Goal: Task Accomplishment & Management: Complete application form

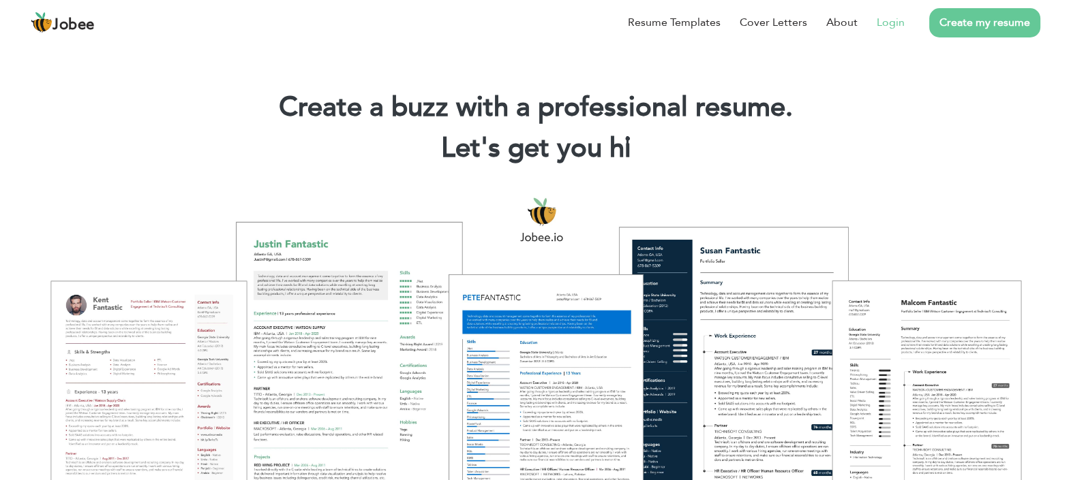
click at [889, 29] on link "Login" at bounding box center [890, 22] width 28 height 16
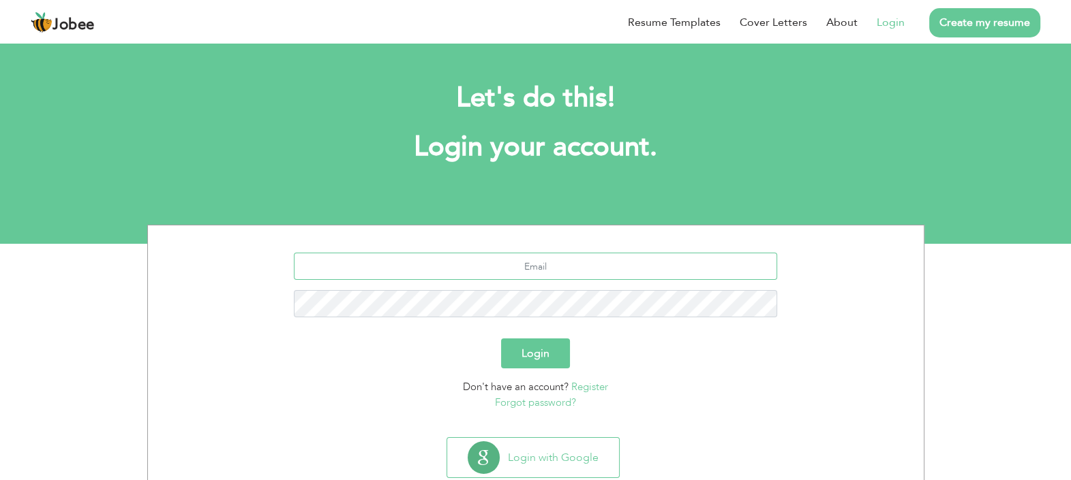
click at [559, 269] on input "text" at bounding box center [535, 266] width 483 height 27
type input "faranameer01@gmail.com"
click at [501, 339] on button "Login" at bounding box center [535, 354] width 69 height 30
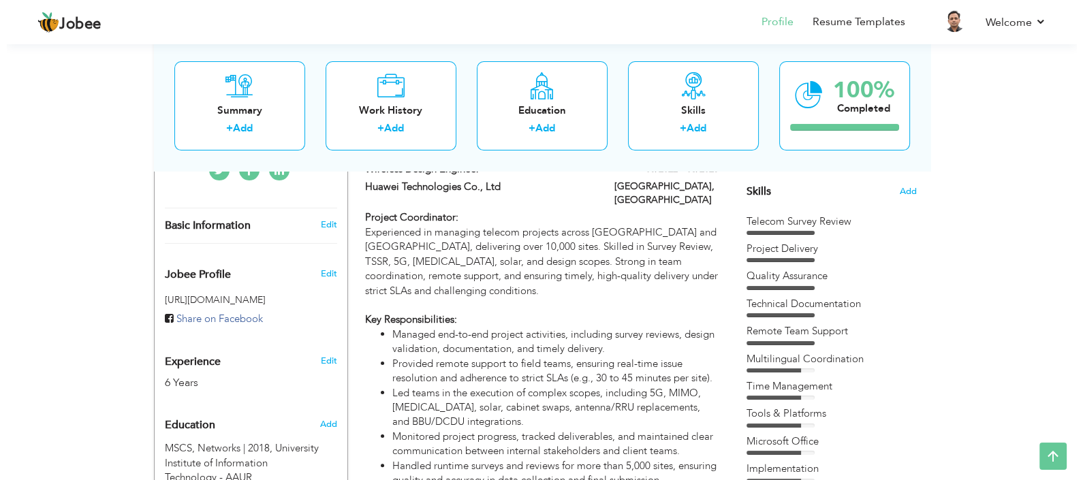
scroll to position [256, 0]
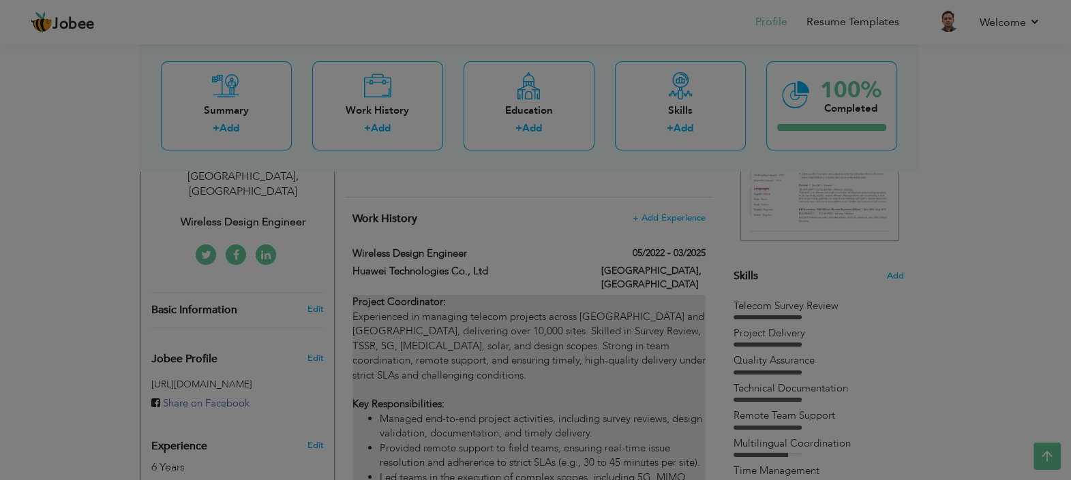
type input "Wireless Design Engineer"
type input "Huawei Technologies Co., Ltd"
type input "05/2022"
type input "03/2025"
type input "[GEOGRAPHIC_DATA]"
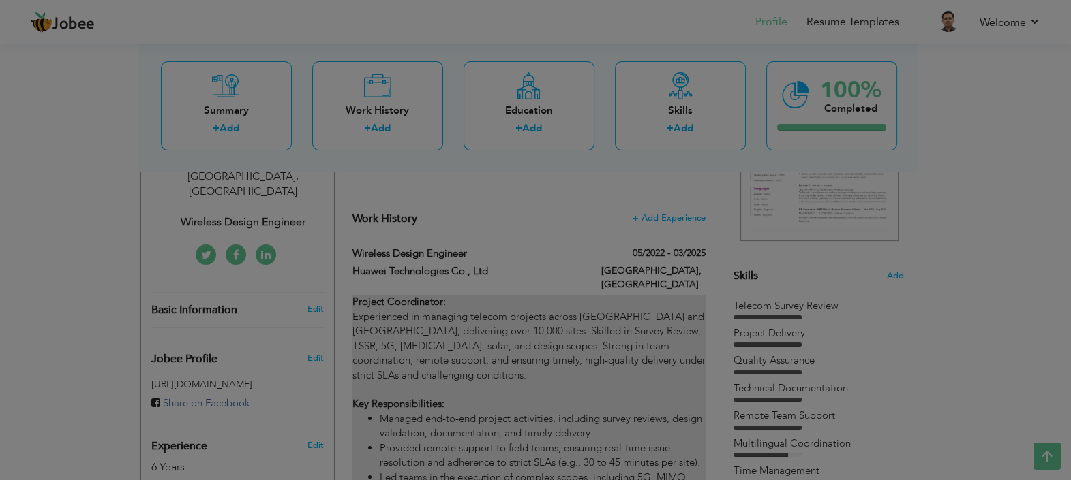
type input "[GEOGRAPHIC_DATA]"
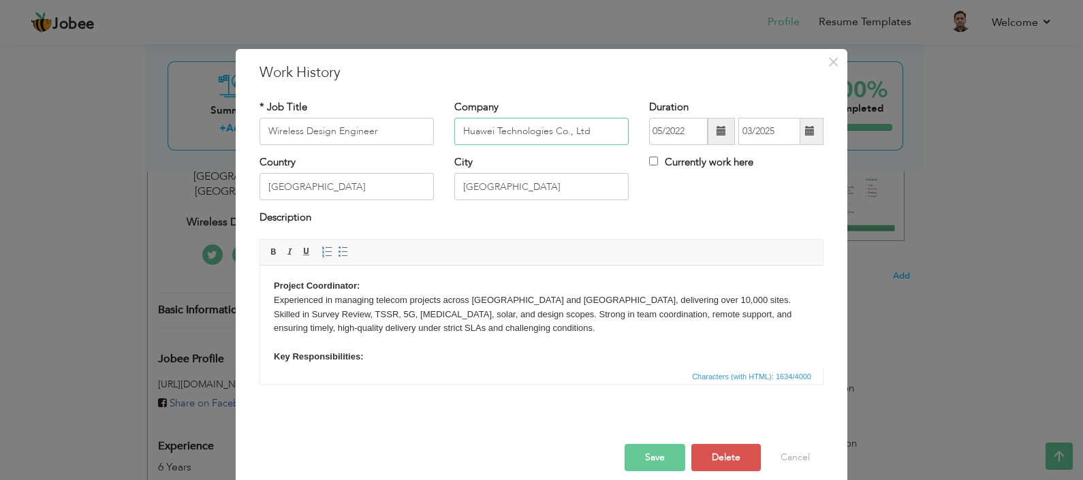
click at [550, 123] on input "Huawei Technologies Co., Ltd" at bounding box center [542, 131] width 174 height 27
paste input "illcrest Solutions (Private) Limite"
type input "Hillcrest Solutions (Private) Limited"
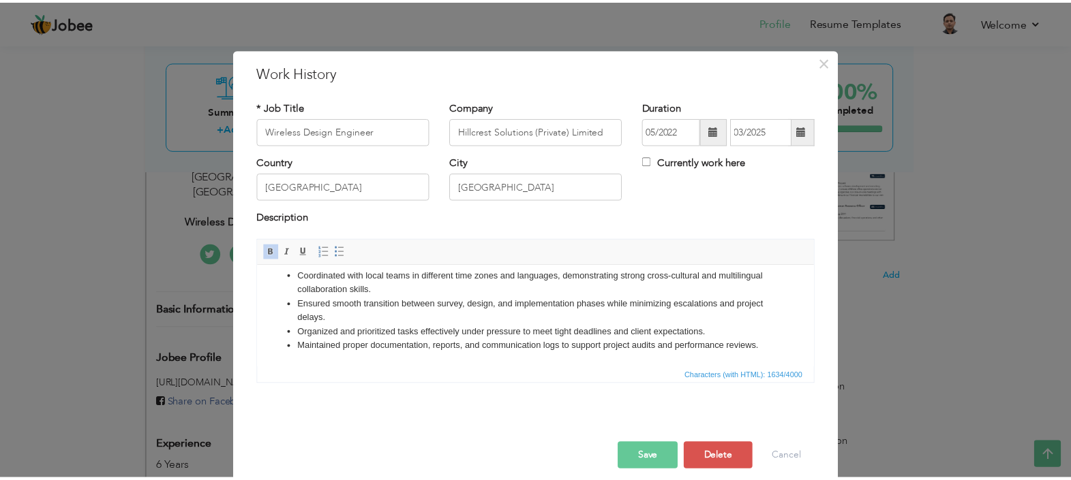
scroll to position [0, 0]
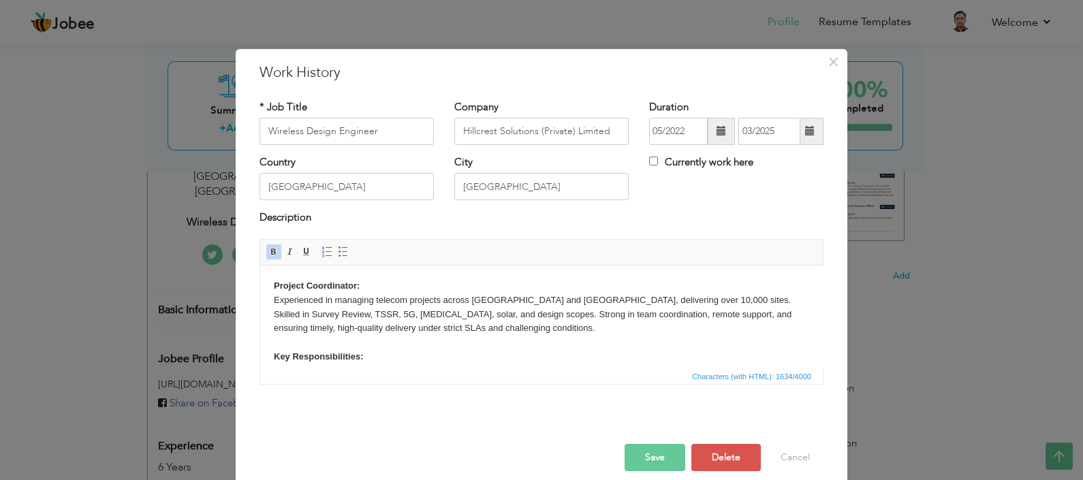
click at [653, 454] on button "Save" at bounding box center [655, 457] width 61 height 27
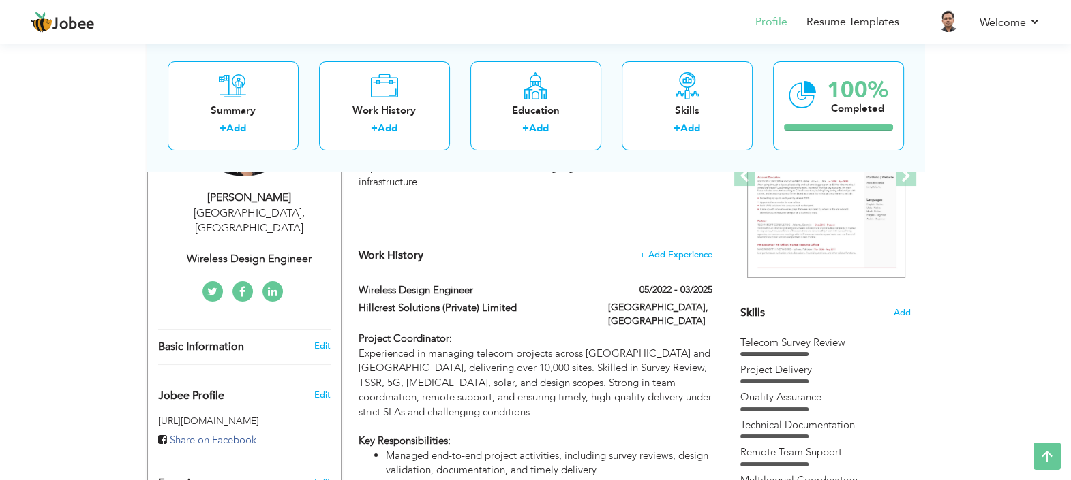
scroll to position [191, 0]
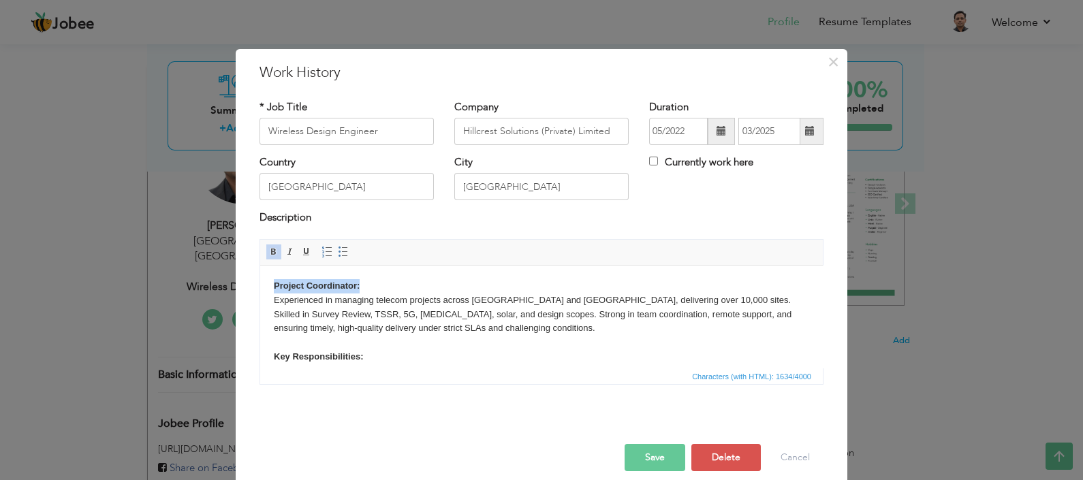
drag, startPoint x: 373, startPoint y: 285, endPoint x: 251, endPoint y: 279, distance: 121.4
click at [260, 279] on html "Project Coordinator: Experienced in managing telecom projects across Africa and…" at bounding box center [541, 432] width 563 height 334
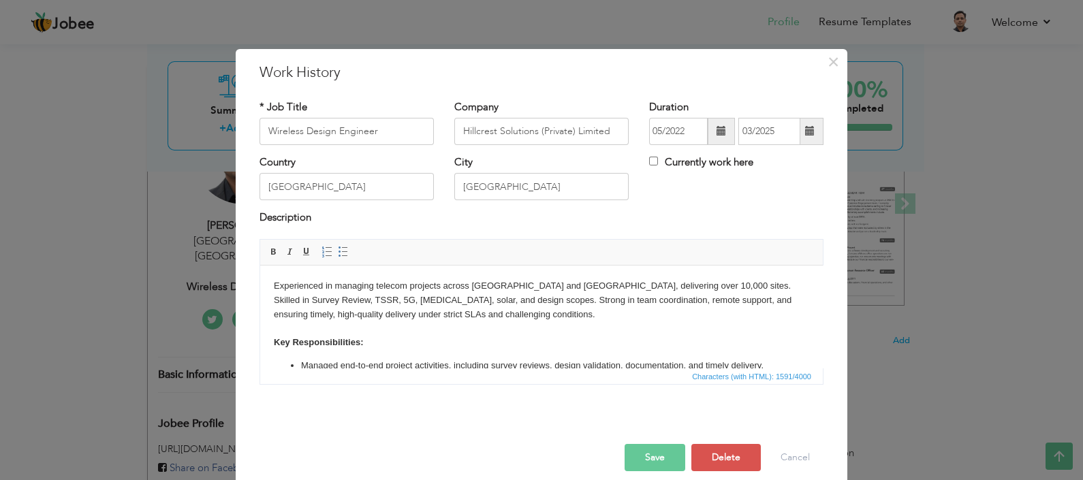
click at [641, 456] on button "Save" at bounding box center [655, 457] width 61 height 27
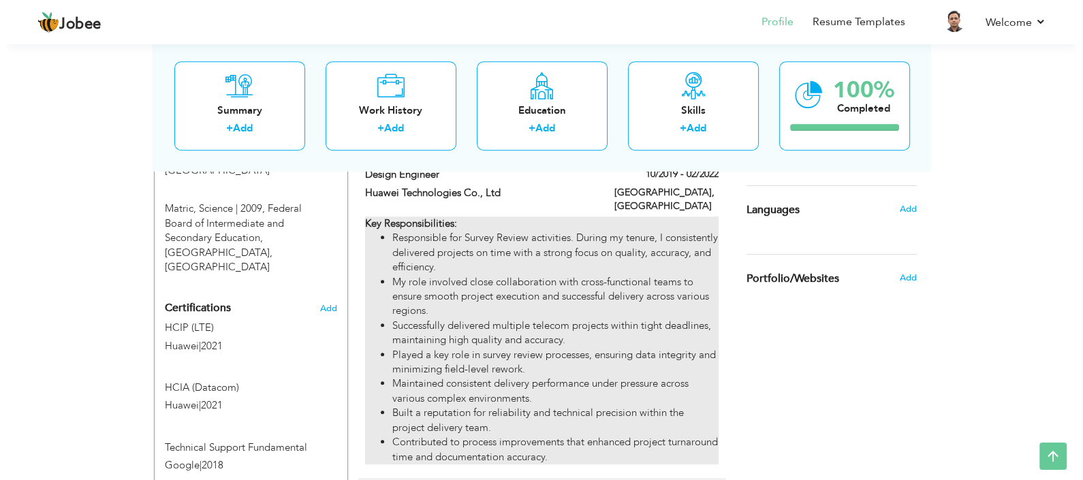
scroll to position [872, 0]
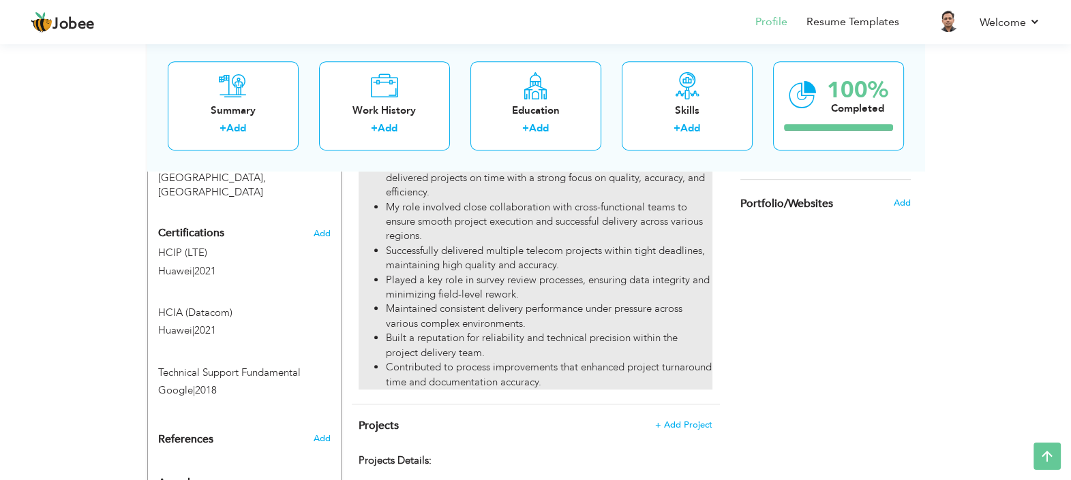
click at [488, 273] on li "Played a key role in survey review processes, ensuring data integrity and minim…" at bounding box center [549, 287] width 326 height 29
type input "Design Engineer"
type input "Huawei Technologies Co., Ltd"
type input "10/2019"
type input "02/2022"
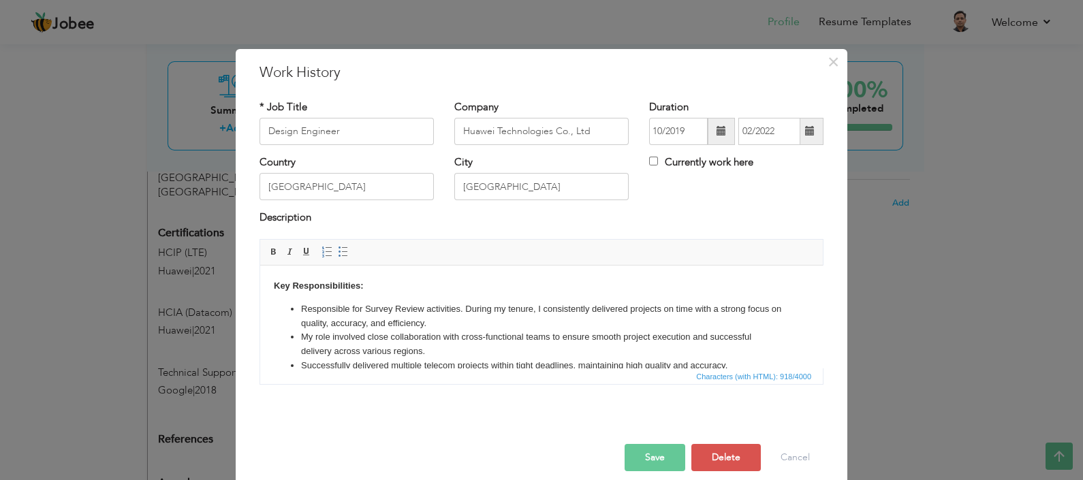
click at [449, 345] on li "My role involved close collaboration with cross-functional teams to ensure smoo…" at bounding box center [541, 344] width 481 height 29
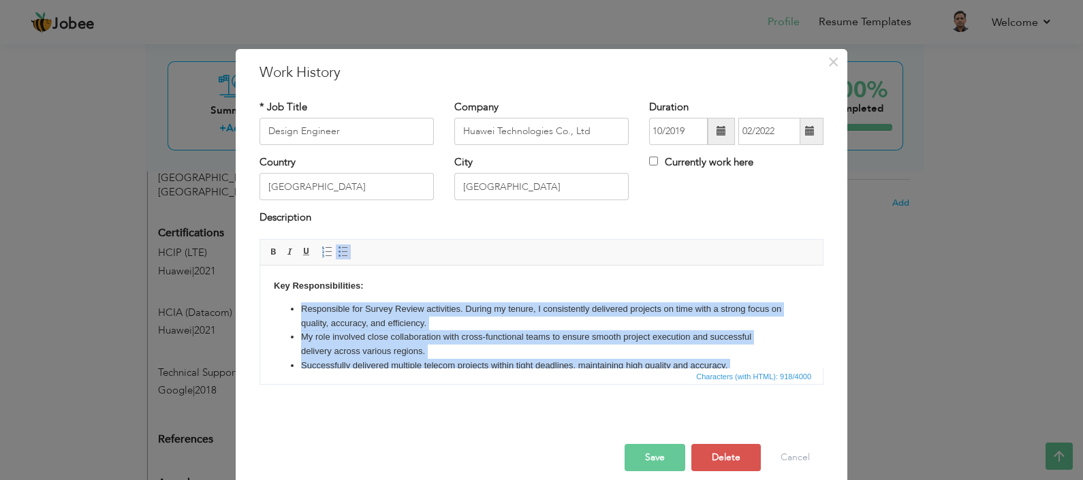
scroll to position [75, 0]
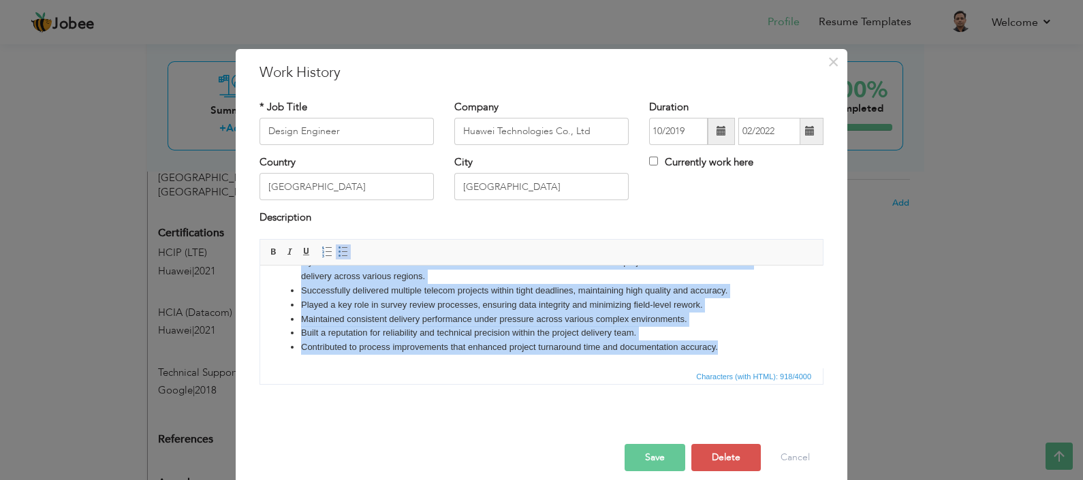
drag, startPoint x: 300, startPoint y: 309, endPoint x: 749, endPoint y: 371, distance: 453.3
click at [749, 368] on html "Key Responsibilities: Responsible for Survey Review activities. During my tenur…" at bounding box center [541, 279] width 563 height 178
copy ul "Responsible for Survey Review activities. During my tenure, I consistently deli…"
click at [716, 321] on li "Maintained consistent delivery performance under pressure across various comple…" at bounding box center [541, 319] width 481 height 14
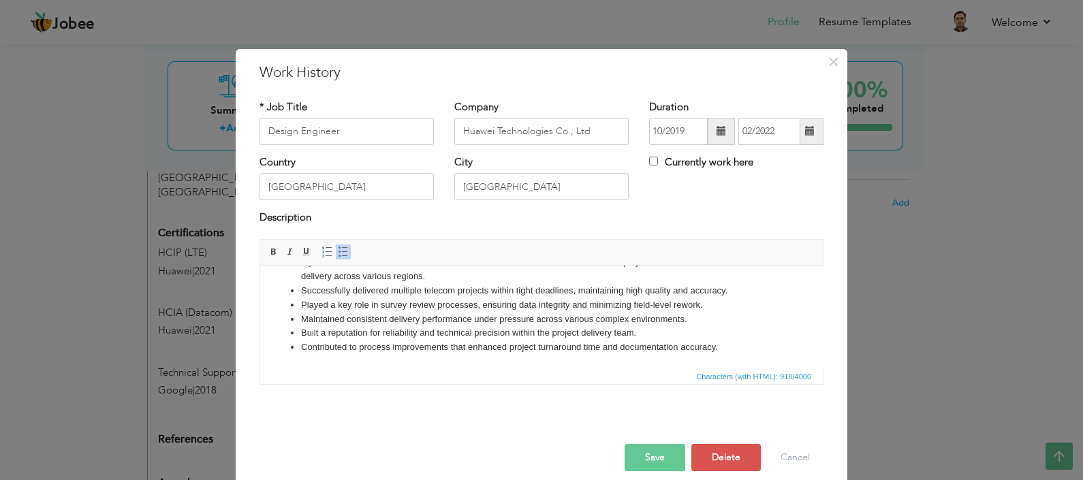
scroll to position [0, 0]
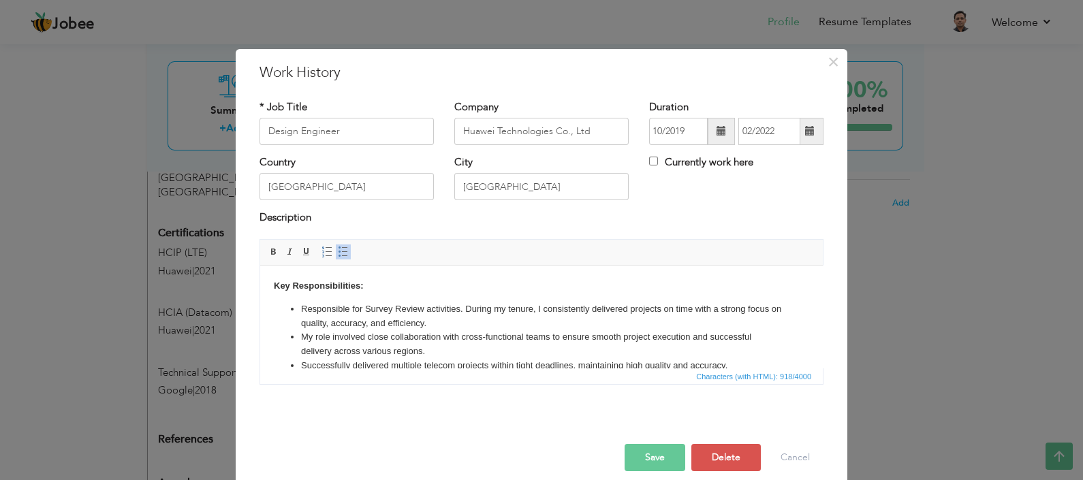
click at [412, 338] on li "My role involved close collaboration with cross-functional teams to ensure smoo…" at bounding box center [541, 344] width 481 height 29
click at [273, 286] on html "Key Responsibilities: Responsible for Survey Review activities. During my tenur…" at bounding box center [541, 354] width 563 height 178
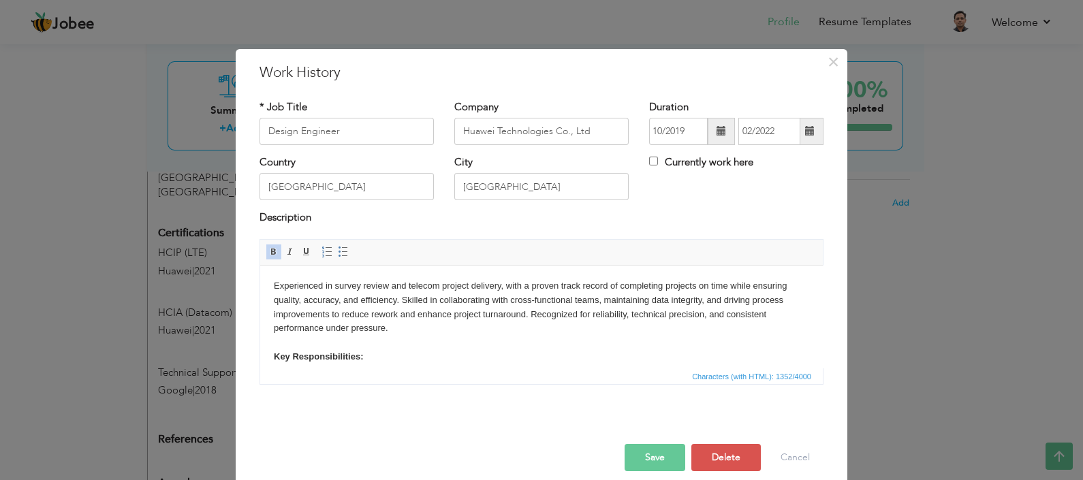
scroll to position [84, 0]
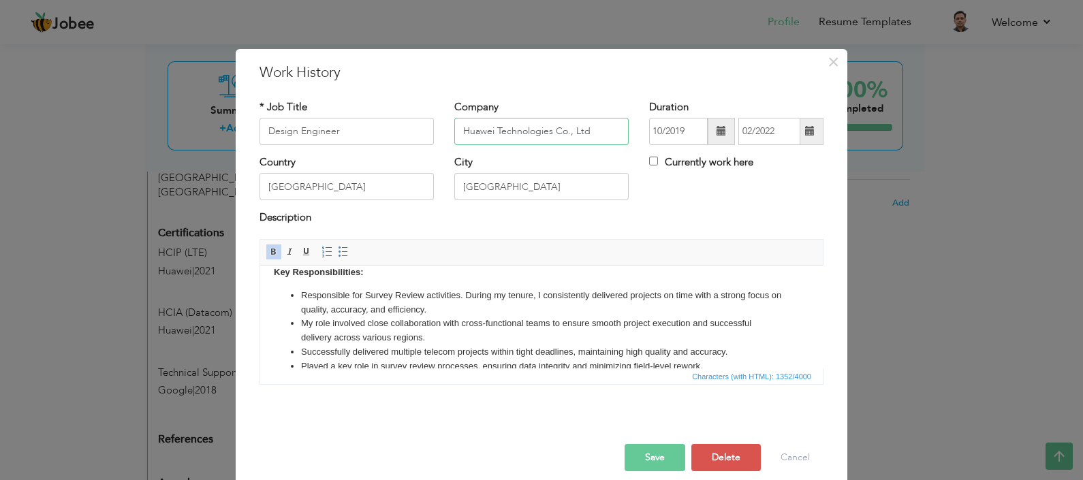
click at [517, 129] on input "Huawei Technologies Co., Ltd" at bounding box center [542, 131] width 174 height 27
drag, startPoint x: 517, startPoint y: 129, endPoint x: 751, endPoint y: 143, distance: 234.1
click at [751, 144] on div "* Job Title Design Engineer Company Netkom Communications Technology LLC https:…" at bounding box center [541, 127] width 585 height 55
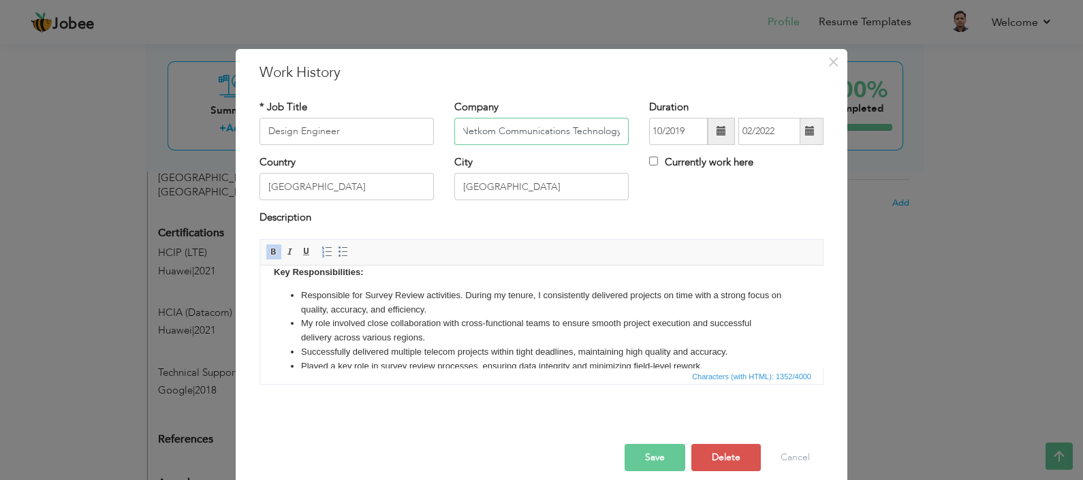
type input "Netkom Communications Technology"
click at [709, 129] on span at bounding box center [721, 131] width 27 height 27
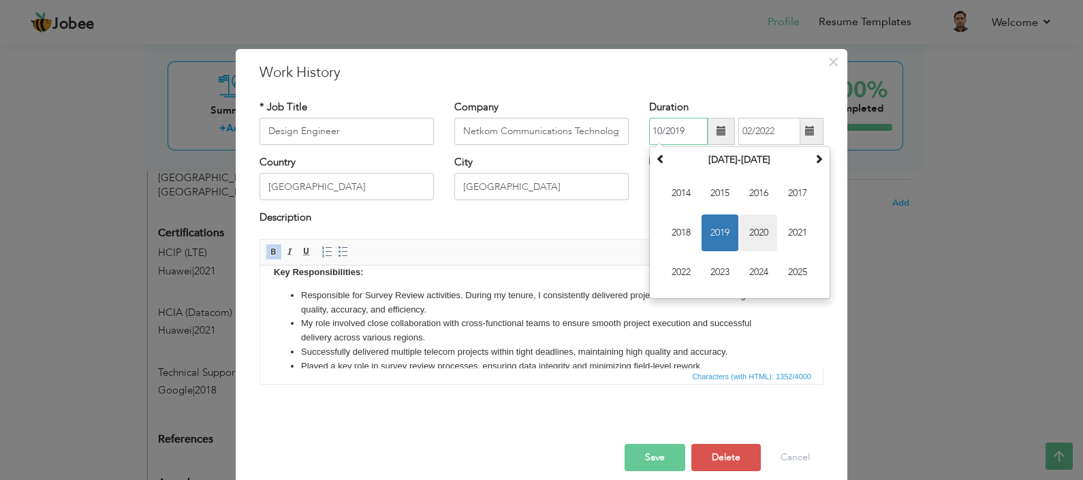
click at [756, 235] on span "2020" at bounding box center [759, 233] width 37 height 37
click at [753, 275] on span "Nov" at bounding box center [759, 272] width 37 height 37
type input "11/2020"
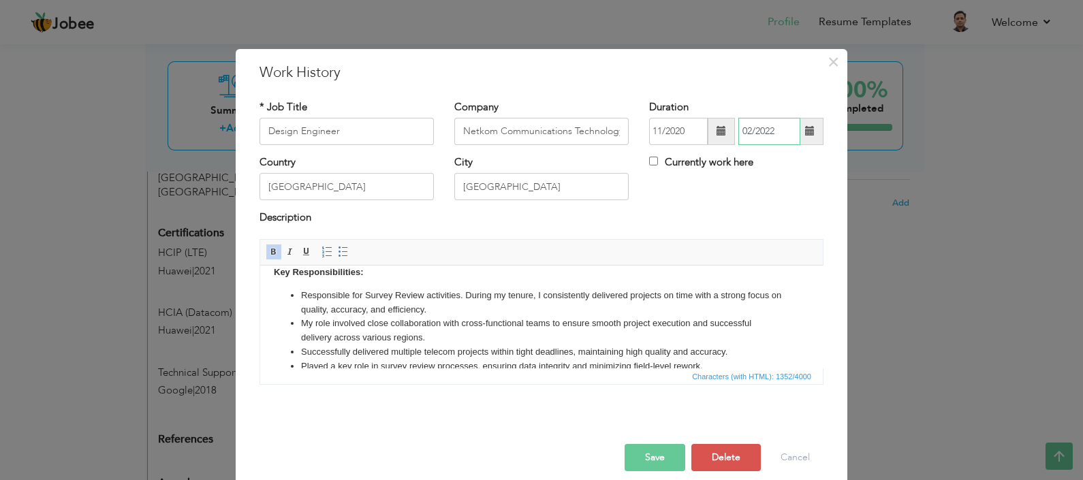
click at [745, 121] on input "02/2022" at bounding box center [770, 131] width 62 height 27
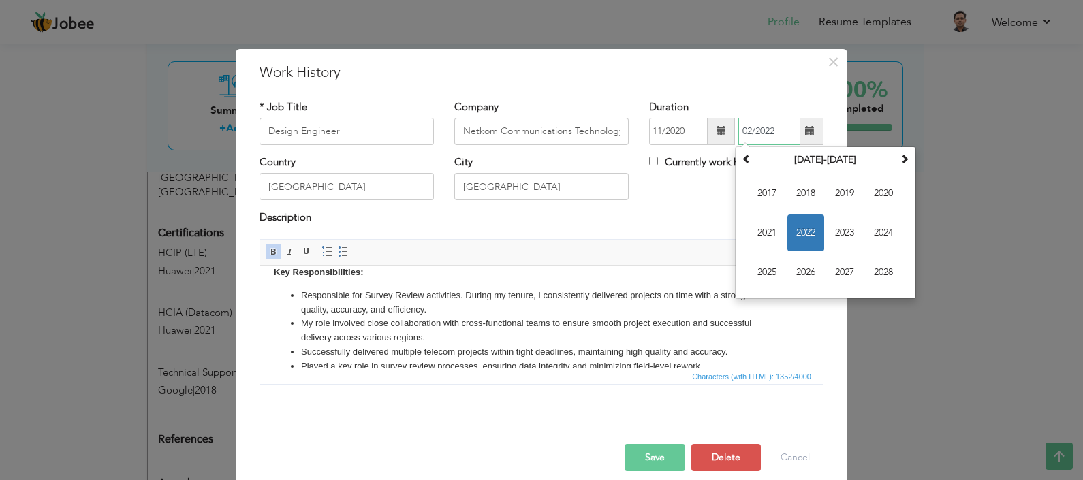
click at [810, 238] on span "2022" at bounding box center [806, 233] width 37 height 37
click at [651, 232] on div "Description" at bounding box center [541, 225] width 585 height 28
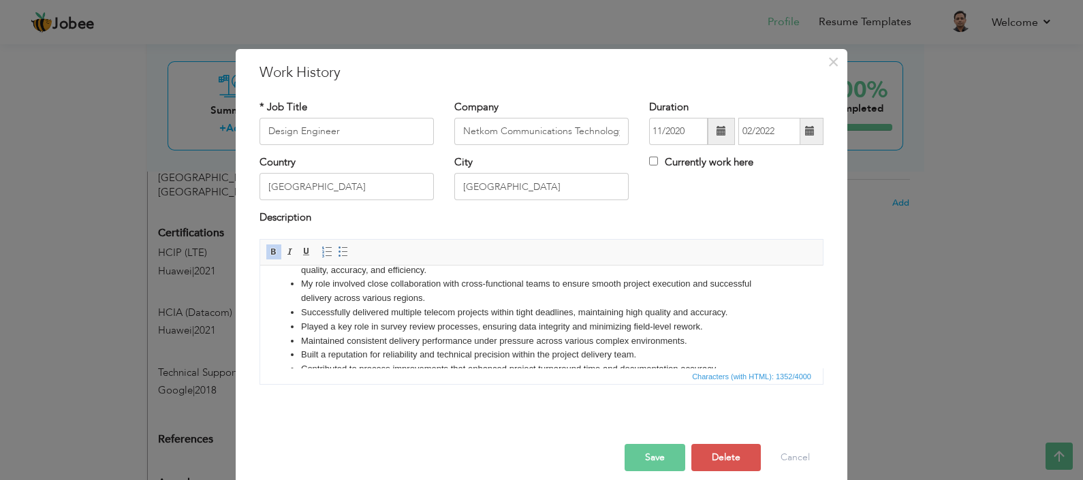
scroll to position [146, 0]
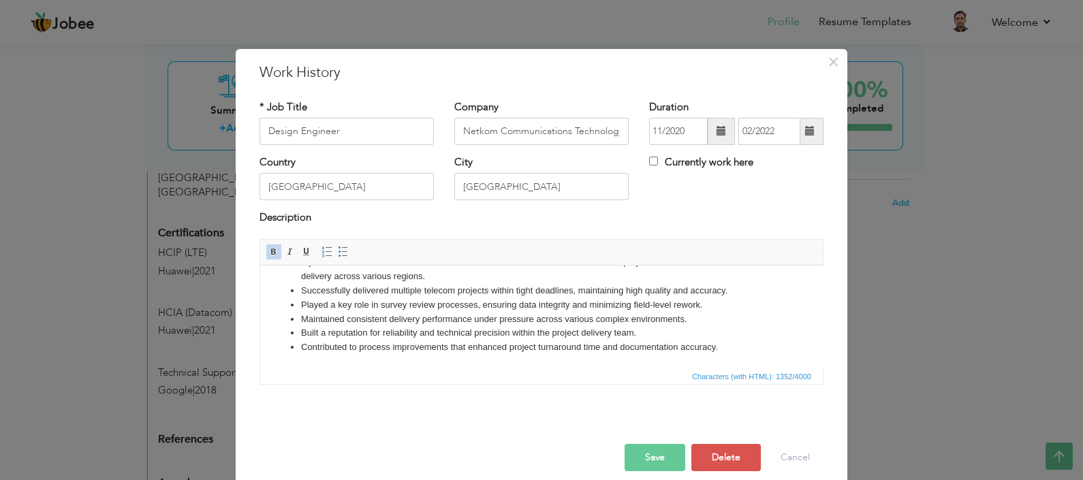
click at [638, 453] on button "Save" at bounding box center [655, 457] width 61 height 27
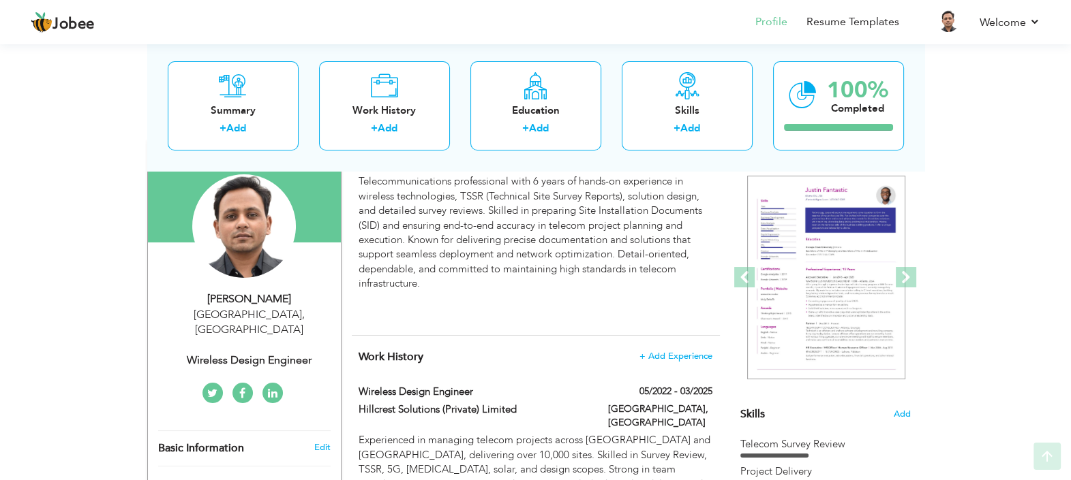
scroll to position [170, 0]
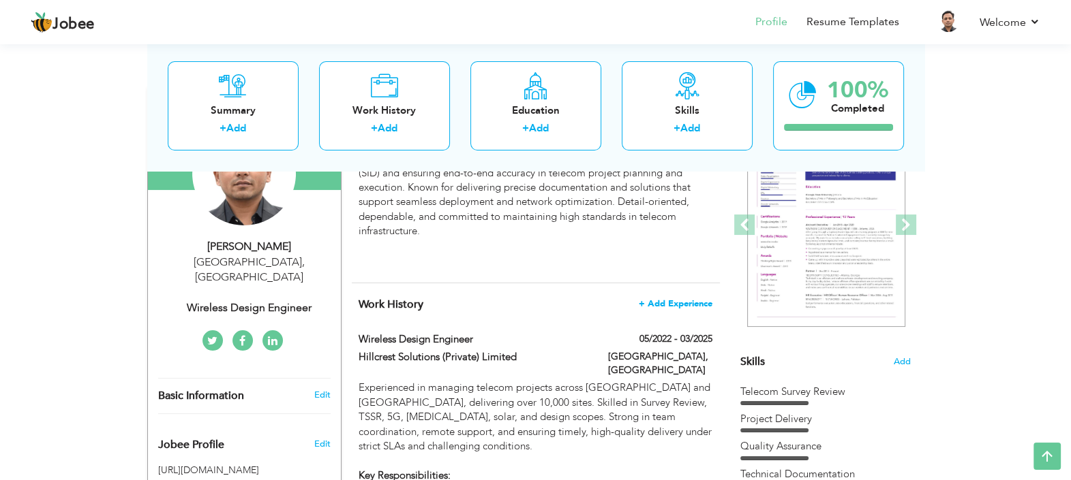
click at [695, 304] on span "+ Add Experience" at bounding box center [675, 304] width 74 height 10
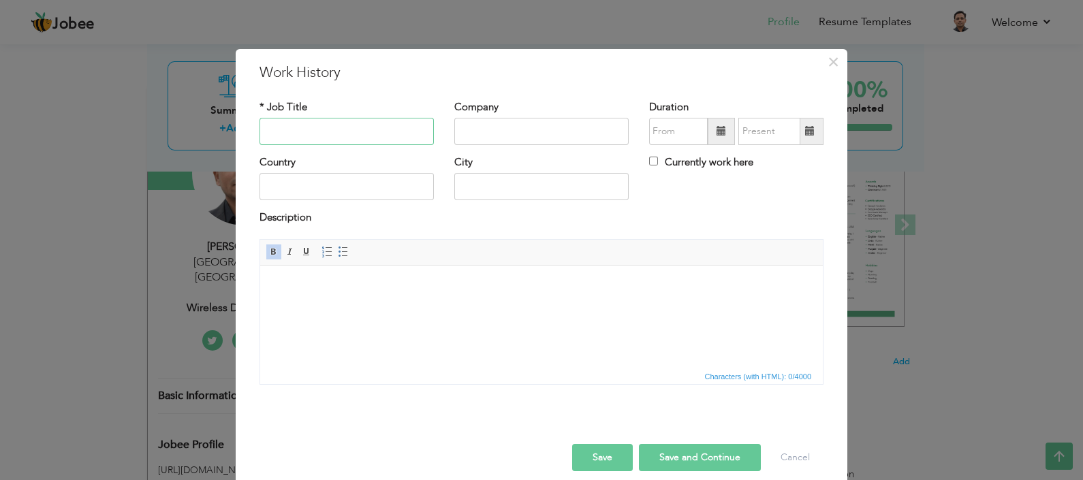
click at [364, 137] on input "text" at bounding box center [347, 131] width 174 height 27
click at [792, 452] on button "Cancel" at bounding box center [795, 457] width 57 height 27
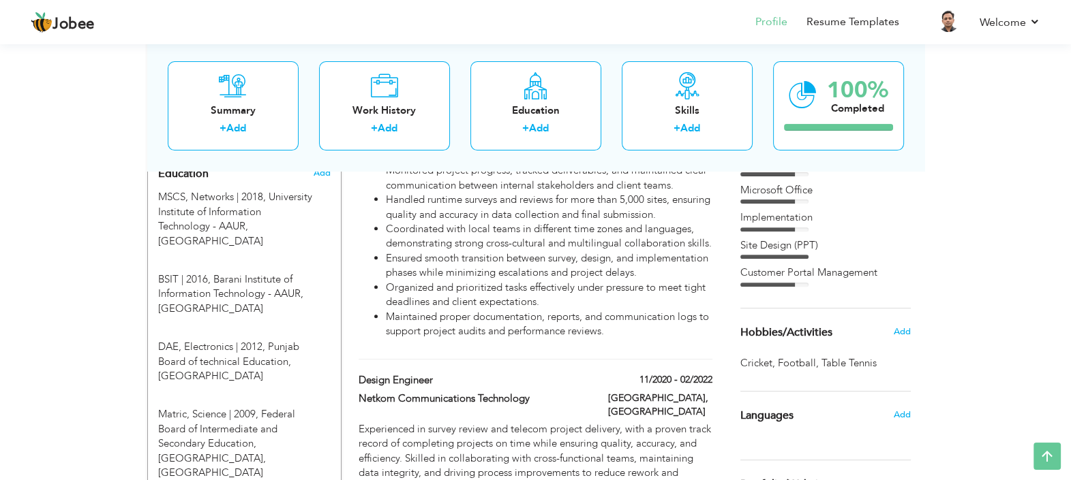
scroll to position [681, 0]
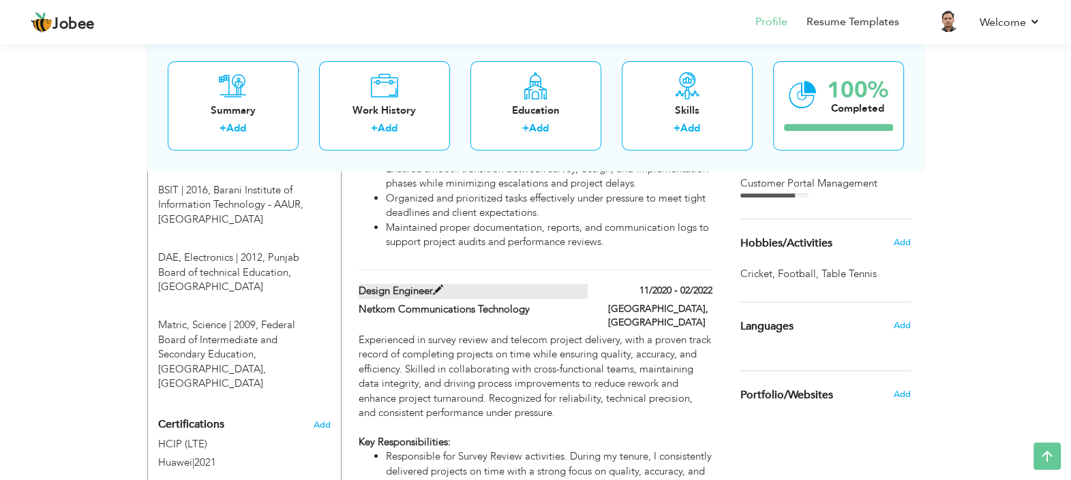
click at [427, 284] on label "Design Engineer" at bounding box center [472, 291] width 229 height 14
type input "Design Engineer"
type input "Netkom Communications Technology"
type input "11/2020"
type input "02/2022"
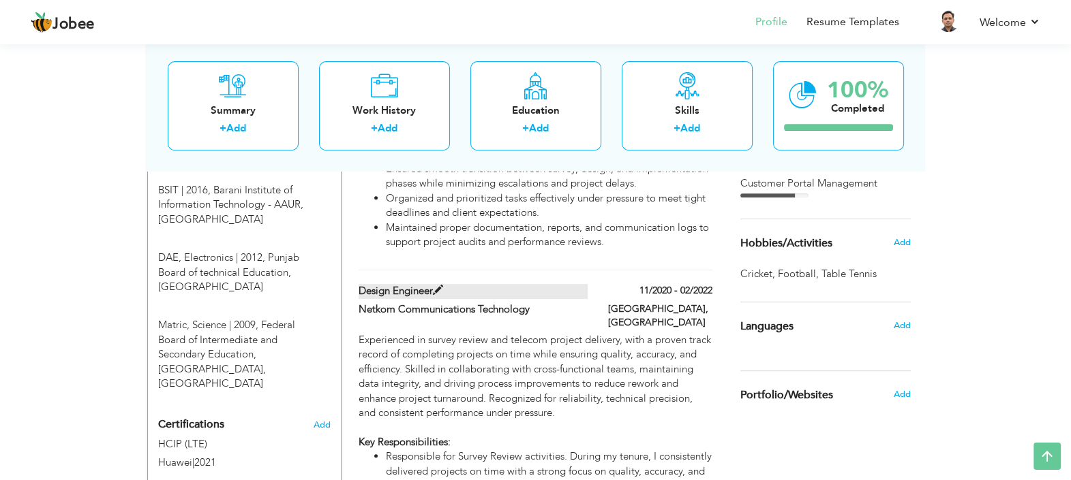
type input "[GEOGRAPHIC_DATA]"
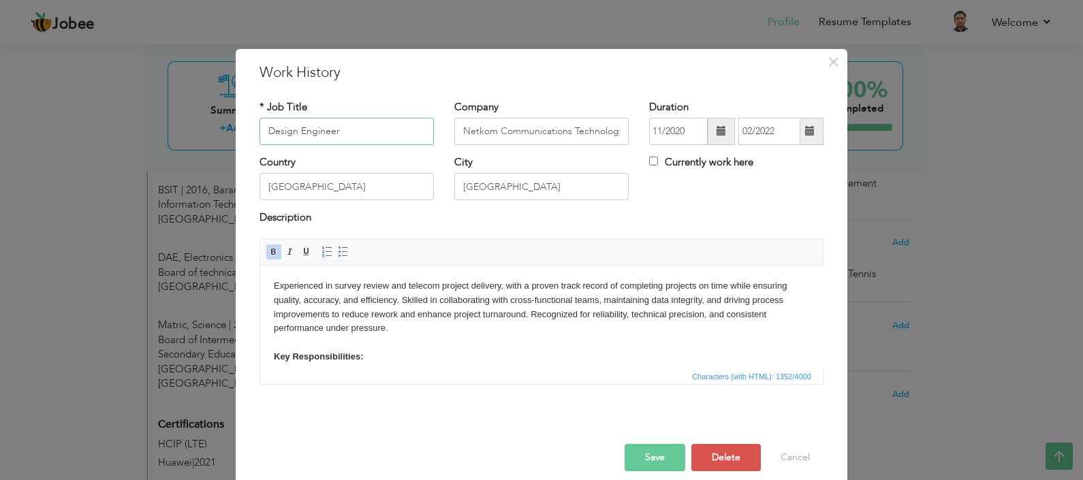
click at [264, 123] on input "Design Engineer" at bounding box center [347, 131] width 174 height 27
type input "Survey & Design Engineer"
click at [651, 449] on button "Save" at bounding box center [655, 457] width 61 height 27
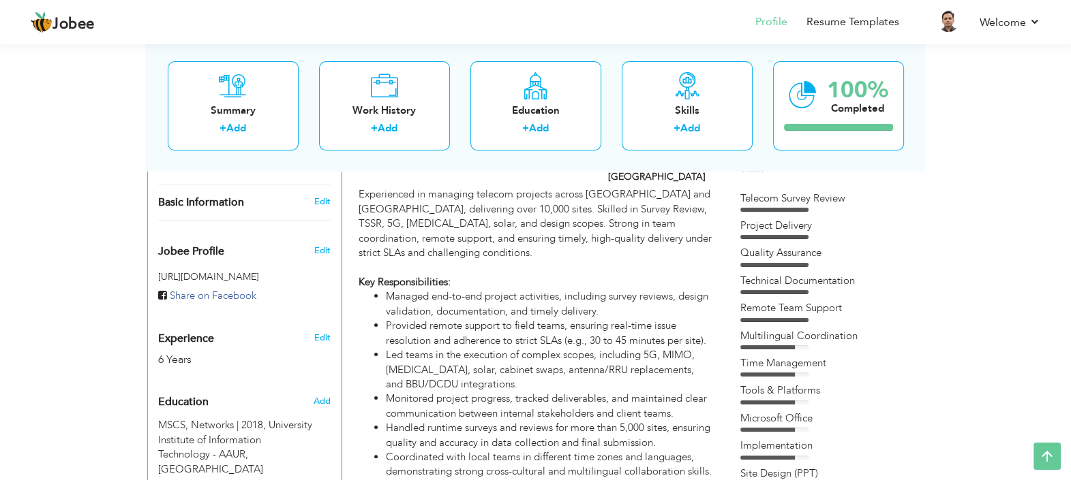
scroll to position [108, 0]
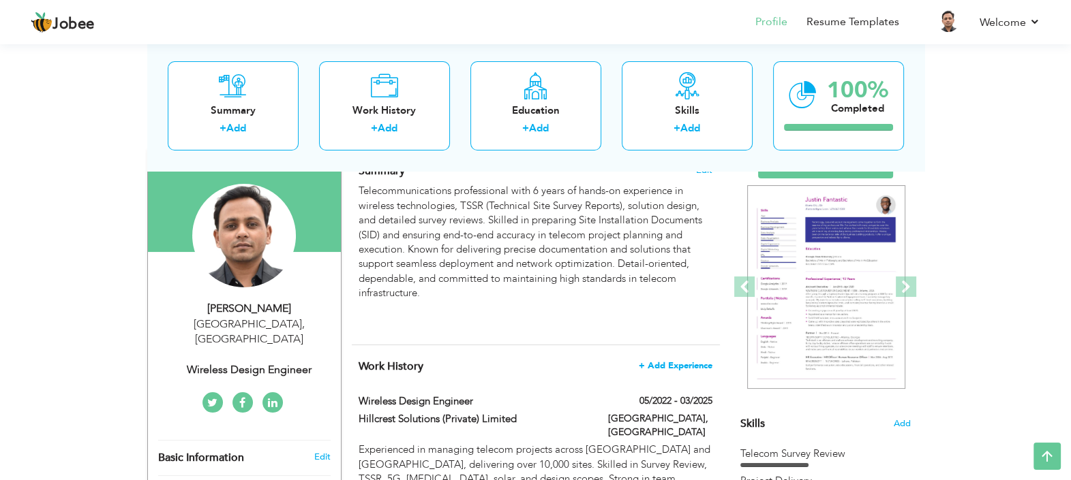
click at [690, 362] on span "+ Add Experience" at bounding box center [675, 366] width 74 height 10
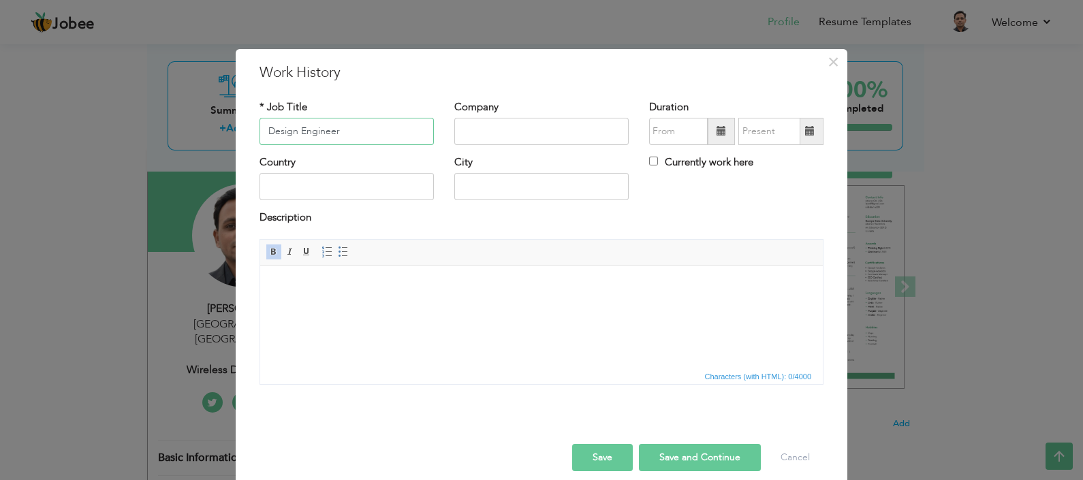
type input "Design Engineer"
click at [566, 123] on input "Spine Engineering" at bounding box center [542, 131] width 174 height 27
paste input "(Pvt) Ltd"
type input "Spine Engineering (Pvt) Ltd"
click at [661, 119] on input "text" at bounding box center [678, 131] width 59 height 27
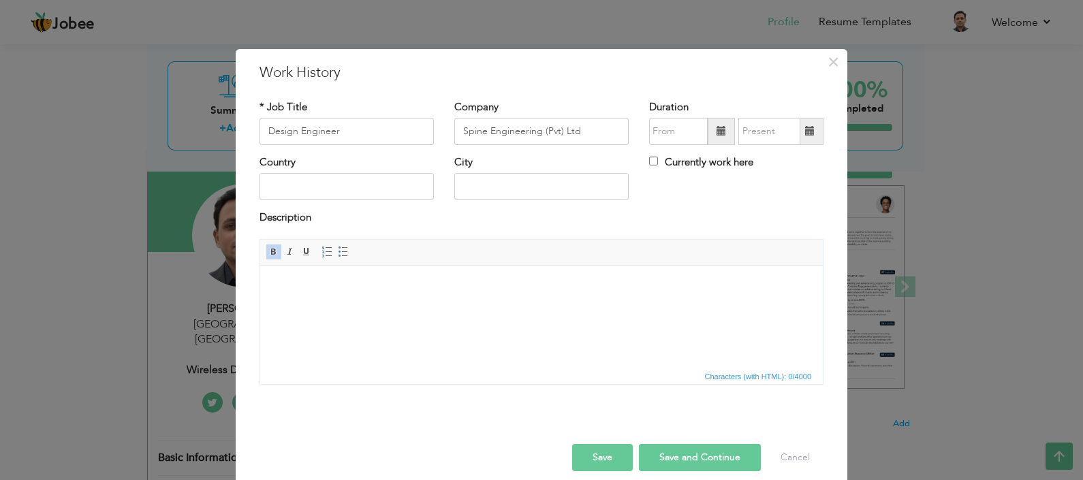
click at [722, 132] on span at bounding box center [721, 131] width 27 height 27
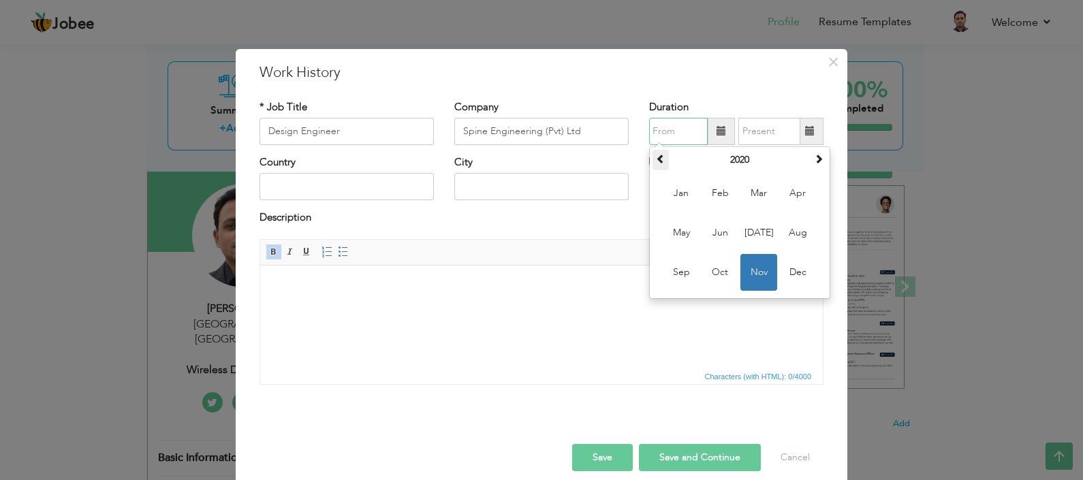
click at [659, 156] on th at bounding box center [661, 160] width 16 height 20
click at [706, 273] on span "Oct" at bounding box center [720, 272] width 37 height 37
type input "10/2019"
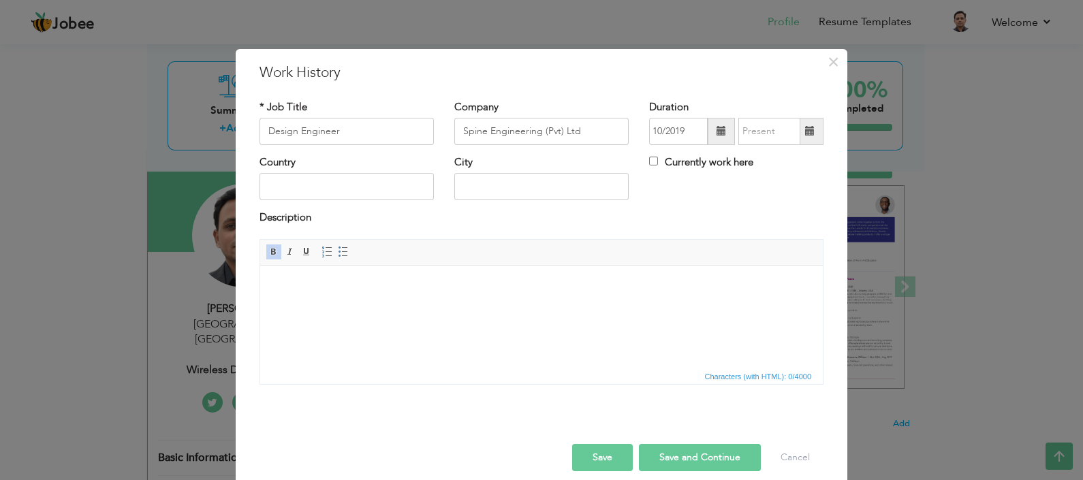
click at [807, 128] on span at bounding box center [810, 131] width 10 height 10
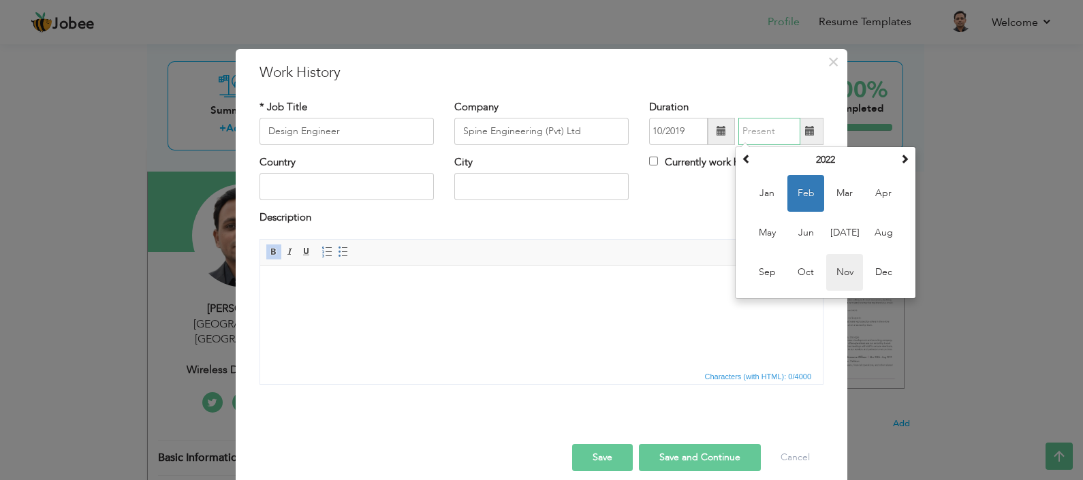
click at [839, 273] on span "Nov" at bounding box center [845, 272] width 37 height 37
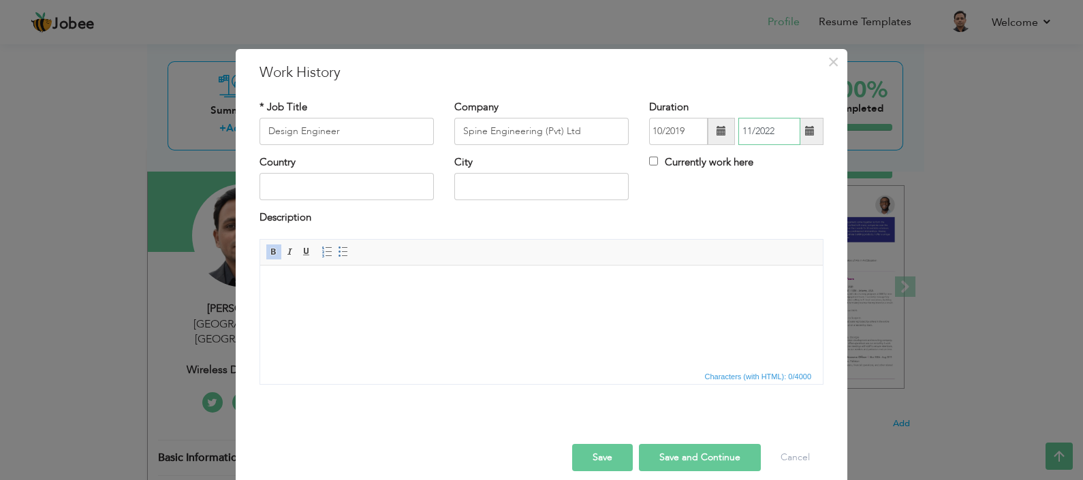
click at [792, 129] on input "11/2022" at bounding box center [770, 131] width 62 height 27
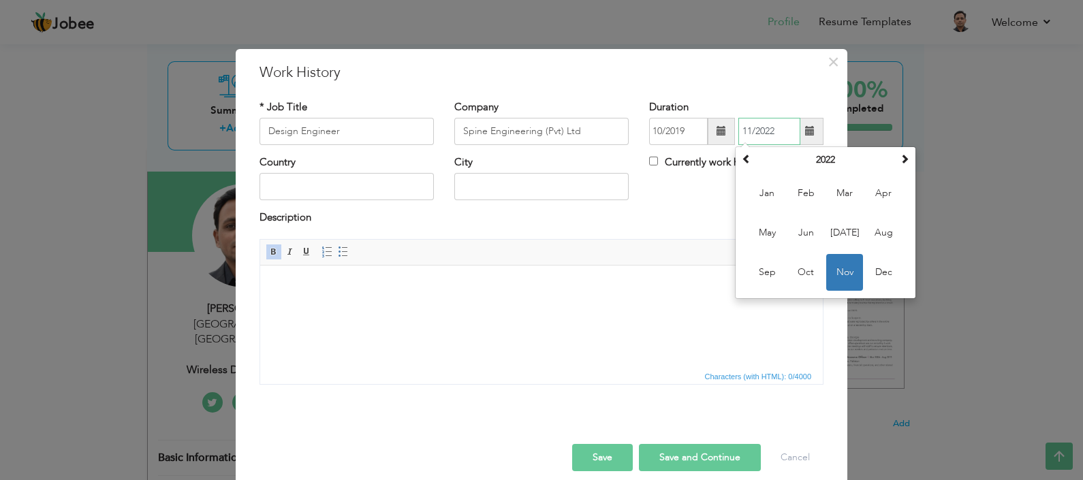
click at [739, 170] on td "Jan Feb Mar Apr May Jun Jul Aug Sep Oct Nov Dec" at bounding box center [826, 232] width 174 height 125
click at [742, 162] on span at bounding box center [747, 159] width 10 height 10
click at [844, 273] on span "Nov" at bounding box center [845, 272] width 37 height 37
type input "11/2020"
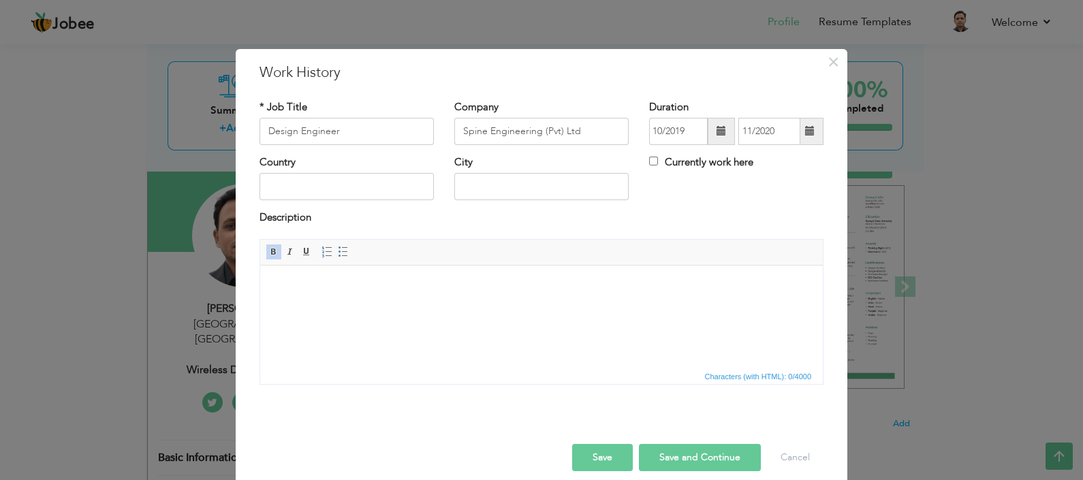
click at [689, 223] on div "Description" at bounding box center [542, 220] width 564 height 18
click at [334, 191] on input "text" at bounding box center [347, 186] width 174 height 27
type input "[GEOGRAPHIC_DATA]"
click at [432, 307] on html at bounding box center [541, 286] width 563 height 42
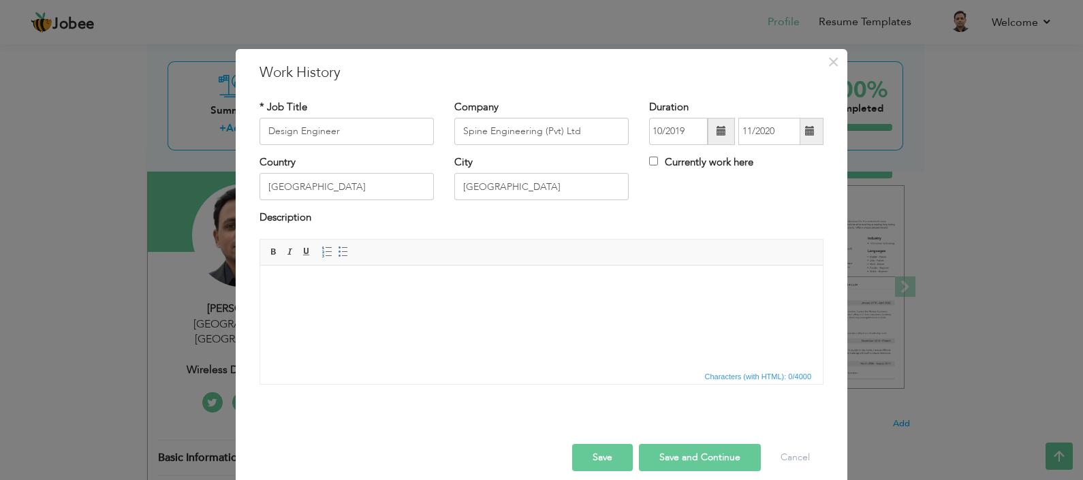
click at [587, 450] on button "Save" at bounding box center [602, 457] width 61 height 27
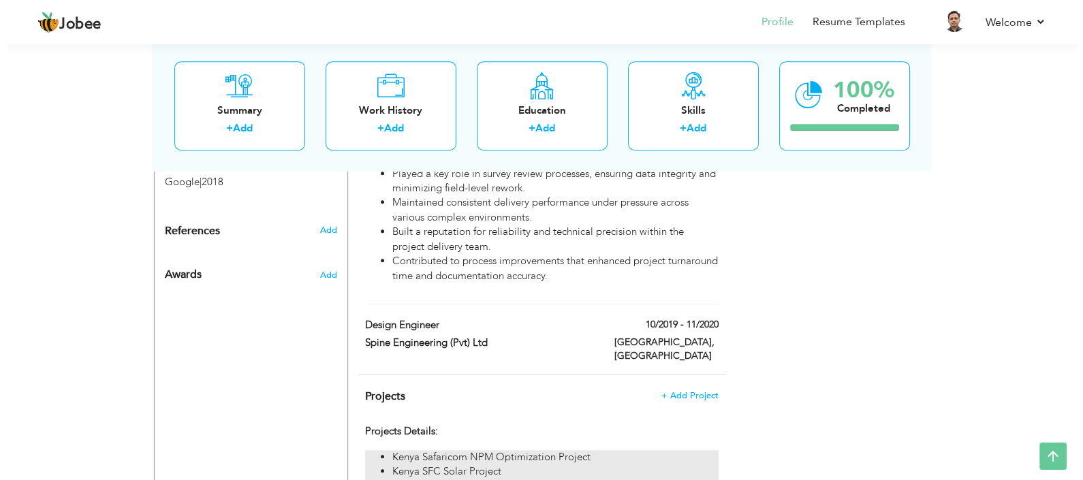
scroll to position [1195, 0]
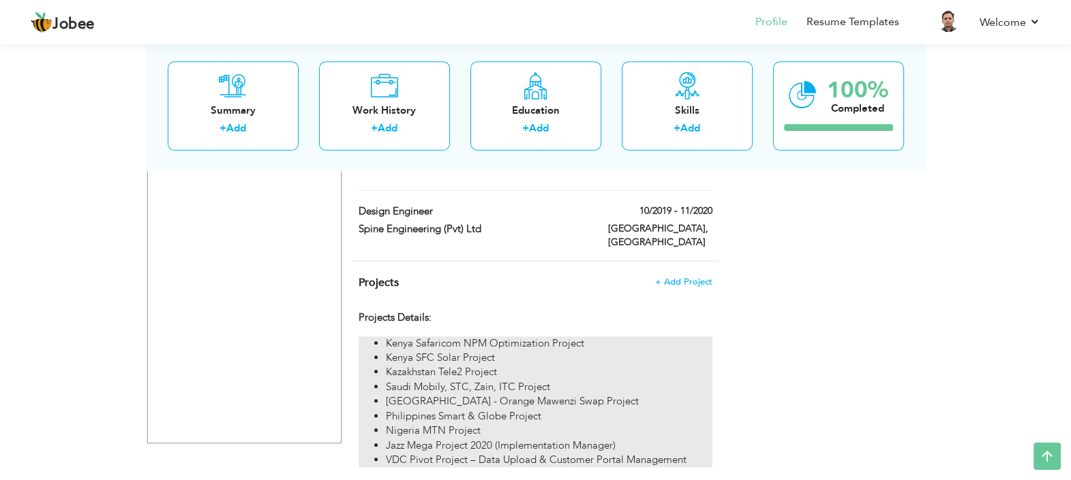
click at [556, 453] on li "VDC Pivot Project – Data Upload & Customer Portal Management" at bounding box center [549, 460] width 326 height 14
type input "Projects Details:"
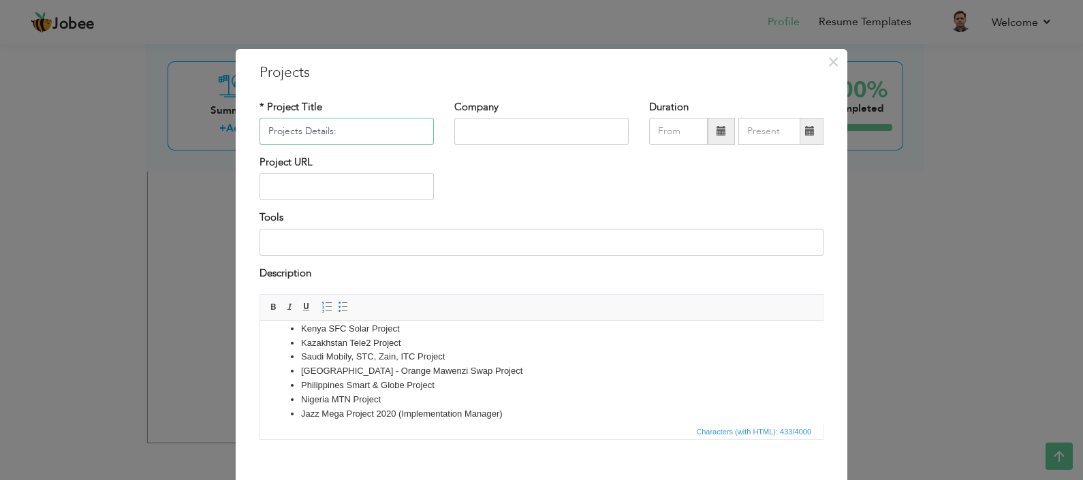
scroll to position [52, 0]
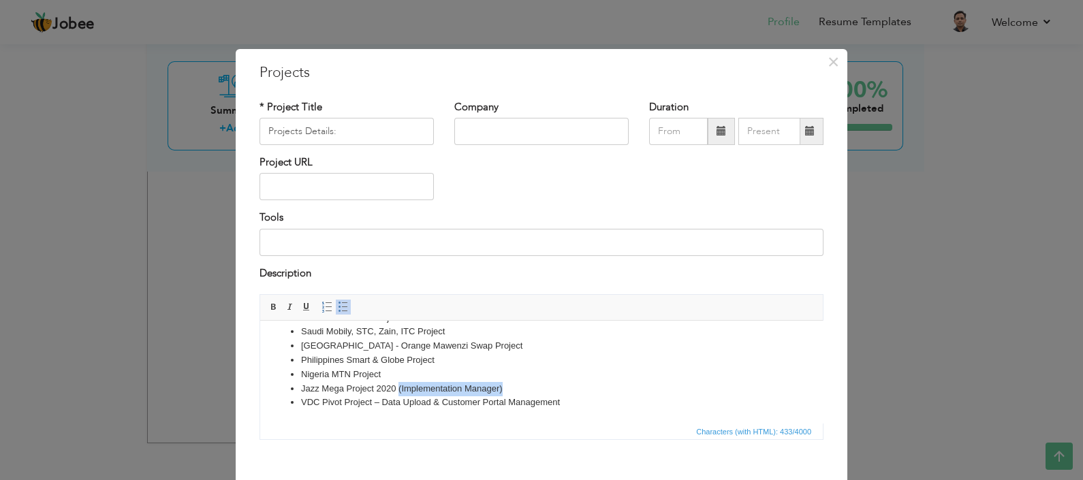
drag, startPoint x: 521, startPoint y: 384, endPoint x: 399, endPoint y: 384, distance: 121.3
click at [399, 384] on li "Jazz Mega Project 2020 (Implementation Manager)" at bounding box center [541, 389] width 481 height 14
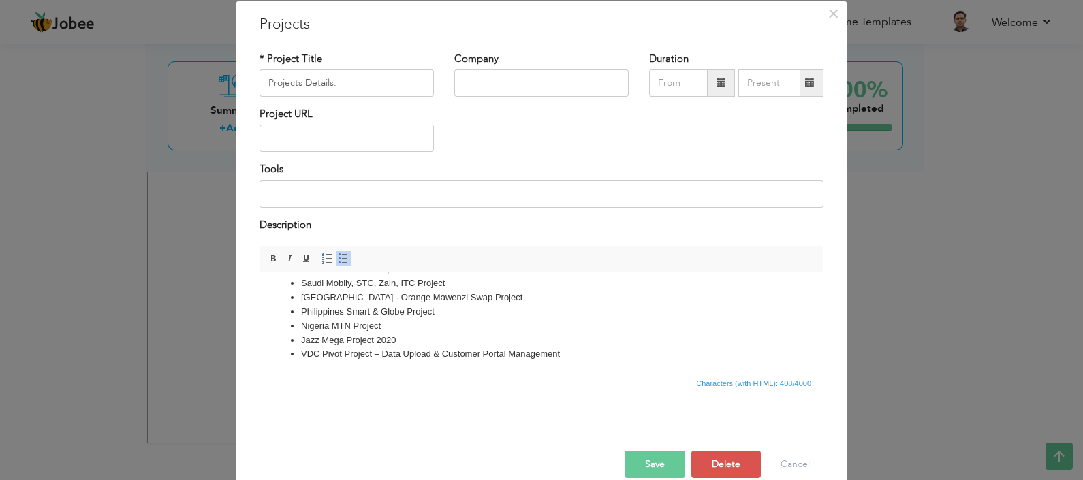
scroll to position [70, 0]
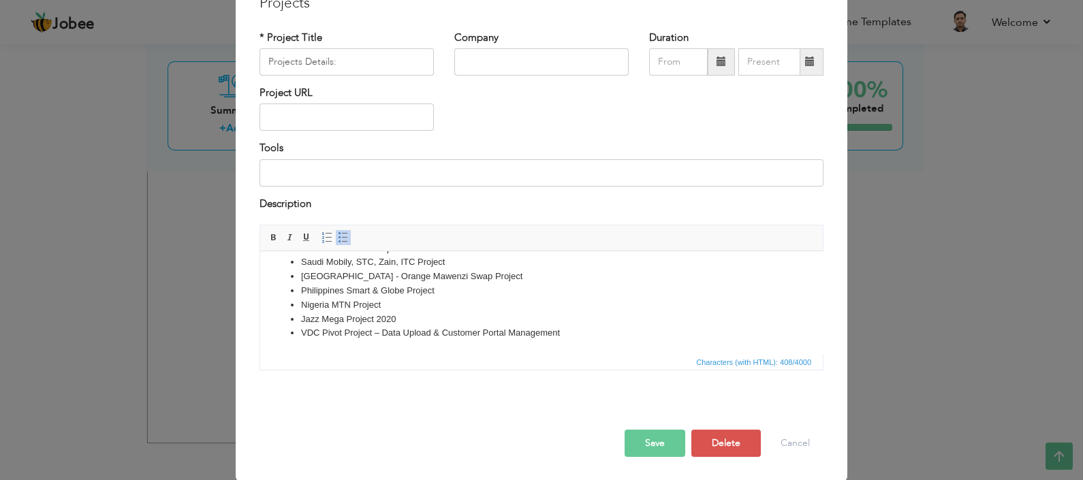
click at [625, 440] on button "Save" at bounding box center [655, 443] width 61 height 27
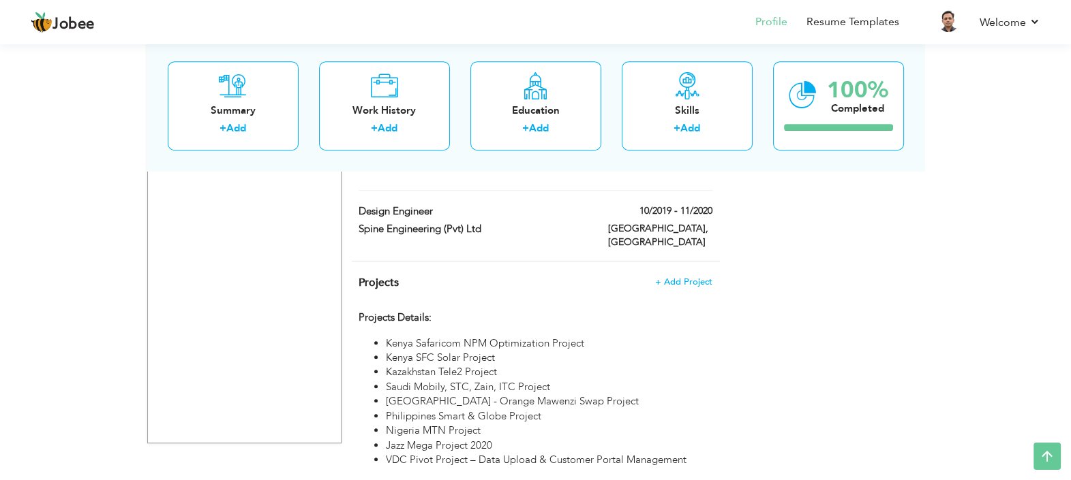
scroll to position [1024, 0]
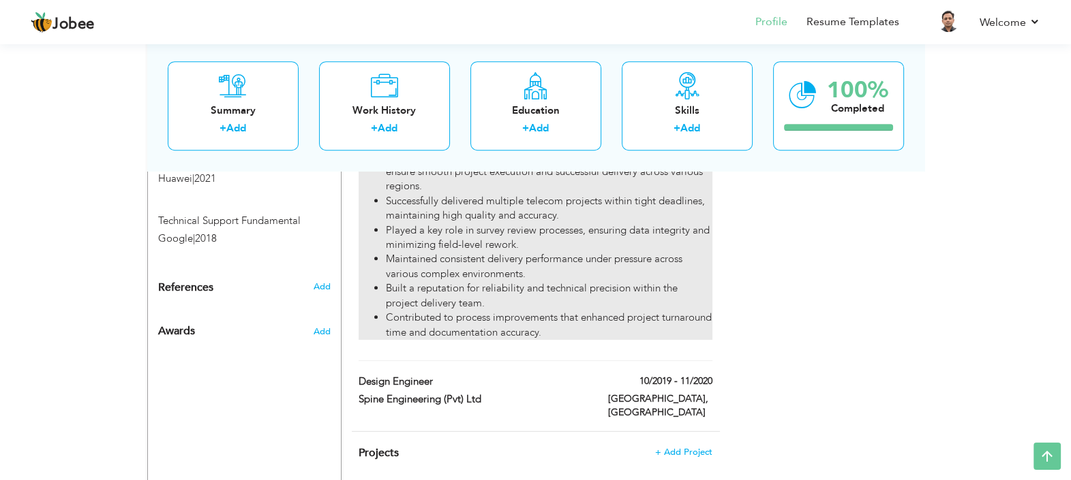
click at [508, 281] on li "Built a reputation for reliability and technical precision within the project d…" at bounding box center [549, 295] width 326 height 29
type input "Survey & Design Engineer"
type input "Netkom Communications Technology"
type input "11/2020"
type input "02/2022"
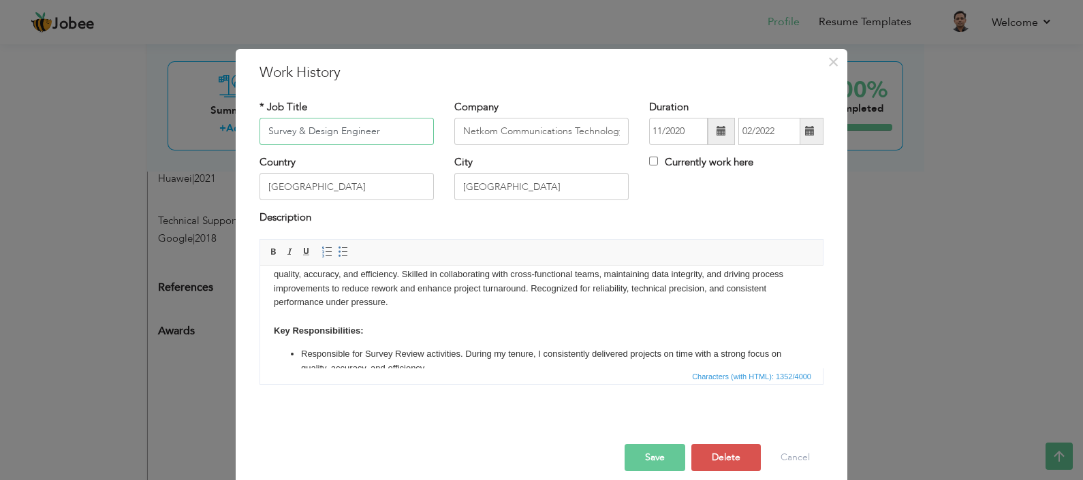
scroll to position [0, 0]
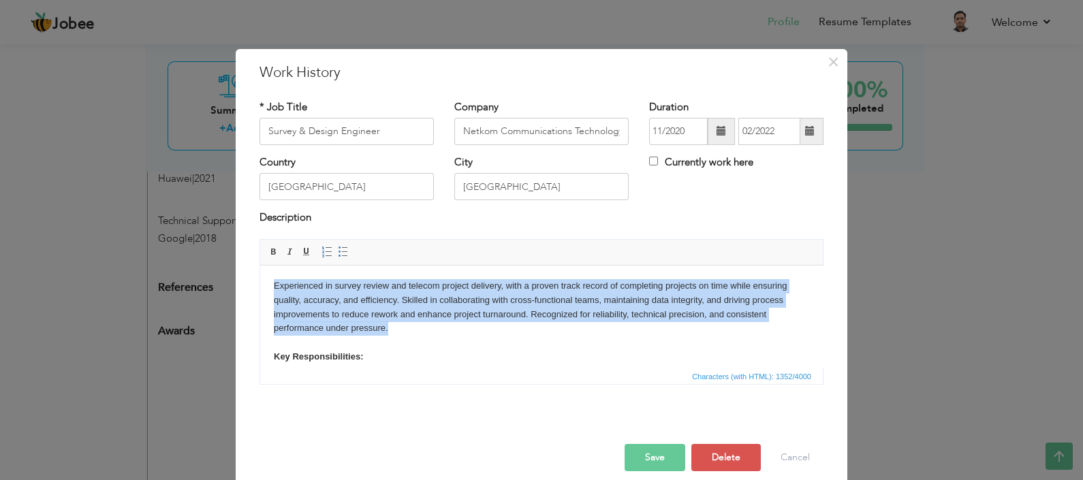
drag, startPoint x: 393, startPoint y: 324, endPoint x: 268, endPoint y: 260, distance: 140.2
click at [268, 265] on html "Experienced in survey review and telecom project delivery, with a proven track …" at bounding box center [541, 389] width 563 height 249
copy body "Experienced in survey review and telecom project delivery, with a proven track …"
click at [456, 330] on body "Experienced in survey review and telecom project delivery, with a proven track …" at bounding box center [542, 389] width 536 height 221
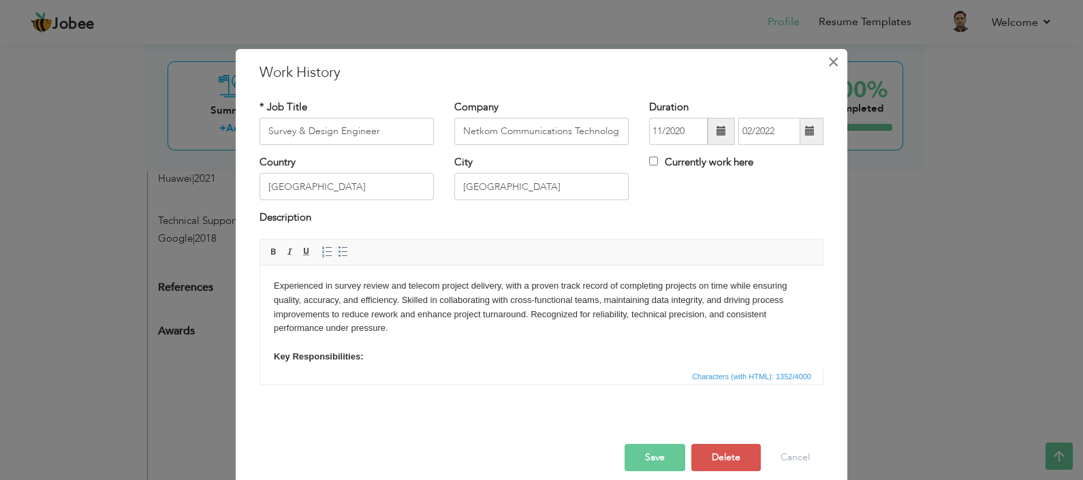
click at [828, 60] on span "×" at bounding box center [834, 62] width 12 height 25
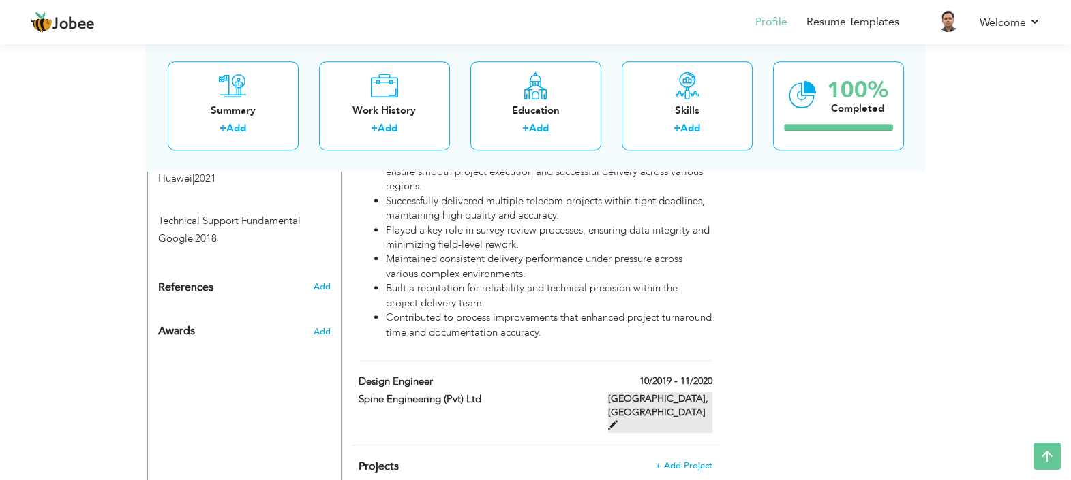
click at [686, 393] on label "Islamabad, Pakistan" at bounding box center [660, 413] width 104 height 41
type input "Design Engineer"
type input "Spine Engineering (Pvt) Ltd"
type input "10/2019"
type input "11/2020"
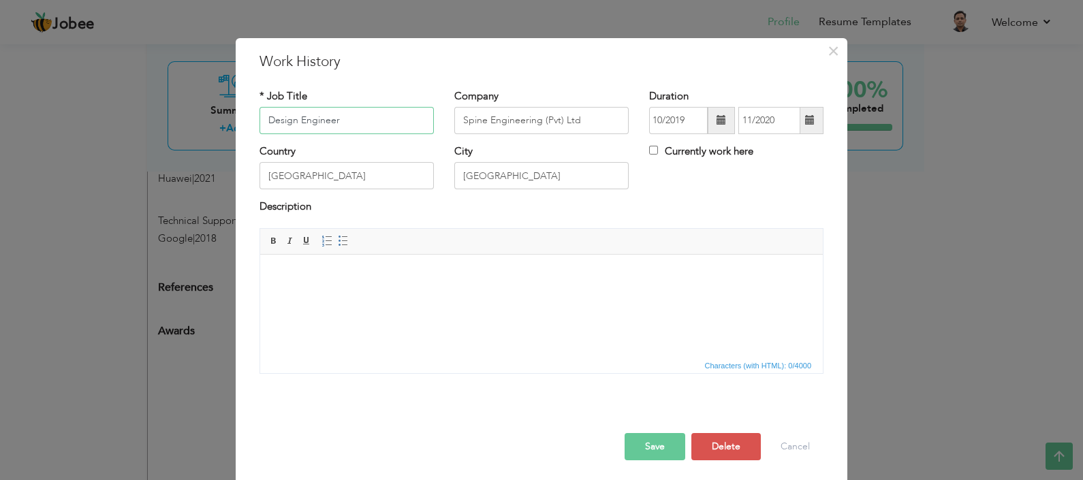
scroll to position [14, 0]
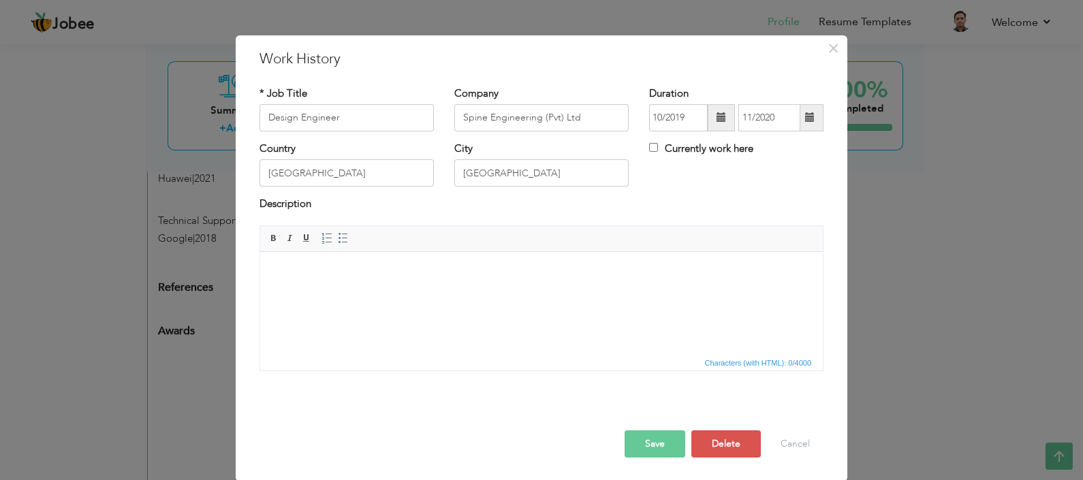
click at [422, 280] on html at bounding box center [541, 272] width 563 height 42
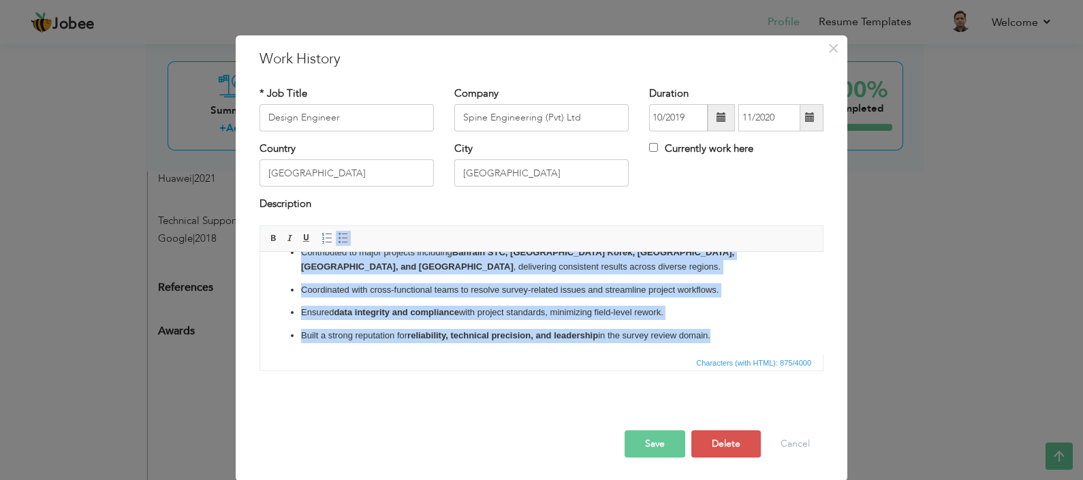
scroll to position [103, 0]
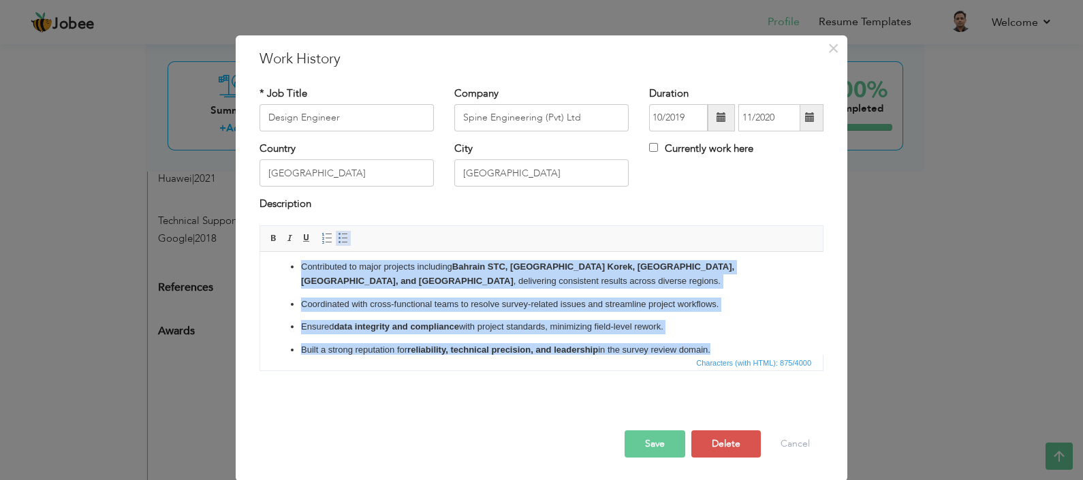
click at [338, 241] on span at bounding box center [343, 238] width 11 height 11
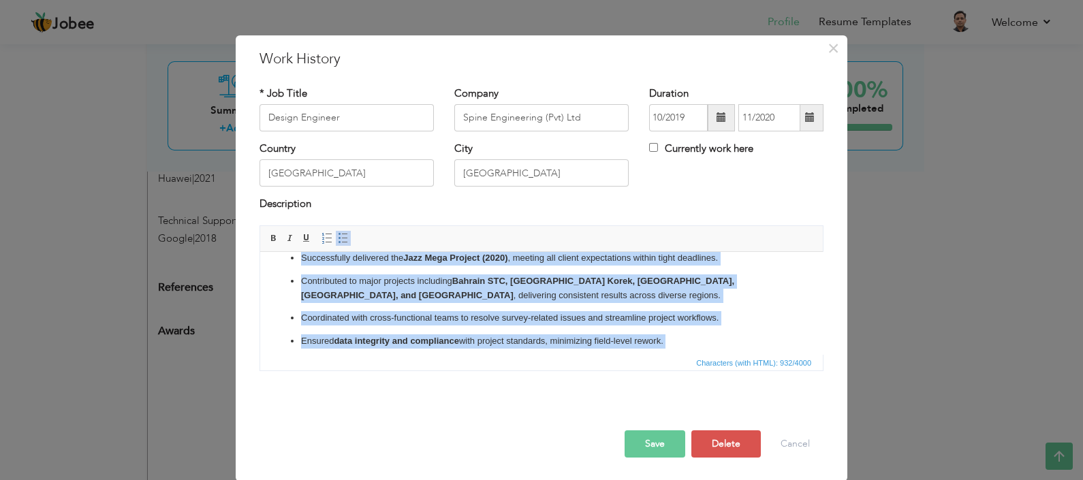
click at [338, 241] on span at bounding box center [343, 238] width 11 height 11
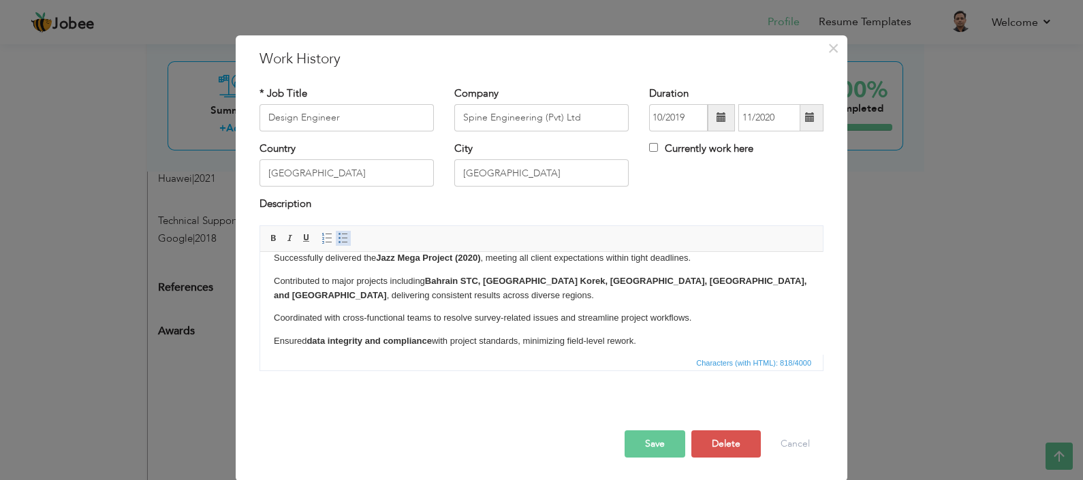
click at [338, 241] on span at bounding box center [343, 238] width 11 height 11
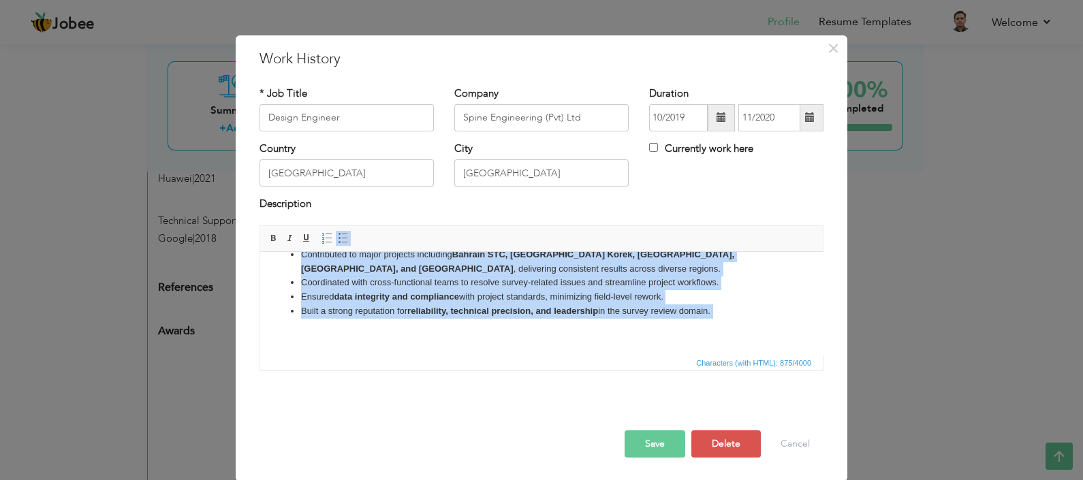
click at [468, 317] on body "Led survey review activities, ensuring quality, accuracy, and on-time delivery …" at bounding box center [542, 251] width 536 height 179
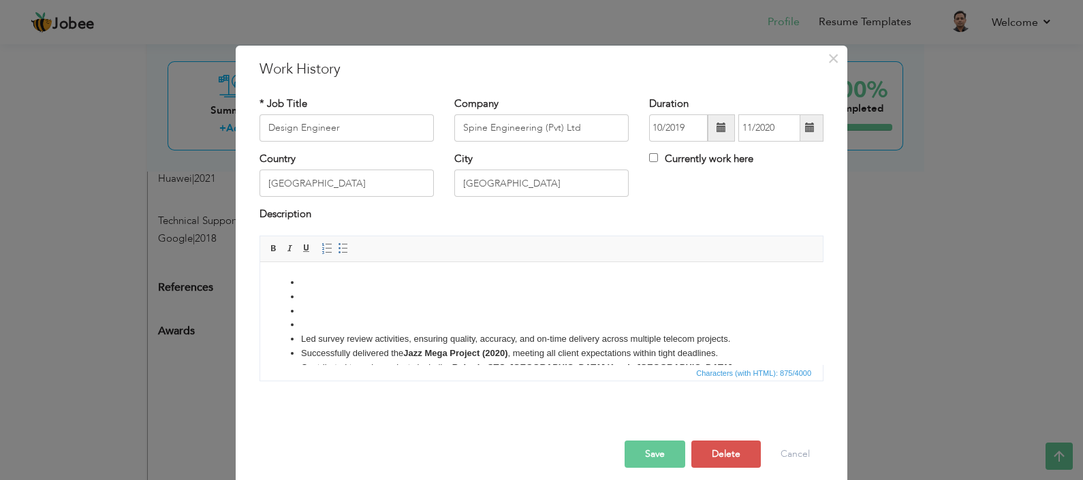
scroll to position [0, 0]
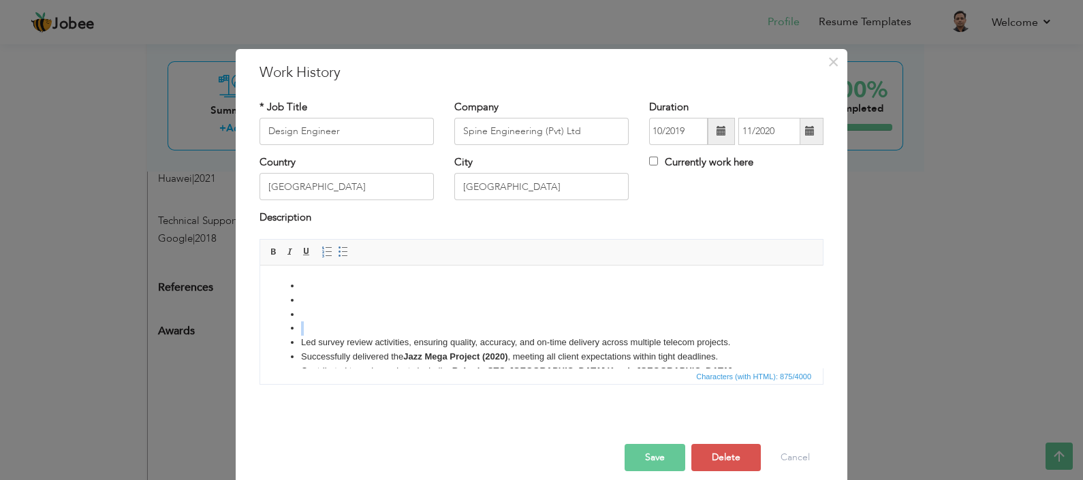
drag, startPoint x: 309, startPoint y: 326, endPoint x: 288, endPoint y: 283, distance: 48.2
click at [288, 283] on ul "Led survey review activities, ensuring quality, accuracy, and on-time delivery …" at bounding box center [542, 357] width 536 height 156
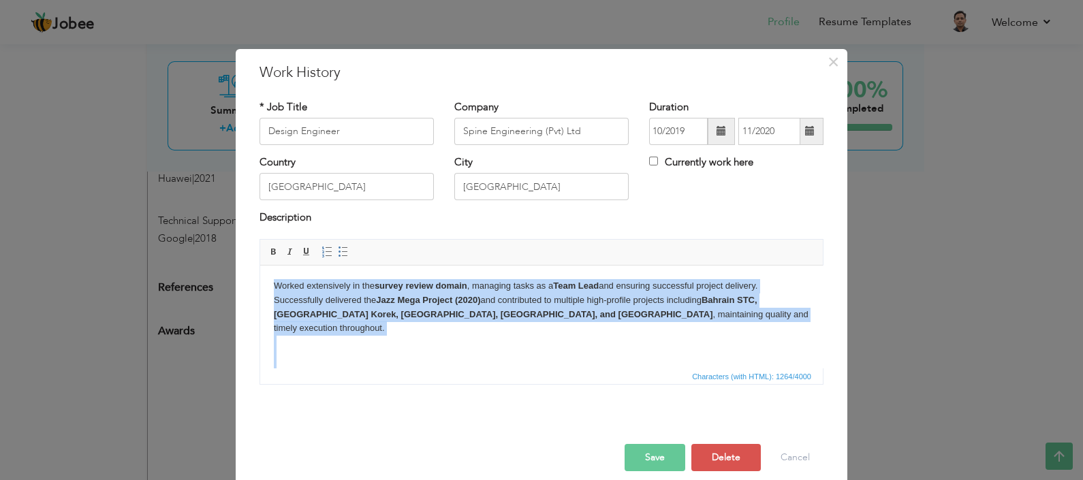
scroll to position [140, 0]
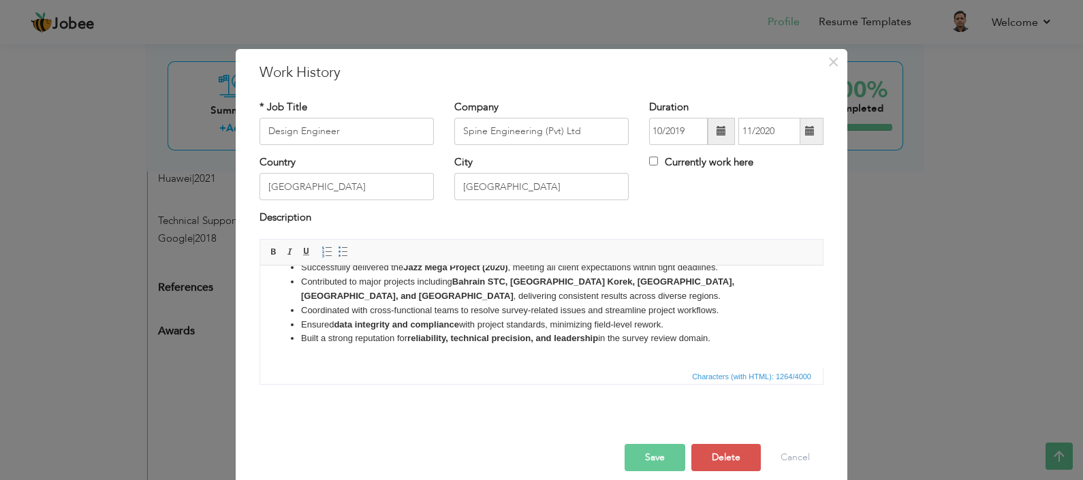
drag, startPoint x: 275, startPoint y: 286, endPoint x: 970, endPoint y: 722, distance: 820.2
click at [717, 382] on html "Worked extensively in the survey review domain , managing tasks as a Team Lead …" at bounding box center [541, 254] width 563 height 258
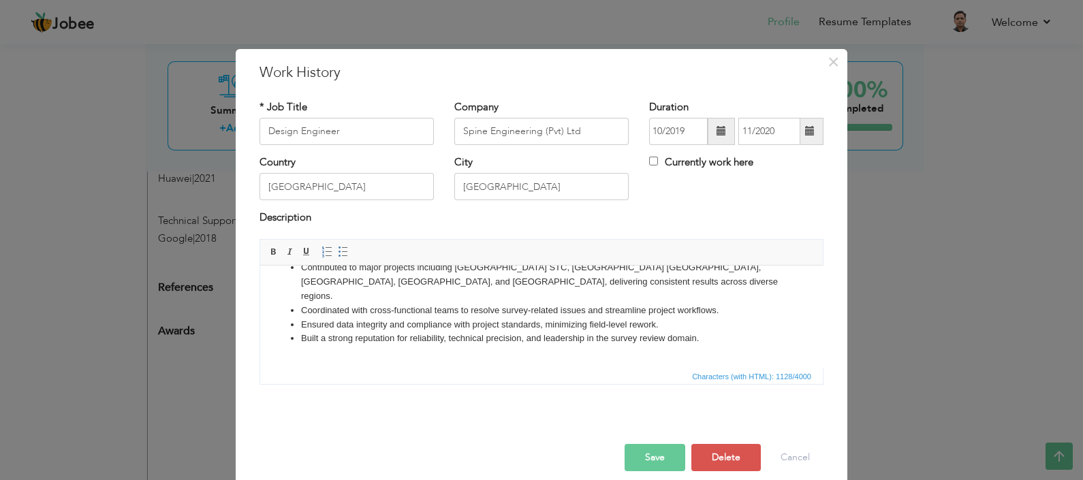
click at [502, 331] on li "Built a strong reputation for reliability, technical precision, and leadership …" at bounding box center [541, 338] width 481 height 14
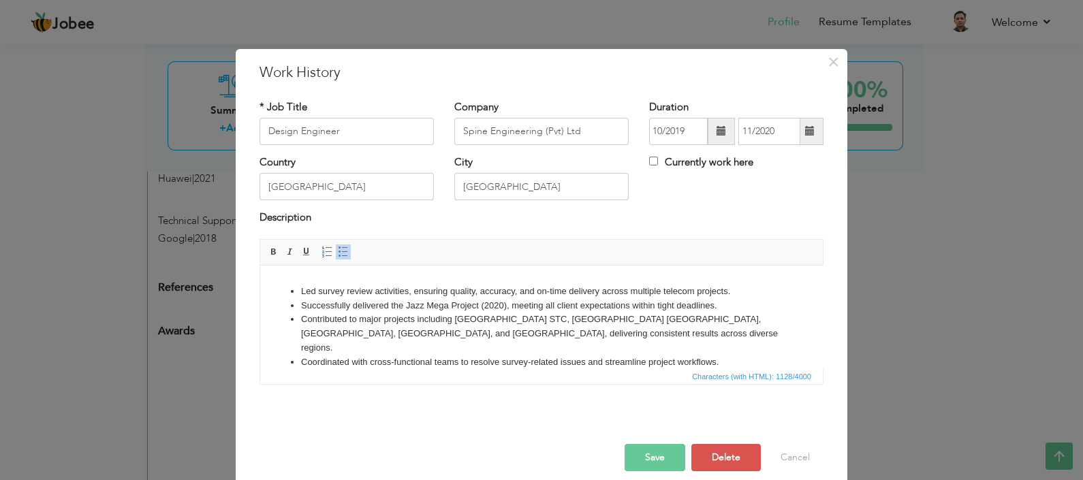
scroll to position [0, 0]
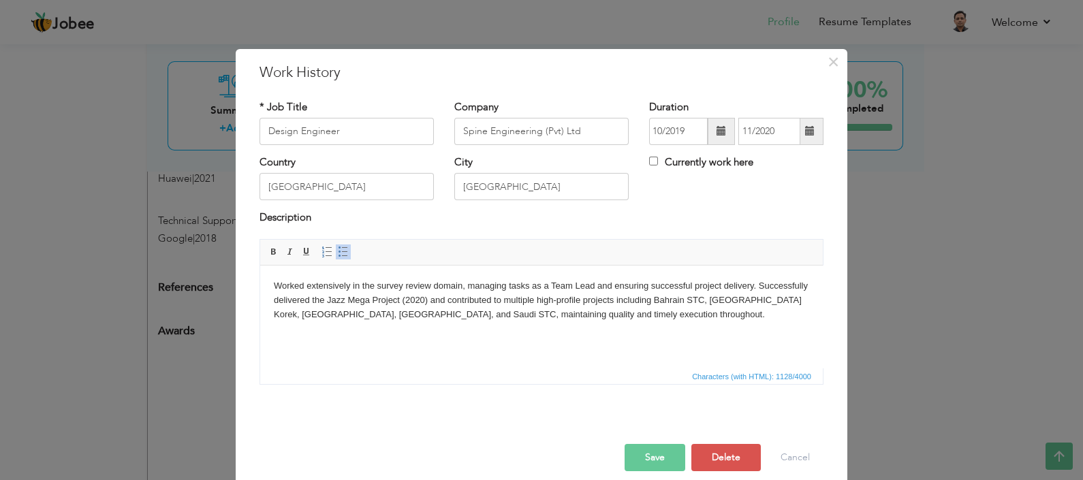
click at [705, 319] on body "Worked extensively in the survey review domain, managing tasks as a Team Lead a…" at bounding box center [542, 394] width 536 height 230
click at [340, 334] on body "Worked extensively in the survey review domain, managing tasks as a Team Lead a…" at bounding box center [542, 394] width 536 height 230
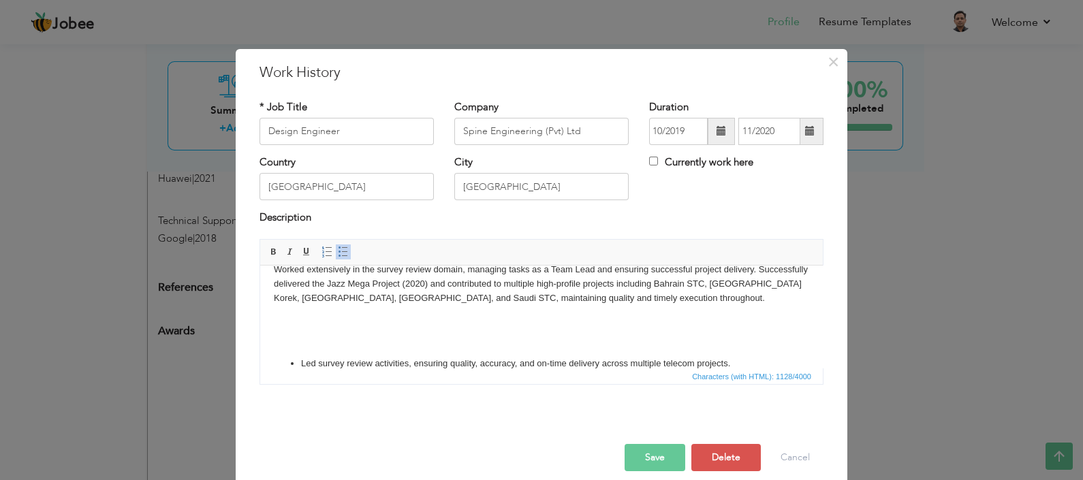
scroll to position [31, 0]
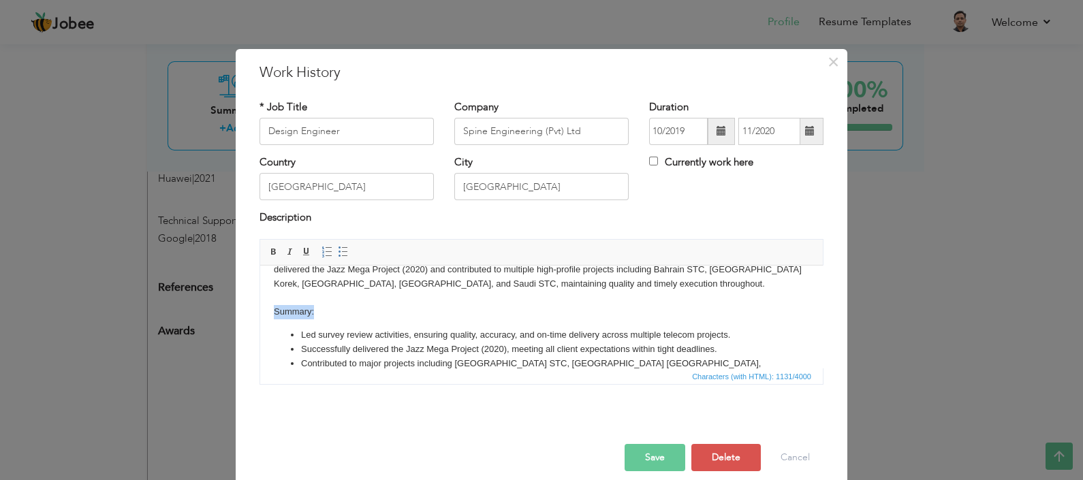
drag, startPoint x: 331, startPoint y: 308, endPoint x: 502, endPoint y: 575, distance: 317.2
click at [260, 310] on html "Worked extensively in the survey review domain, managing tasks as a Team Lead a…" at bounding box center [541, 355] width 563 height 243
click at [301, 255] on span at bounding box center [306, 252] width 11 height 11
click at [633, 458] on button "Save" at bounding box center [655, 457] width 61 height 27
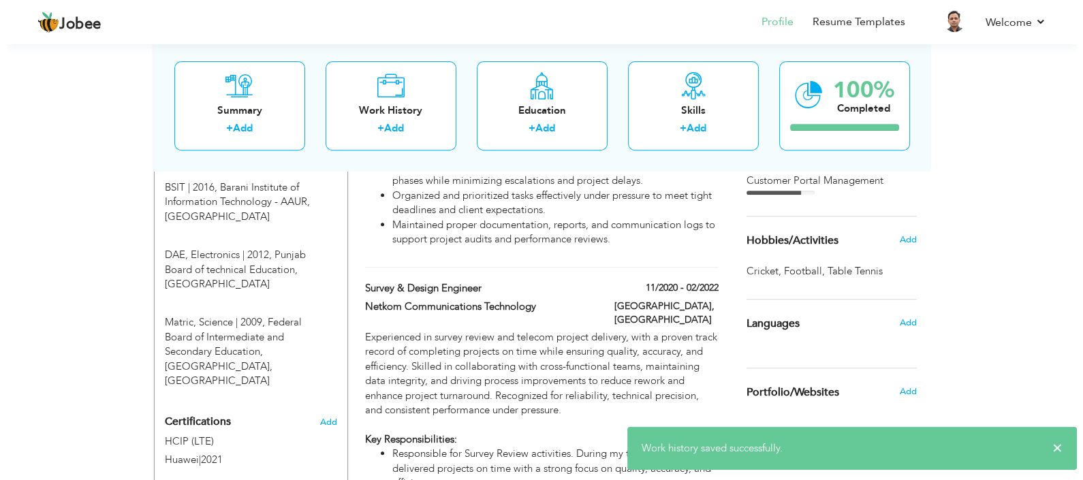
scroll to position [769, 0]
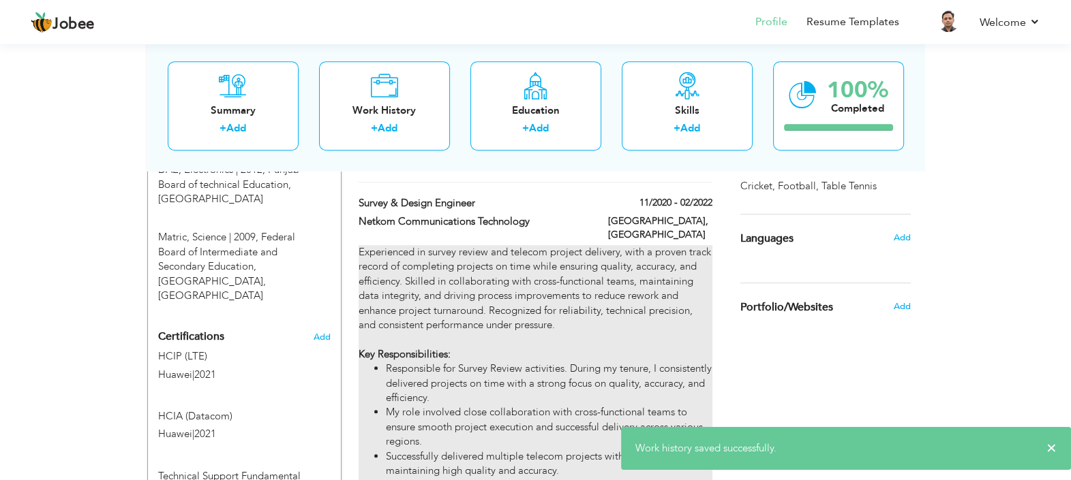
click at [433, 348] on strong "Key Responsibilities:" at bounding box center [404, 355] width 92 height 14
type input "Survey & Design Engineer"
type input "Netkom Communications Technology"
type input "11/2020"
type input "02/2022"
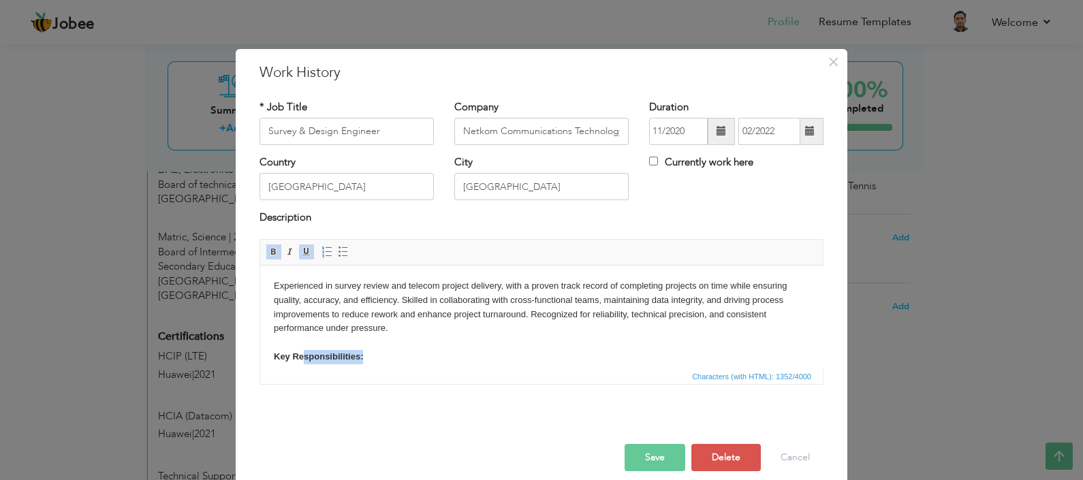
scroll to position [1, 0]
drag, startPoint x: 372, startPoint y: 356, endPoint x: 512, endPoint y: 611, distance: 291.0
click at [260, 346] on html "Experienced in survey review and telecom project delivery, with a proven track …" at bounding box center [541, 388] width 563 height 249
click at [325, 355] on strong "Key Responsibilities:" at bounding box center [318, 355] width 89 height 10
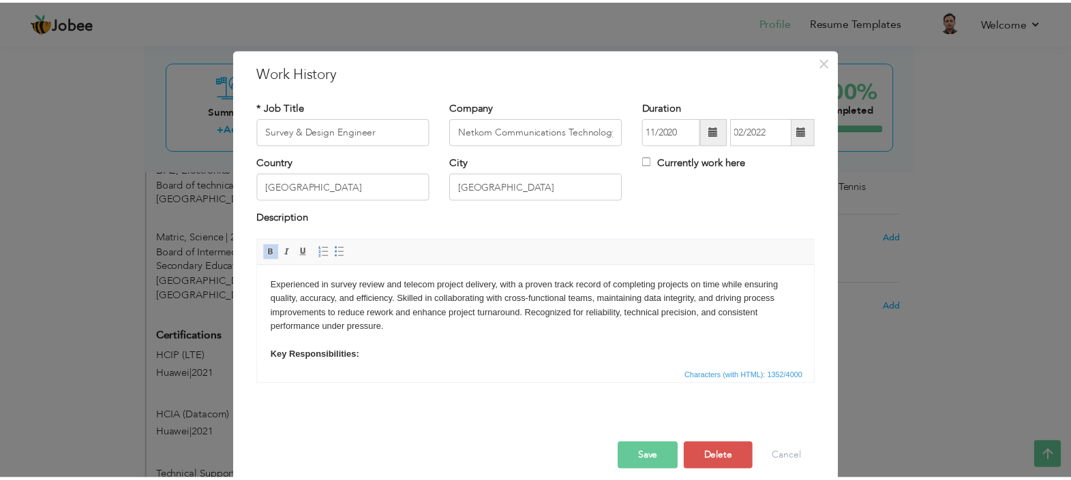
scroll to position [10, 0]
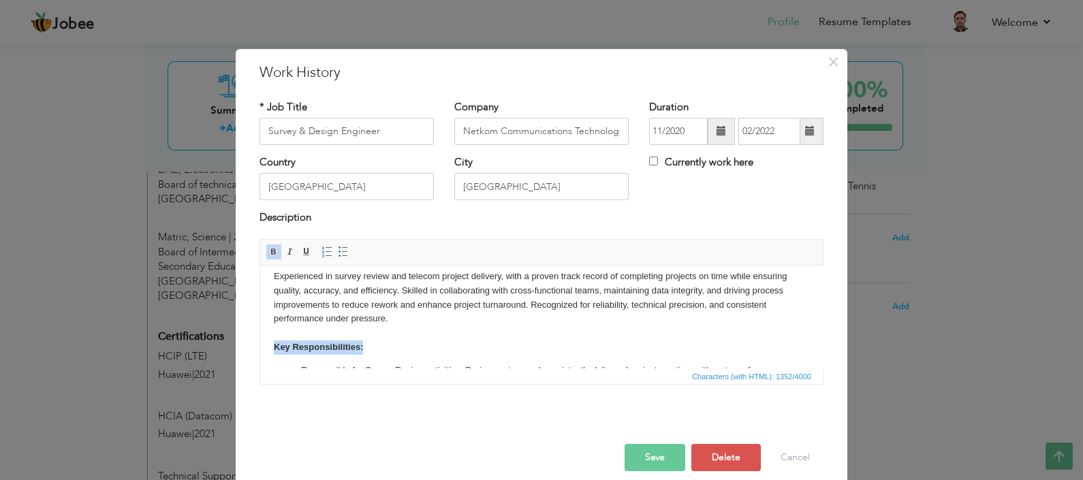
drag, startPoint x: 372, startPoint y: 355, endPoint x: 268, endPoint y: 345, distance: 104.7
click at [268, 345] on html "Experienced in survey review and telecom project delivery, with a proven track …" at bounding box center [541, 380] width 563 height 249
copy strong "Key Responsibilities:"
click at [833, 65] on button "×" at bounding box center [833, 62] width 22 height 22
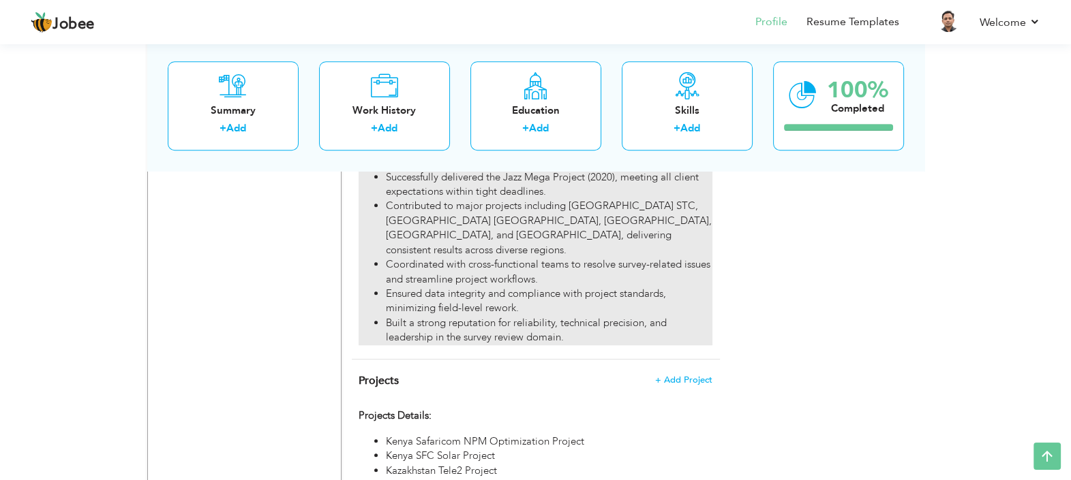
scroll to position [1322, 0]
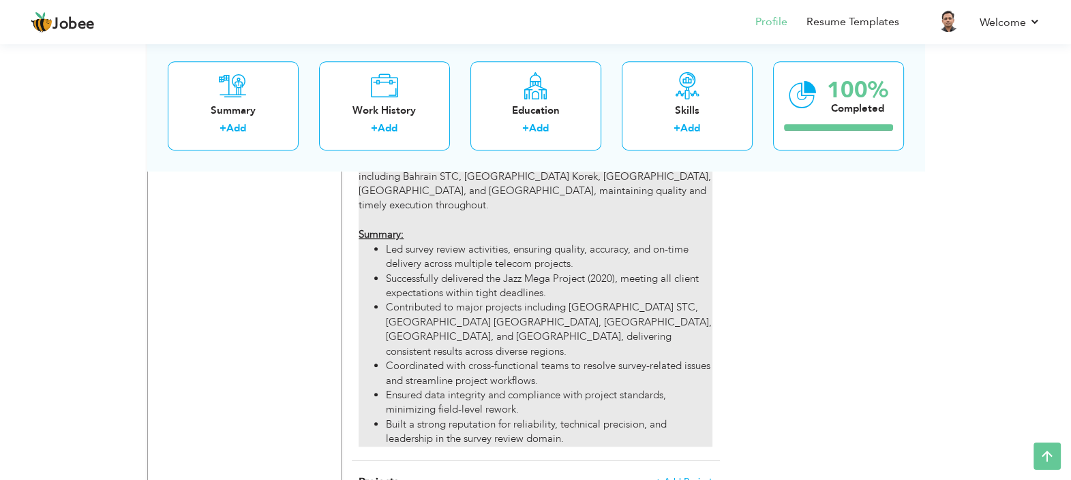
click at [429, 388] on li "Ensured data integrity and compliance with project standards, minimizing field-…" at bounding box center [549, 402] width 326 height 29
type input "Design Engineer"
type input "Spine Engineering (Pvt) Ltd"
type input "10/2019"
type input "11/2020"
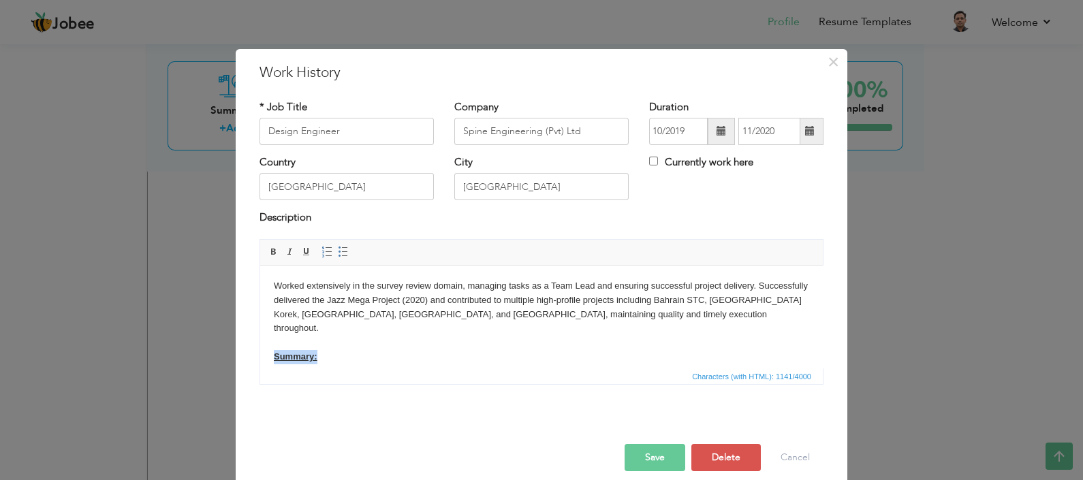
drag, startPoint x: 327, startPoint y: 341, endPoint x: 275, endPoint y: 341, distance: 51.8
click at [275, 341] on body "Worked extensively in the survey review domain, managing tasks as a Team Lead a…" at bounding box center [542, 382] width 536 height 207
drag, startPoint x: 373, startPoint y: 343, endPoint x: 274, endPoint y: 342, distance: 98.8
click at [274, 342] on body "Worked extensively in the survey review domain, managing tasks as a Team Lead a…" at bounding box center [542, 382] width 536 height 207
click at [301, 249] on span at bounding box center [306, 252] width 11 height 11
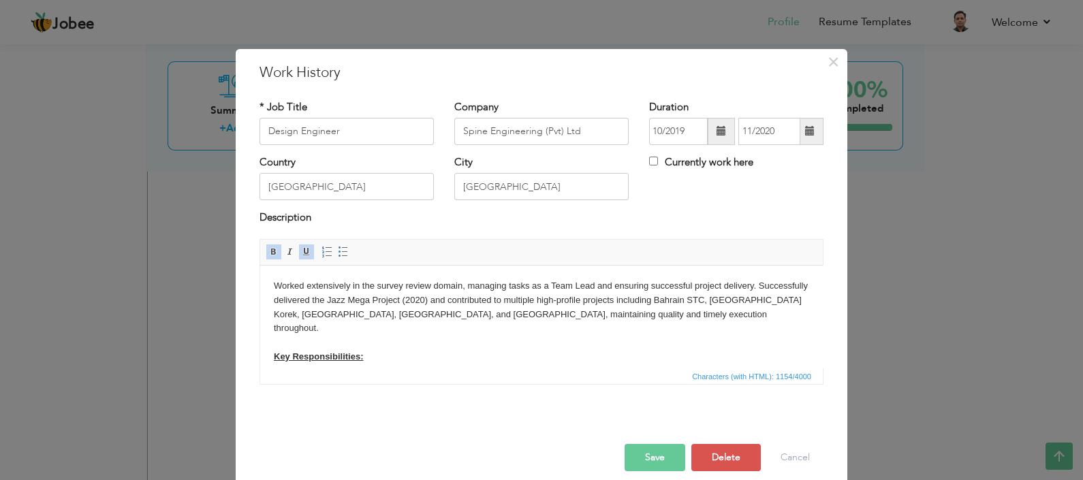
click at [301, 249] on span at bounding box center [306, 252] width 11 height 11
click at [649, 451] on button "Save" at bounding box center [655, 457] width 61 height 27
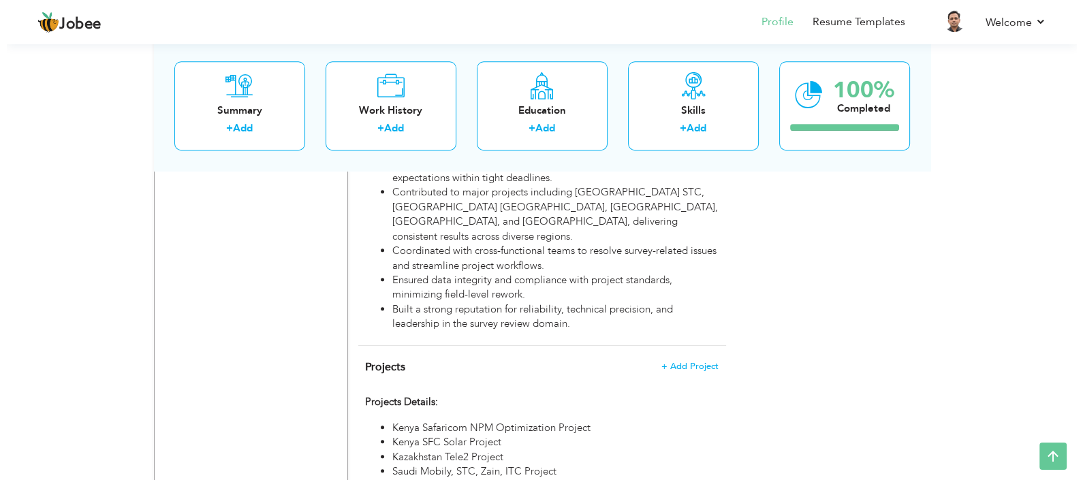
scroll to position [1492, 0]
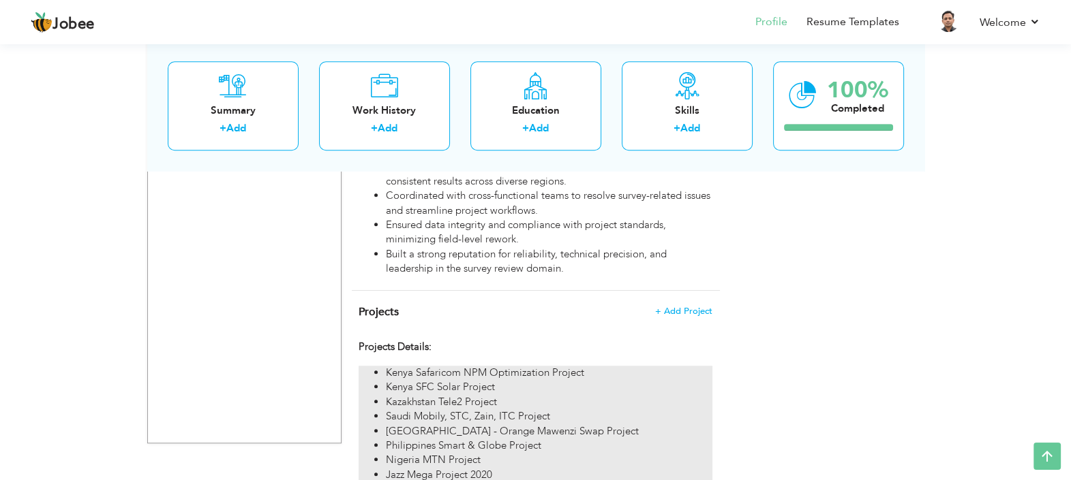
click at [501, 410] on li "Saudi Mobily, STC, Zain, ITC Project" at bounding box center [549, 417] width 326 height 14
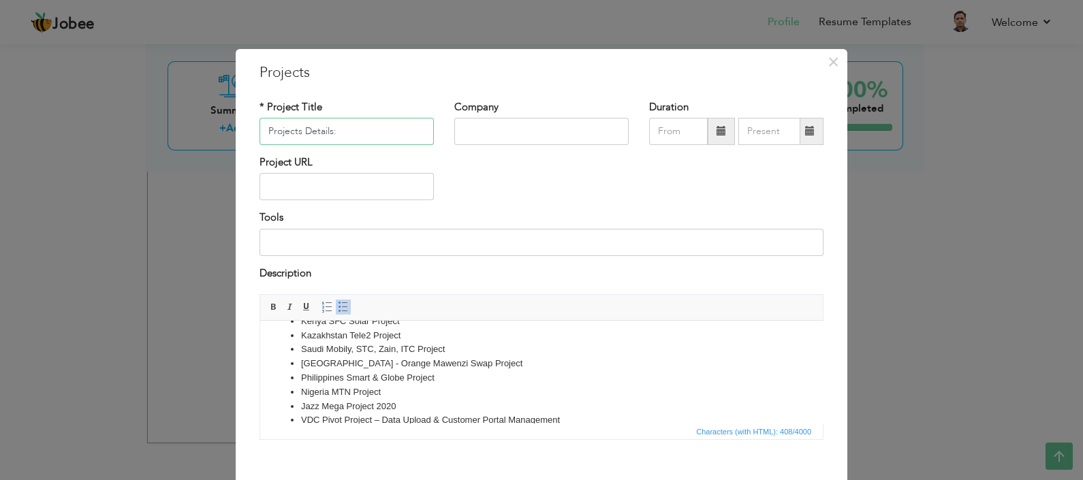
scroll to position [52, 0]
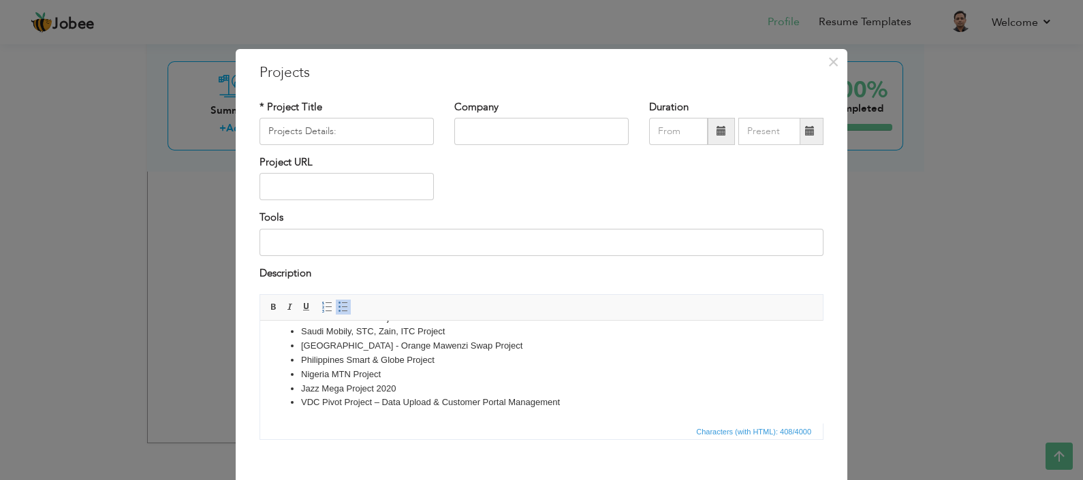
click at [606, 403] on li "VDC Pivot Project – Data Upload & Customer Portal Management" at bounding box center [541, 403] width 481 height 14
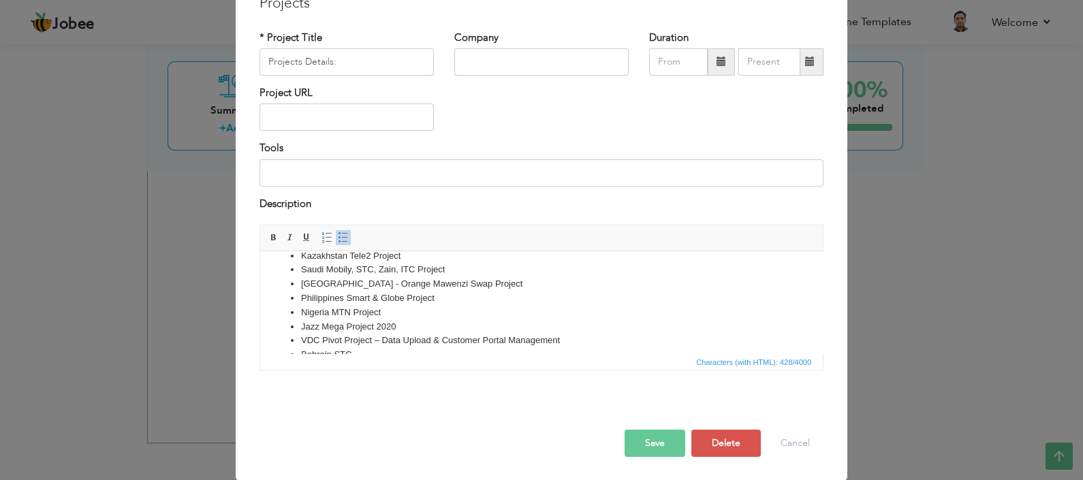
scroll to position [66, 0]
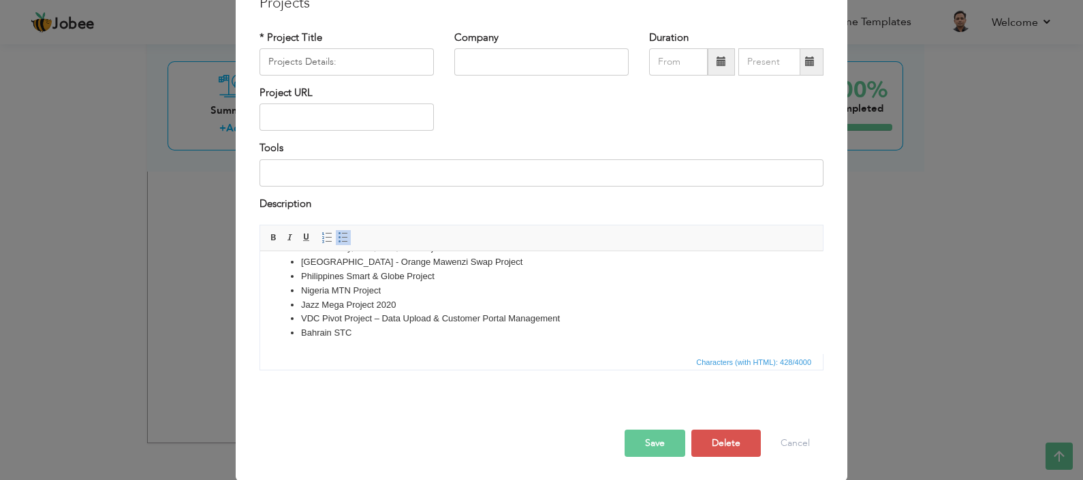
click at [653, 446] on button "Save" at bounding box center [655, 443] width 61 height 27
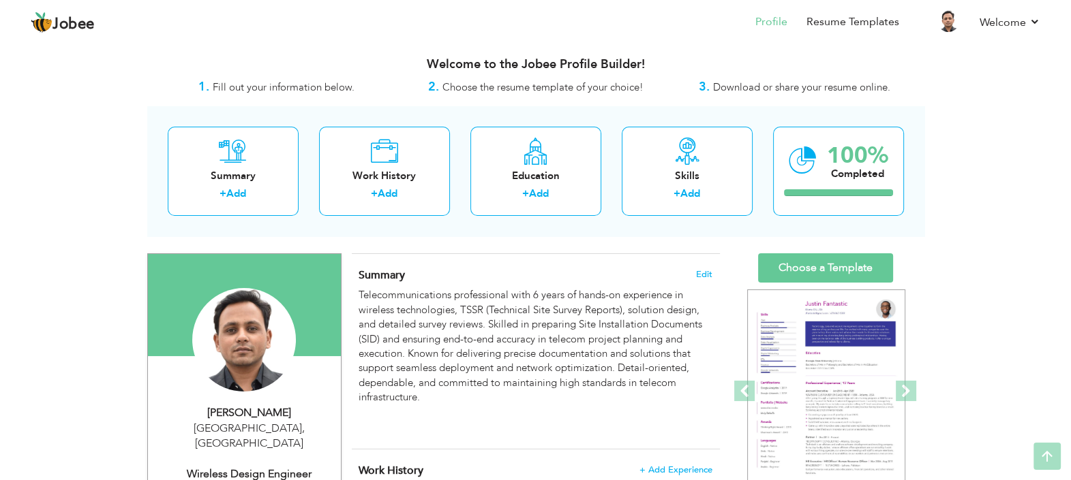
scroll to position [0, 0]
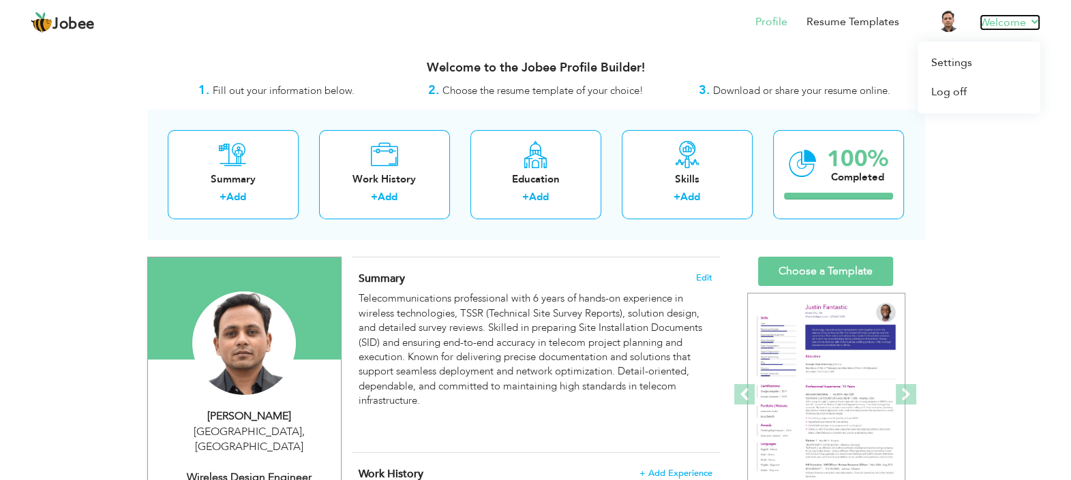
click at [1024, 24] on link "Welcome" at bounding box center [1009, 22] width 61 height 16
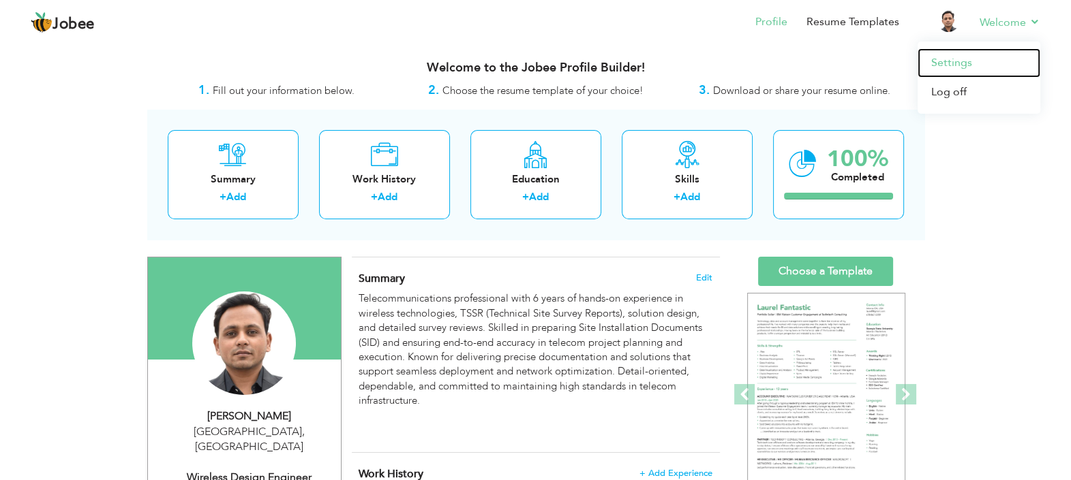
click at [937, 62] on link "Settings" at bounding box center [978, 62] width 123 height 29
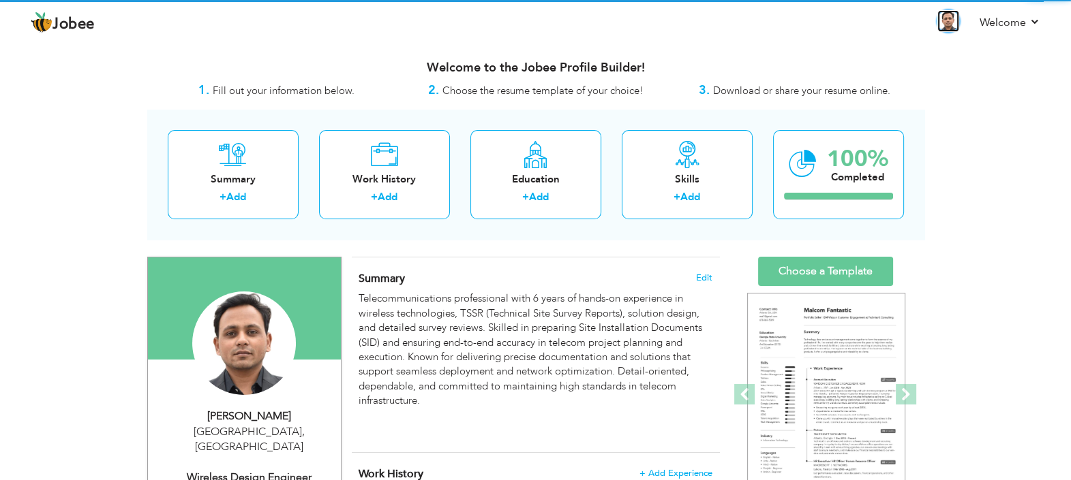
click at [951, 25] on img at bounding box center [948, 21] width 22 height 22
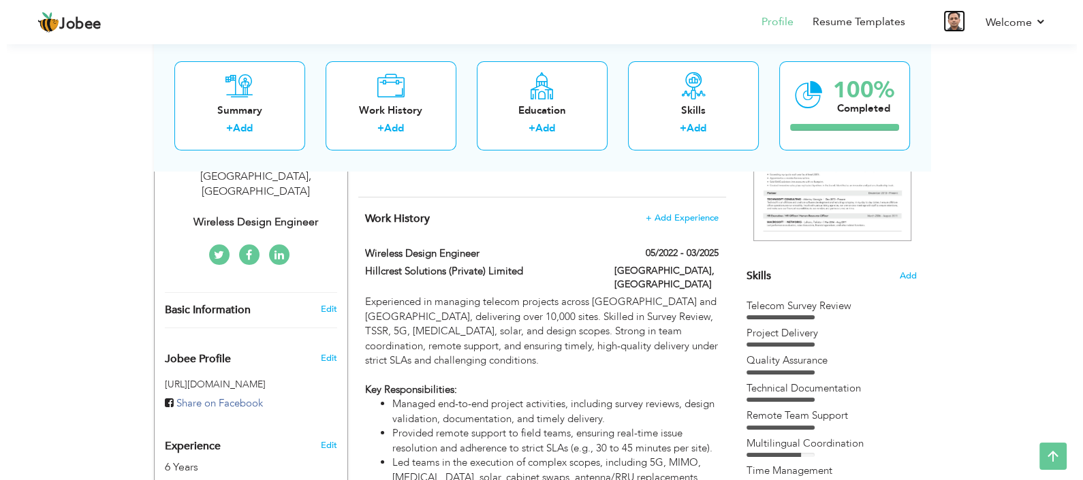
scroll to position [170, 0]
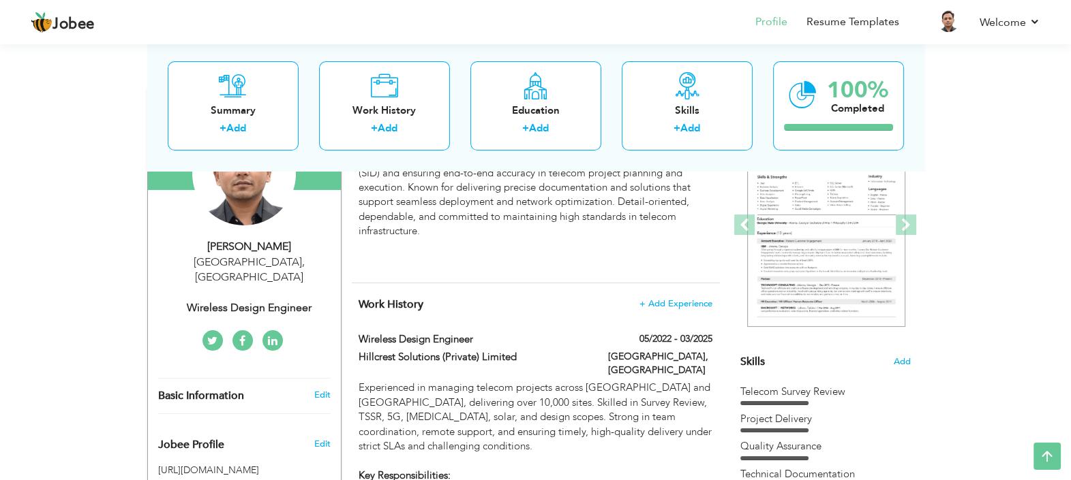
click at [249, 261] on div "Riyadh , Saudi Arabia" at bounding box center [249, 270] width 183 height 31
type input "[PERSON_NAME]"
type input "00966536852541"
select select "number:191"
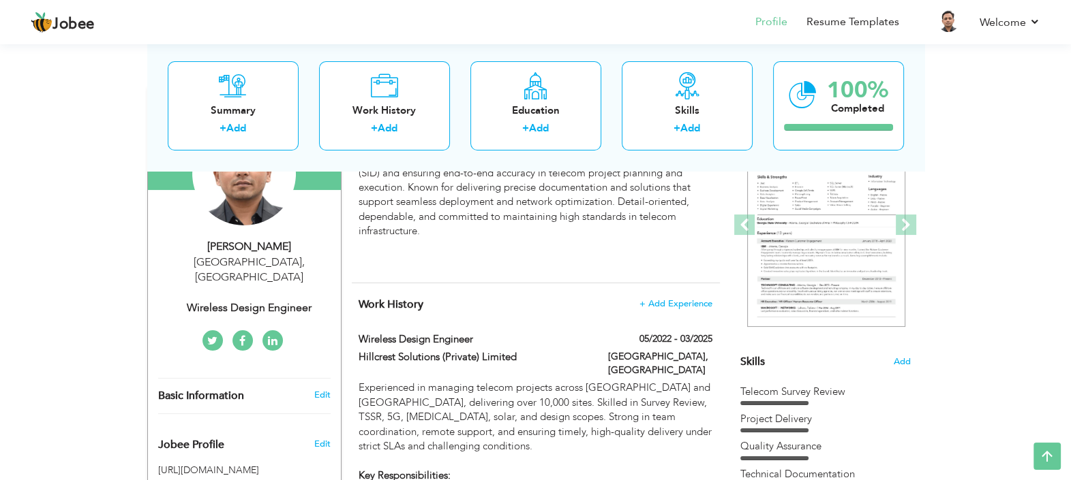
type input "Riyadh"
select select "number:8"
type input "Wireless Design Engineer"
type input "www.linkedin.com/in/faranameer"
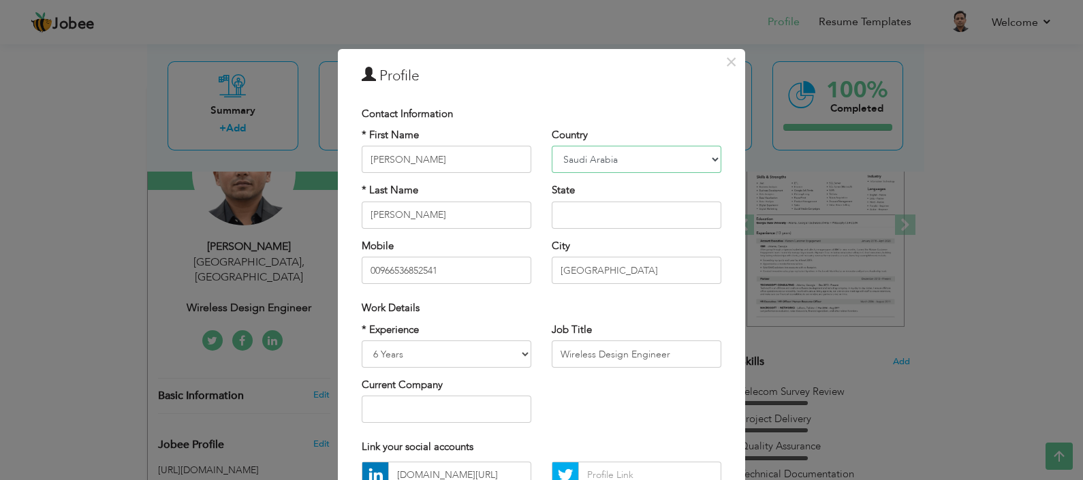
click at [602, 160] on select "Afghanistan Albania Algeria American Samoa Andorra Angola Anguilla Antarctica A…" at bounding box center [637, 159] width 170 height 27
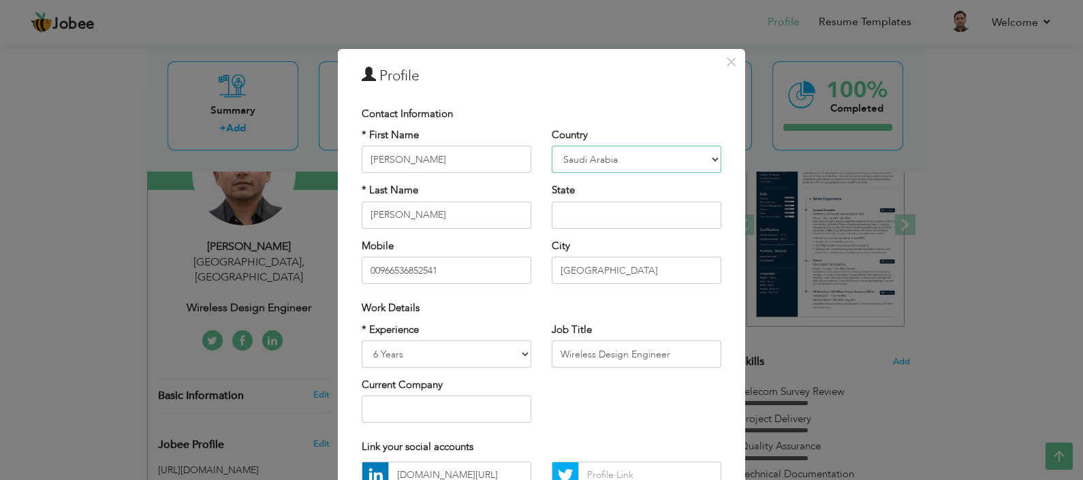
select select "number:166"
click at [552, 146] on select "Afghanistan Albania Algeria American Samoa Andorra Angola Anguilla Antarctica A…" at bounding box center [637, 159] width 170 height 27
click at [579, 211] on input "text" at bounding box center [637, 215] width 170 height 27
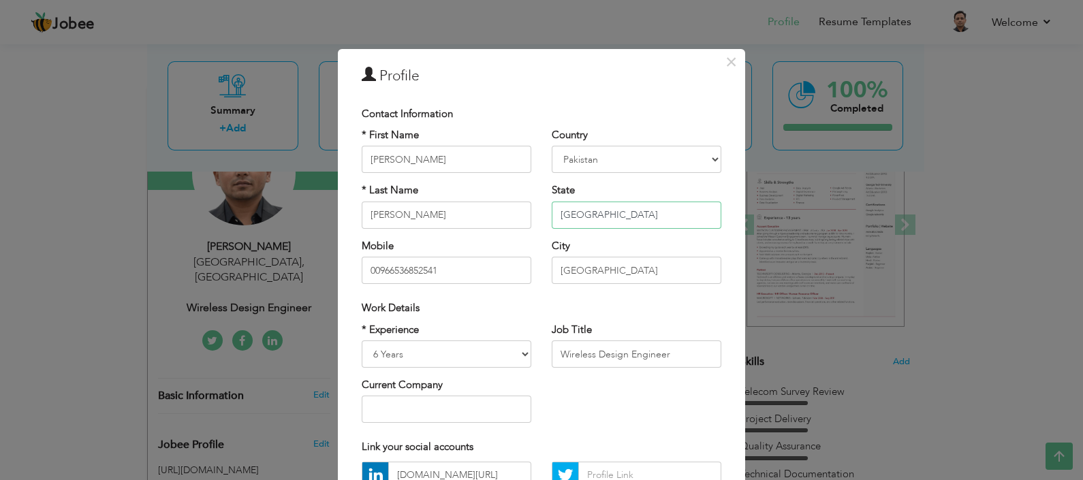
type input "[GEOGRAPHIC_DATA]"
click at [463, 269] on input "00966536852541" at bounding box center [447, 270] width 170 height 27
type input "_"
type input ")"
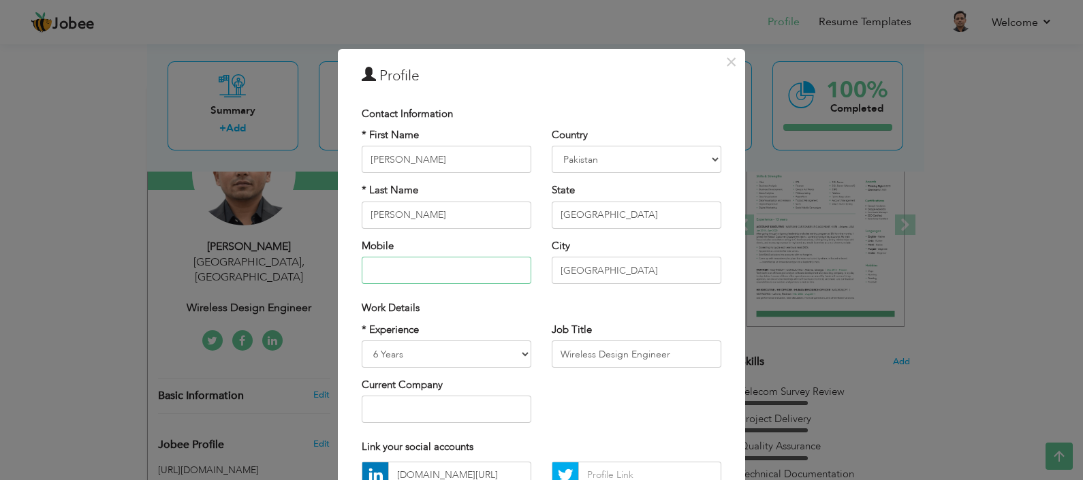
type input "_"
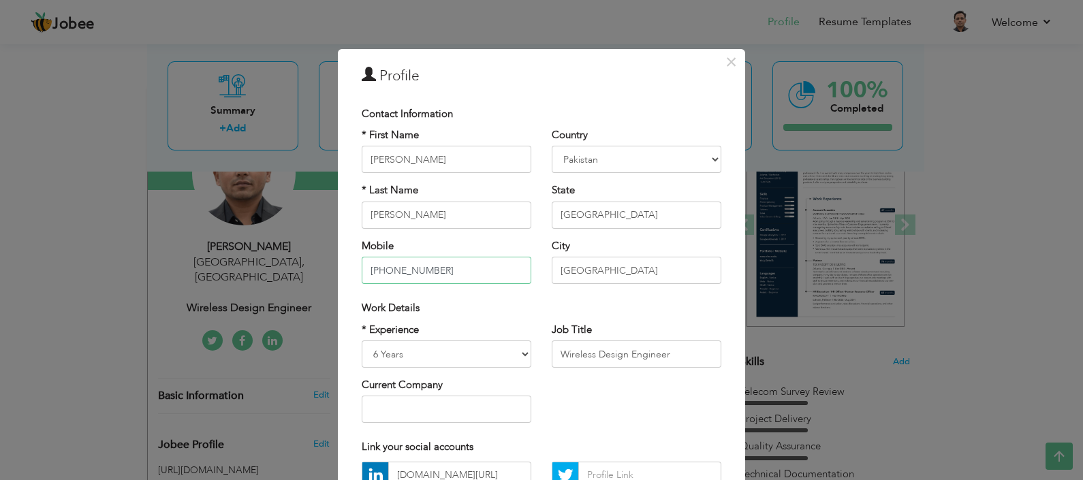
type input "[PHONE_NUMBER]"
click at [600, 273] on input "Riyadh" at bounding box center [637, 270] width 170 height 27
drag, startPoint x: 620, startPoint y: 268, endPoint x: 484, endPoint y: 258, distance: 136.7
click at [484, 258] on div "* First Name Faran Ameer * Last Name Qureshi Mobile +923325511871 Country Afgha…" at bounding box center [542, 211] width 380 height 166
type input "Rawalpindi"
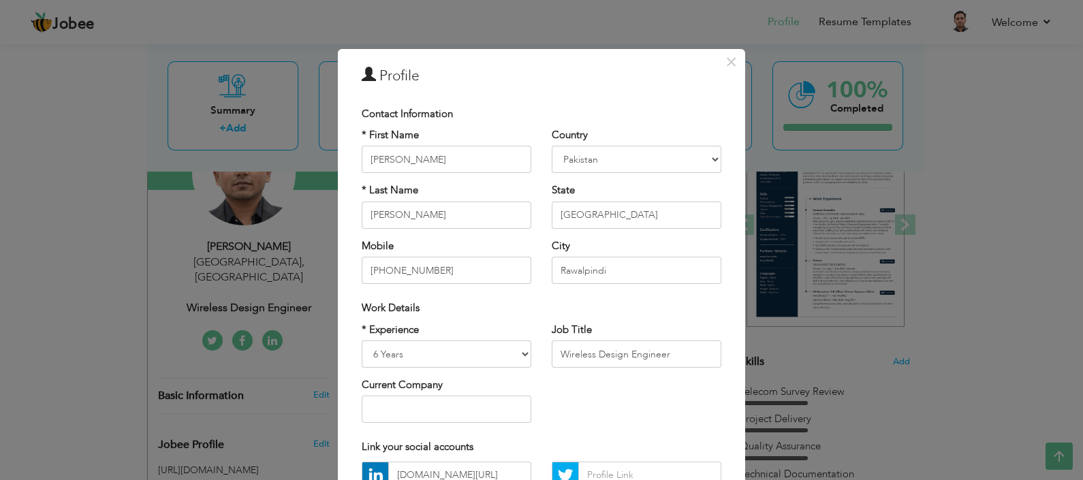
click at [638, 305] on div "Work Details" at bounding box center [542, 308] width 360 height 14
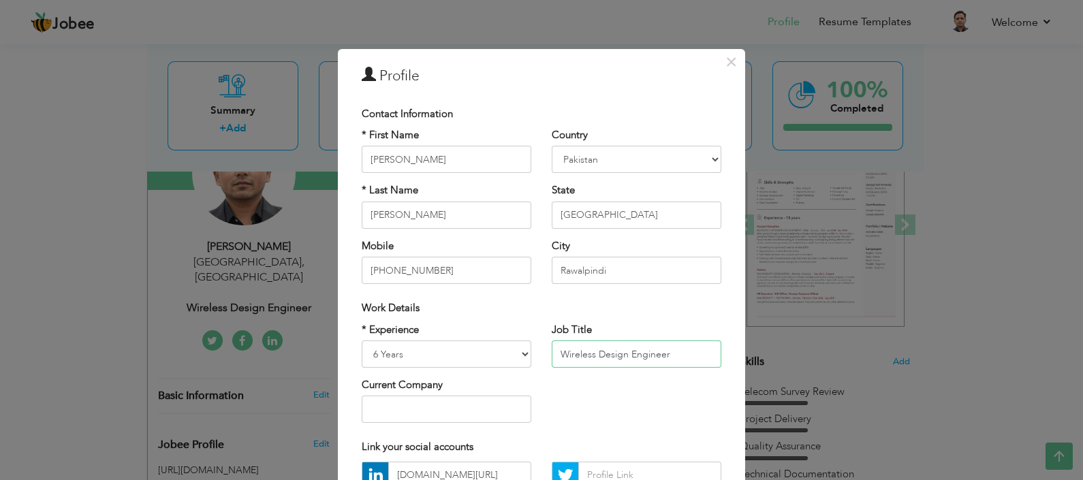
click at [632, 358] on input "Wireless Design Engineer" at bounding box center [637, 354] width 170 height 27
click at [644, 397] on div "* Experience Entry Level Less than 1 Year 1 Year 2 Years 3 Years 4 Years 5 Year…" at bounding box center [542, 378] width 380 height 111
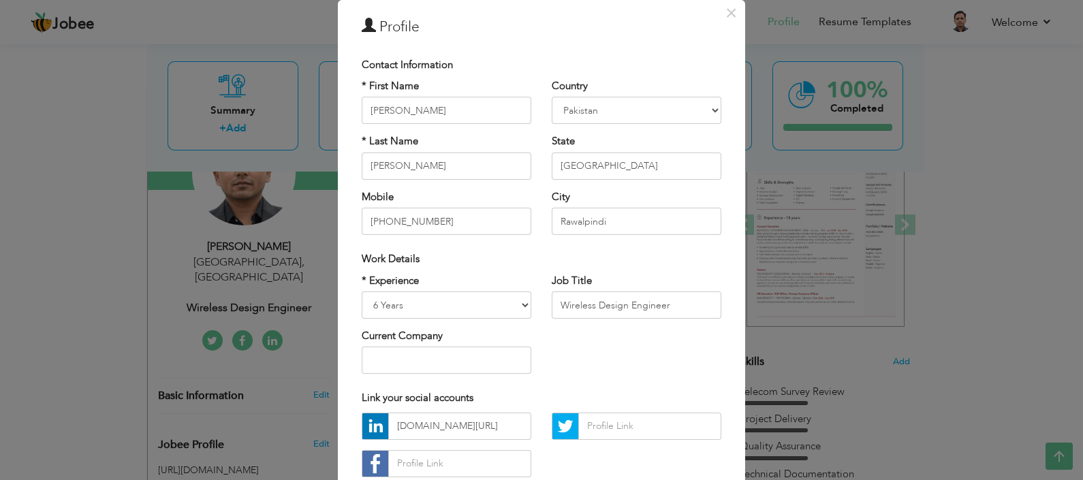
scroll to position [84, 0]
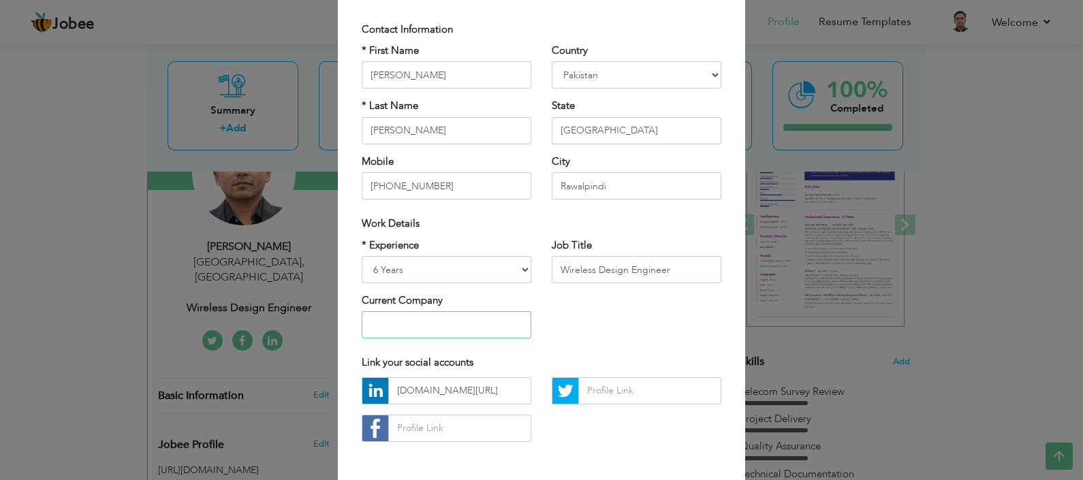
click at [453, 324] on input "text" at bounding box center [447, 324] width 170 height 27
click at [587, 354] on div "Link your social accounts" at bounding box center [542, 363] width 380 height 28
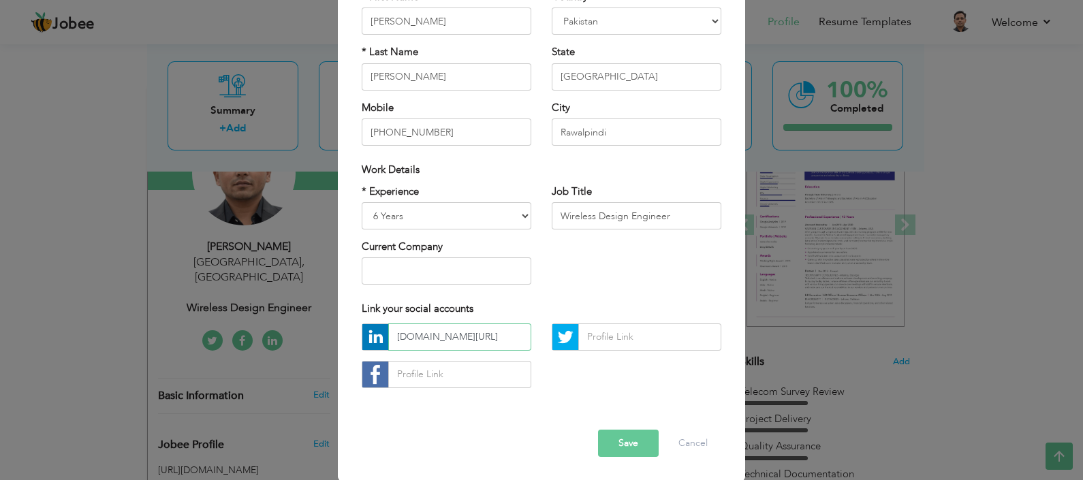
scroll to position [0, 13]
drag, startPoint x: 459, startPoint y: 337, endPoint x: 553, endPoint y: 338, distance: 94.0
click at [553, 338] on div "www.linkedin.com/in/faranameer" at bounding box center [542, 361] width 380 height 75
click at [621, 269] on div "* Experience Entry Level Less than 1 Year 1 Year 2 Years 3 Years 4 Years 5 Year…" at bounding box center [542, 240] width 380 height 111
drag, startPoint x: 390, startPoint y: 337, endPoint x: 598, endPoint y: 341, distance: 207.9
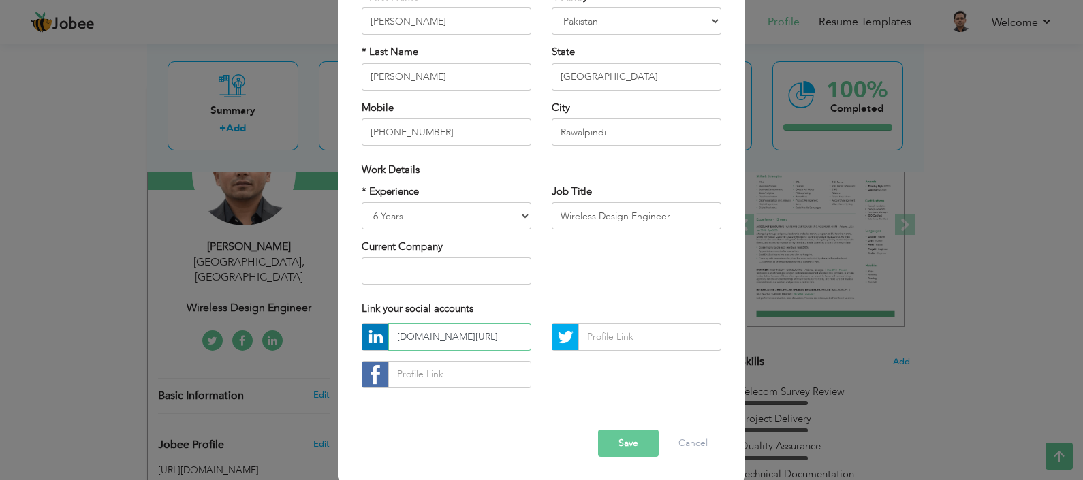
click at [598, 341] on div "www.linkedin.com/in/faranameer" at bounding box center [542, 361] width 380 height 75
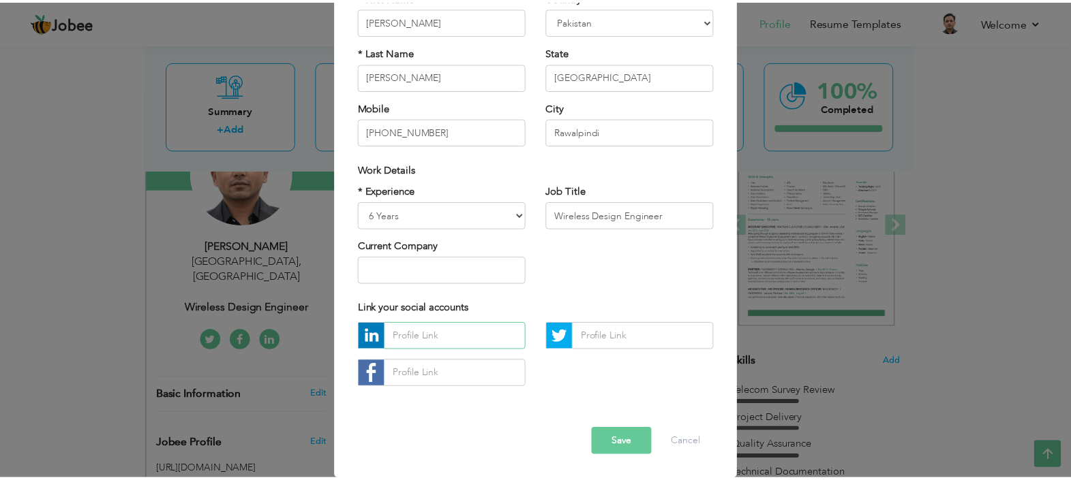
scroll to position [0, 0]
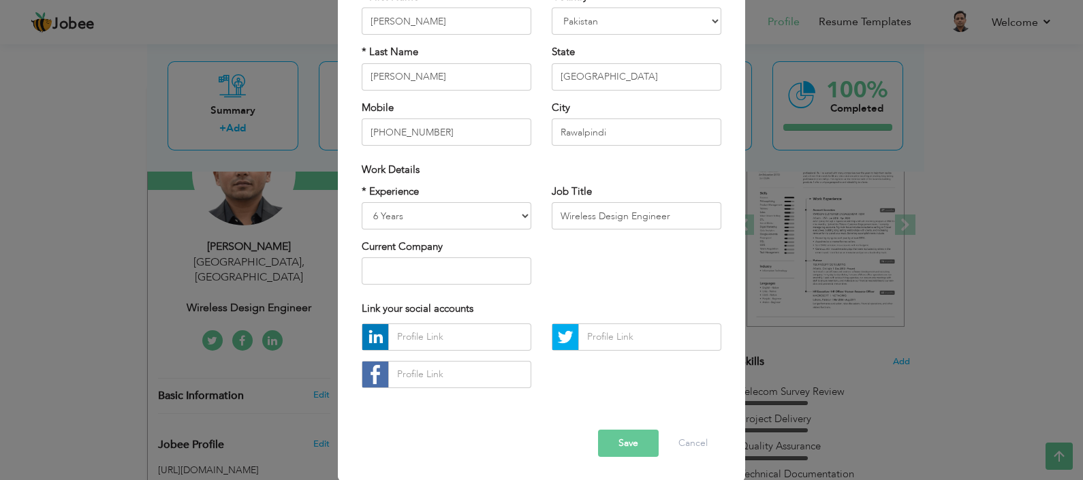
click at [607, 263] on div "* Experience Entry Level Less than 1 Year 1 Year 2 Years 3 Years 4 Years 5 Year…" at bounding box center [542, 240] width 380 height 111
click at [613, 443] on button "Save" at bounding box center [628, 443] width 61 height 27
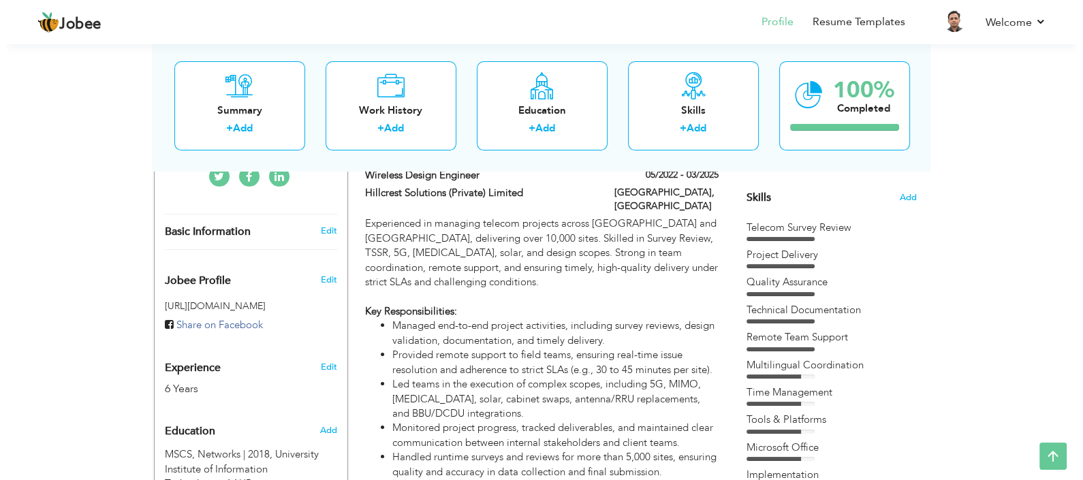
scroll to position [340, 0]
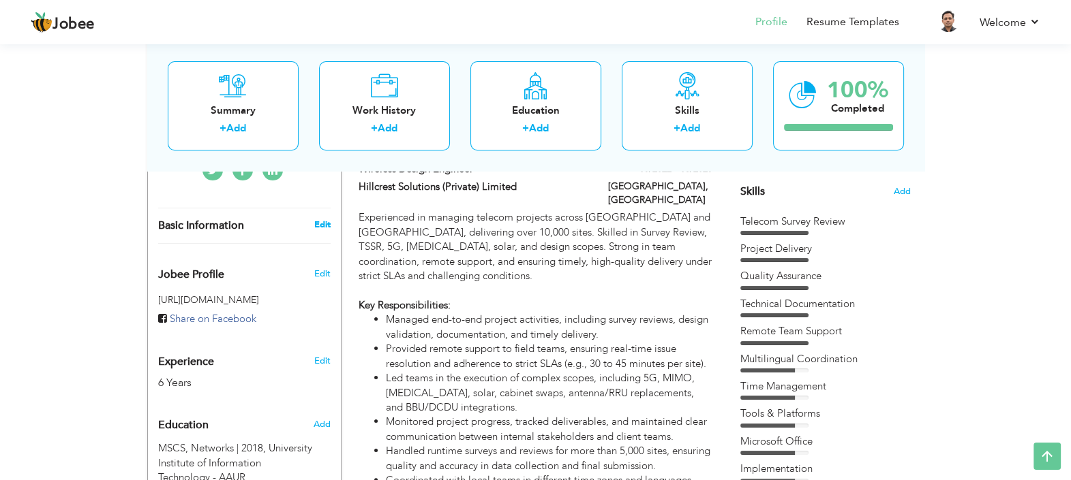
click at [320, 219] on link "Edit" at bounding box center [321, 225] width 16 height 12
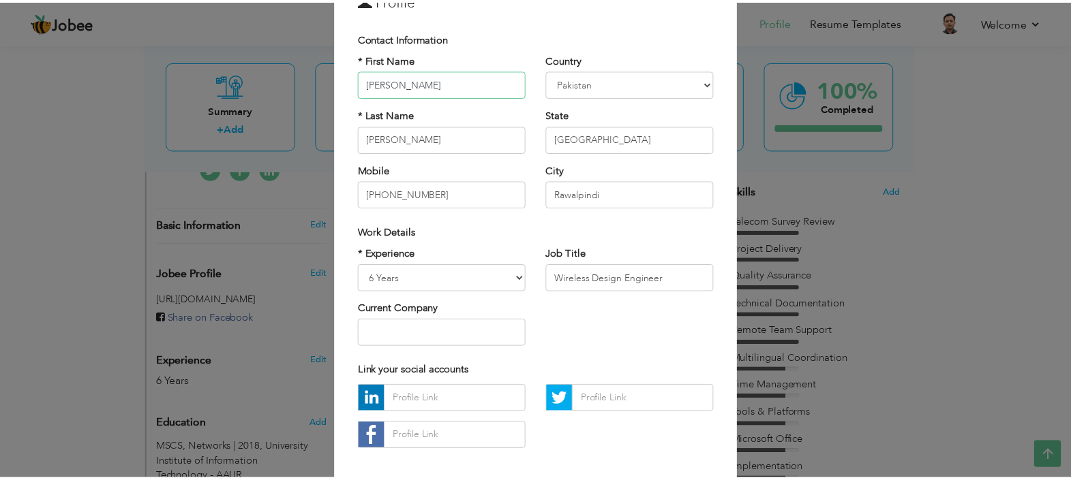
scroll to position [138, 0]
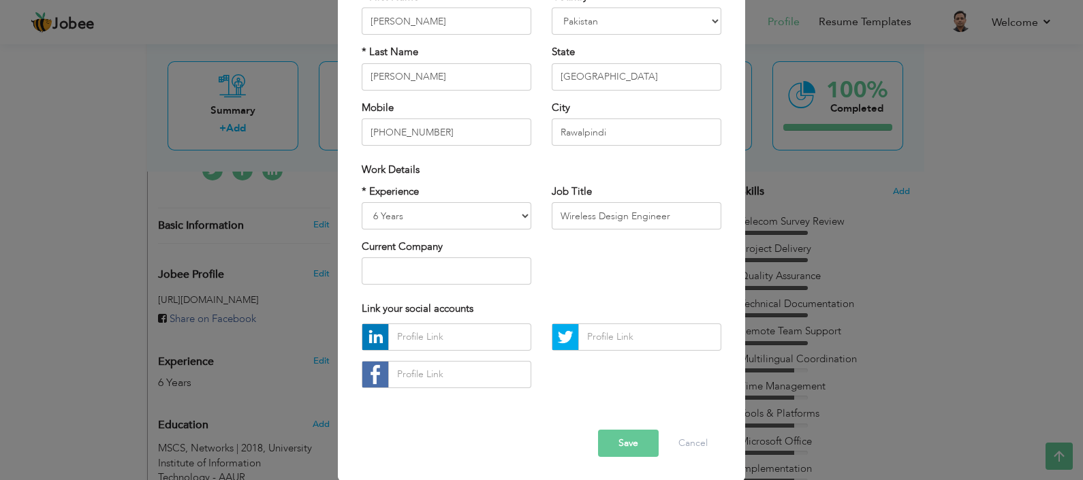
click at [634, 446] on button "Save" at bounding box center [628, 443] width 61 height 27
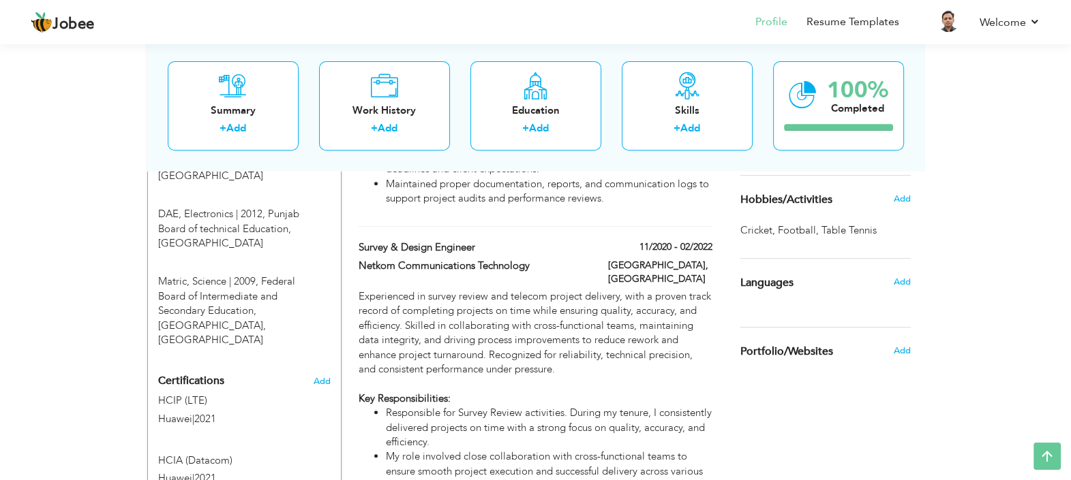
scroll to position [852, 0]
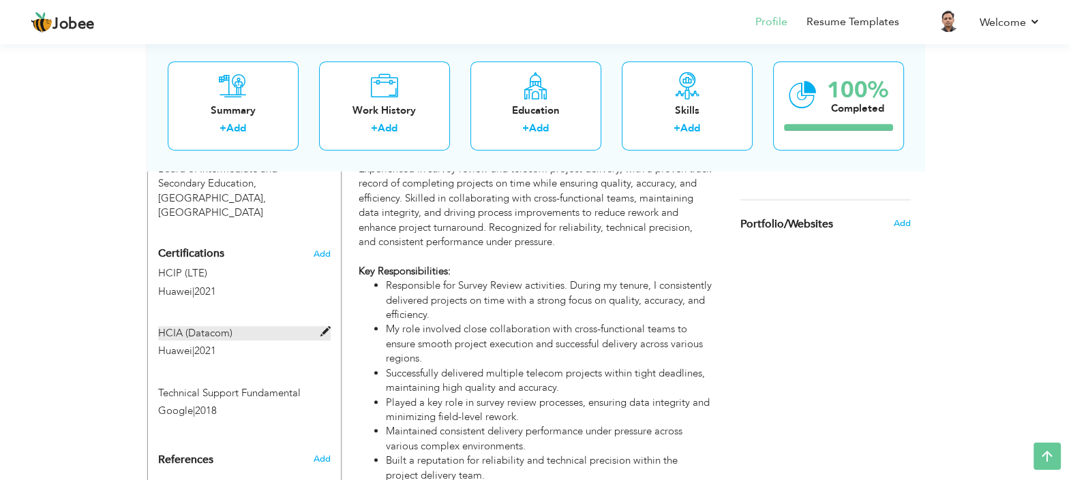
click at [262, 326] on label "HCIA (Datacom)" at bounding box center [244, 333] width 172 height 14
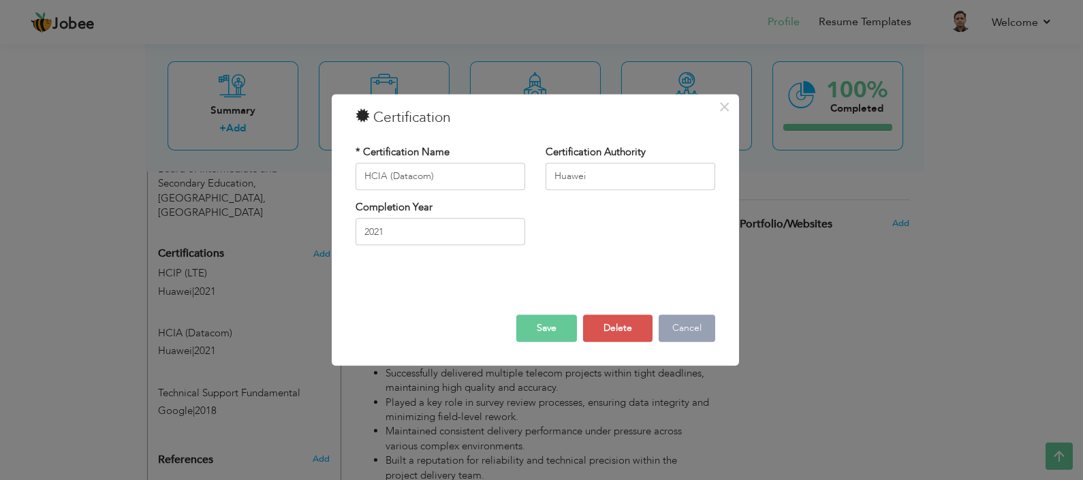
click at [685, 330] on button "Cancel" at bounding box center [687, 328] width 57 height 27
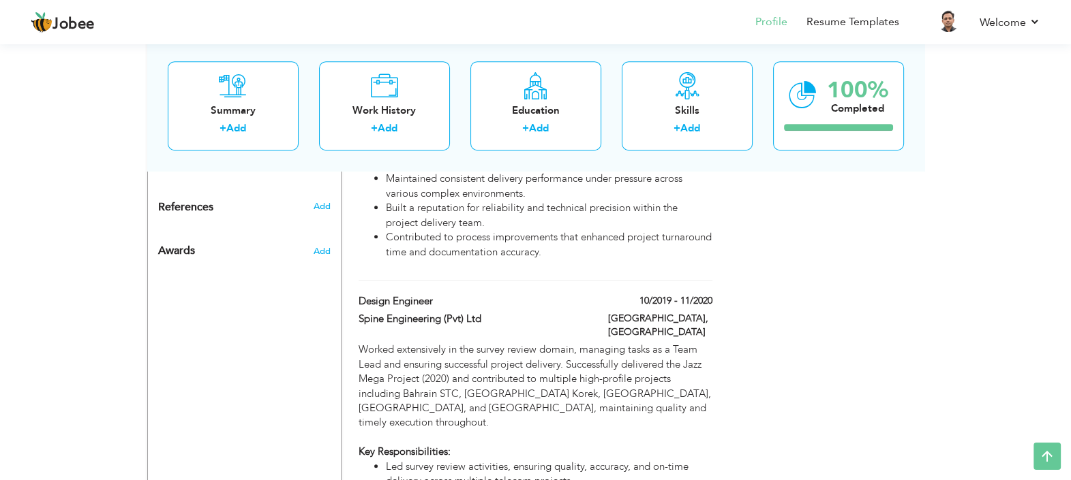
scroll to position [1107, 0]
click at [323, 243] on span "Add" at bounding box center [321, 249] width 18 height 12
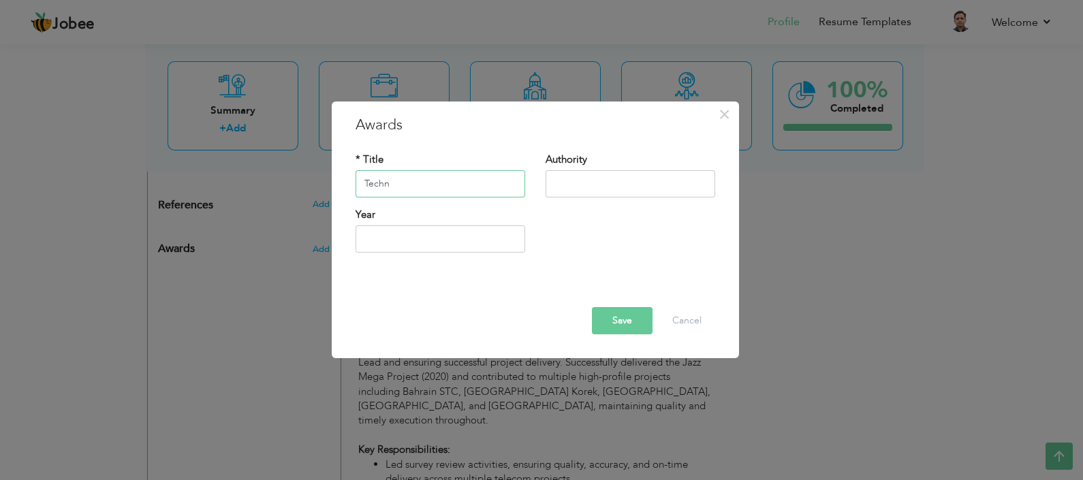
type input "Technical Pacesetter"
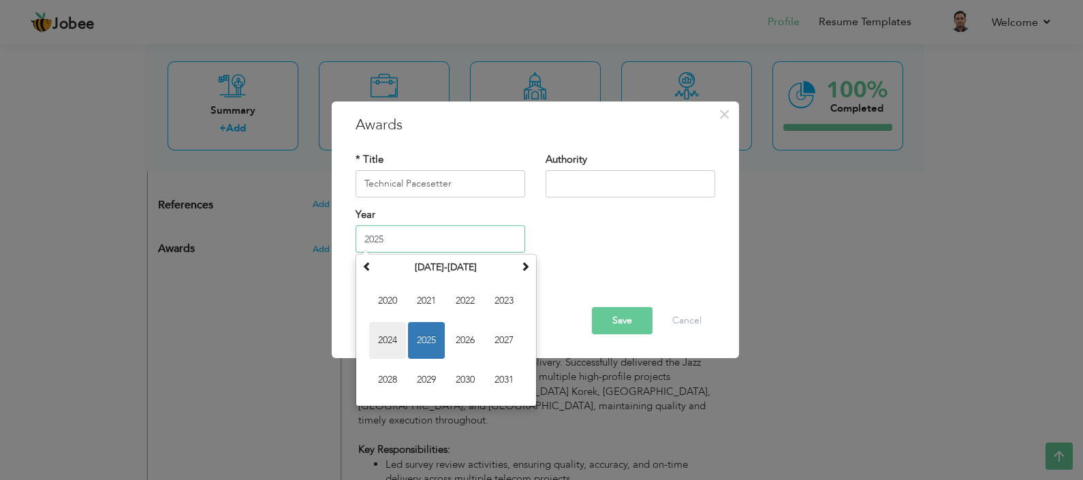
click at [390, 337] on span "2024" at bounding box center [387, 340] width 37 height 37
type input "2024"
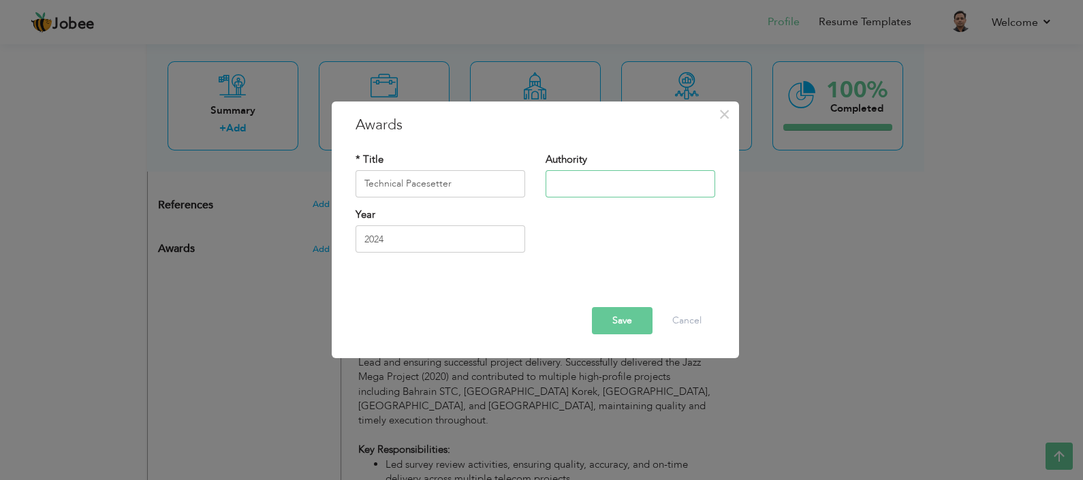
click at [609, 174] on input "text" at bounding box center [631, 183] width 170 height 27
type input "Huawei"
click at [583, 279] on div "Save Delete Cancel" at bounding box center [535, 309] width 380 height 72
click at [616, 332] on button "Save" at bounding box center [622, 320] width 61 height 27
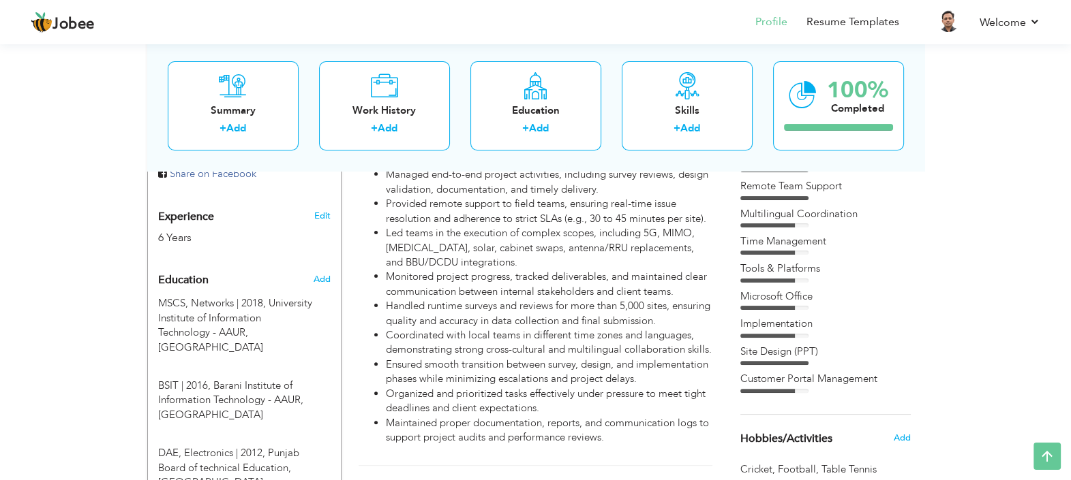
scroll to position [315, 0]
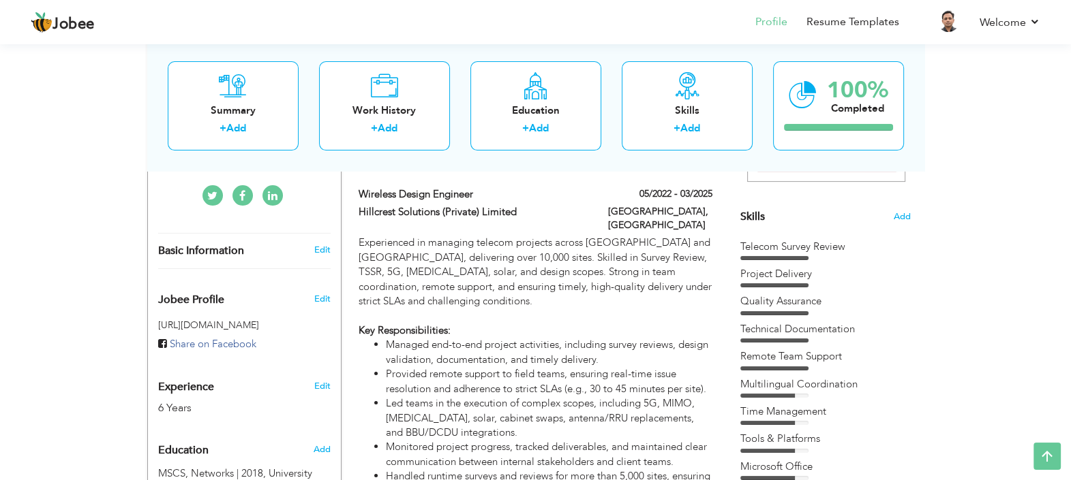
click at [814, 331] on div "Technical Documentation" at bounding box center [825, 329] width 170 height 14
click at [827, 305] on div "Quality Assurance" at bounding box center [825, 301] width 170 height 14
click at [906, 218] on span "Add" at bounding box center [902, 217] width 18 height 13
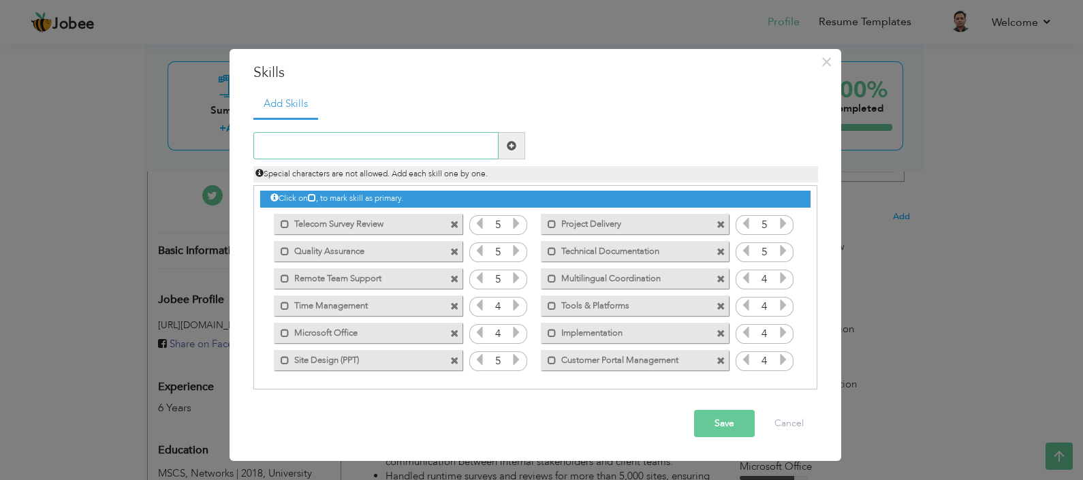
scroll to position [3, 0]
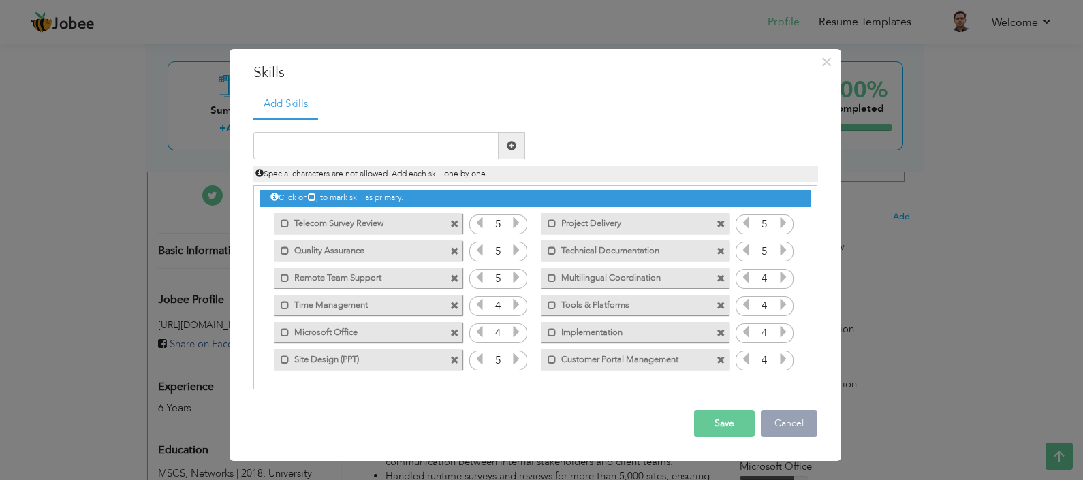
click at [787, 422] on button "Cancel" at bounding box center [789, 423] width 57 height 27
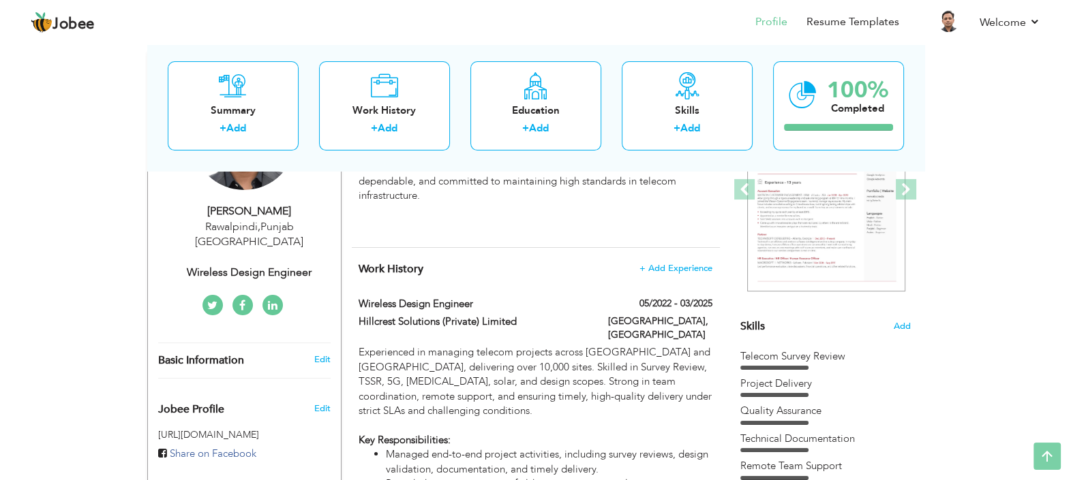
scroll to position [0, 0]
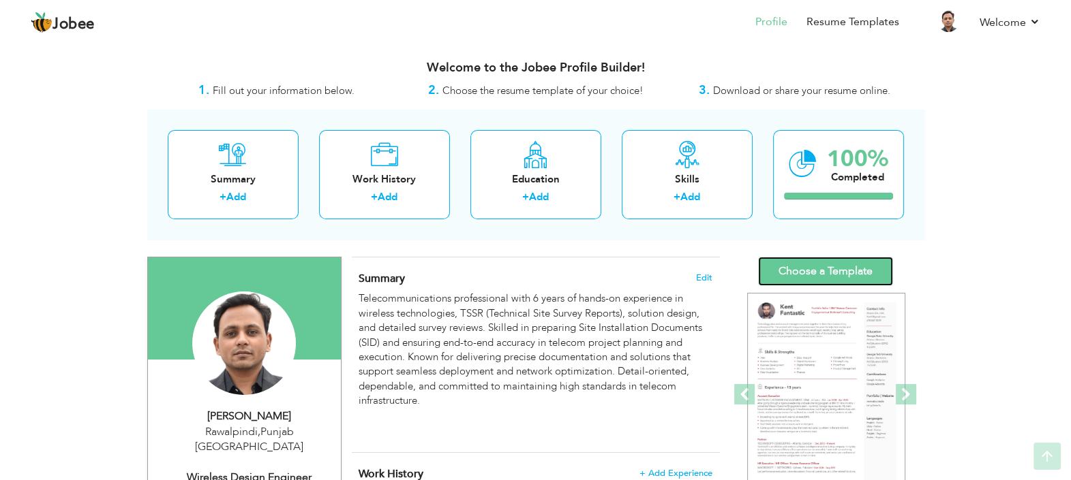
click at [800, 271] on link "Choose a Template" at bounding box center [825, 271] width 135 height 29
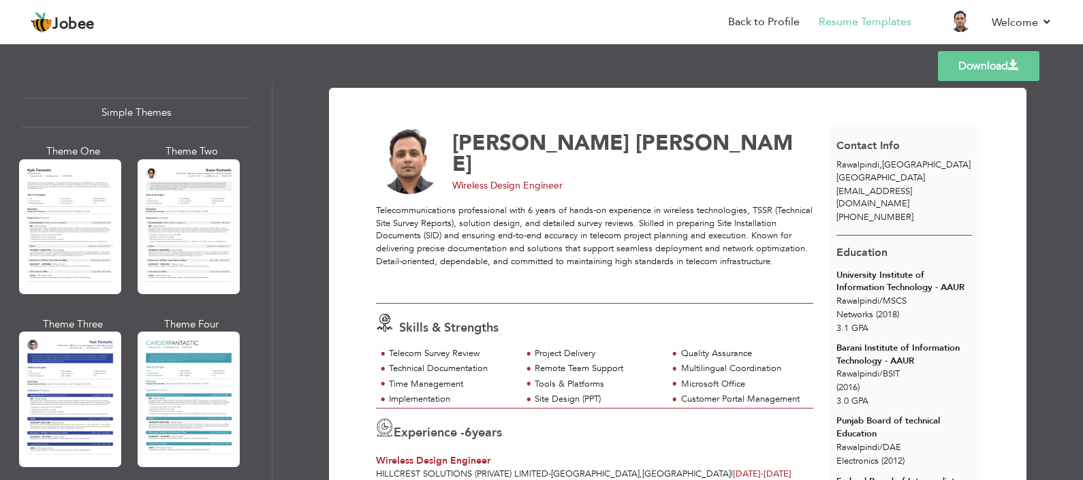
scroll to position [2388, 0]
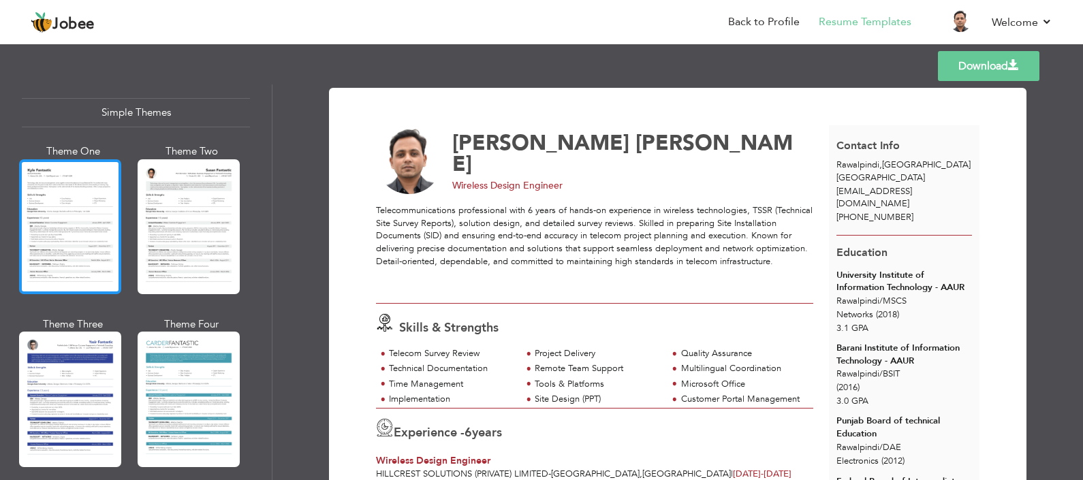
click at [76, 206] on div at bounding box center [70, 226] width 102 height 135
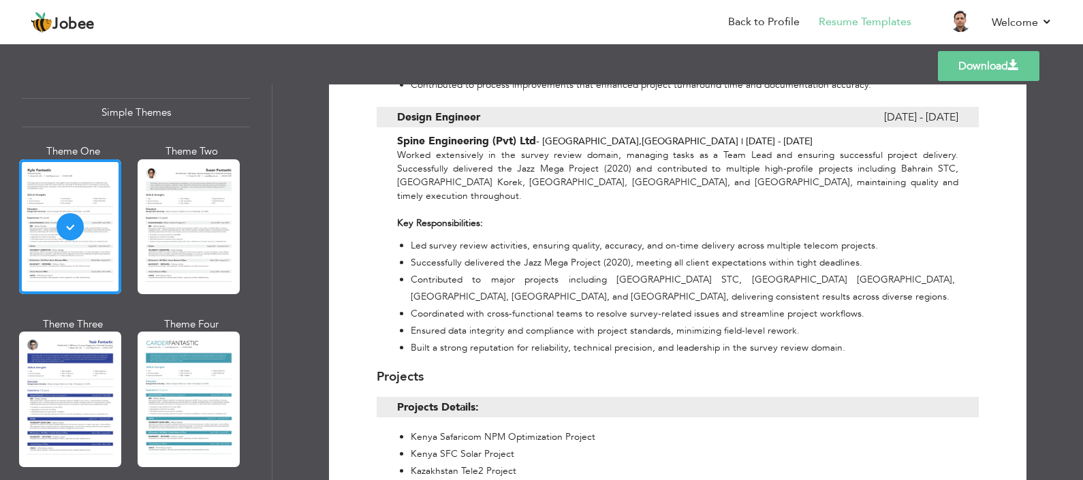
scroll to position [992, 0]
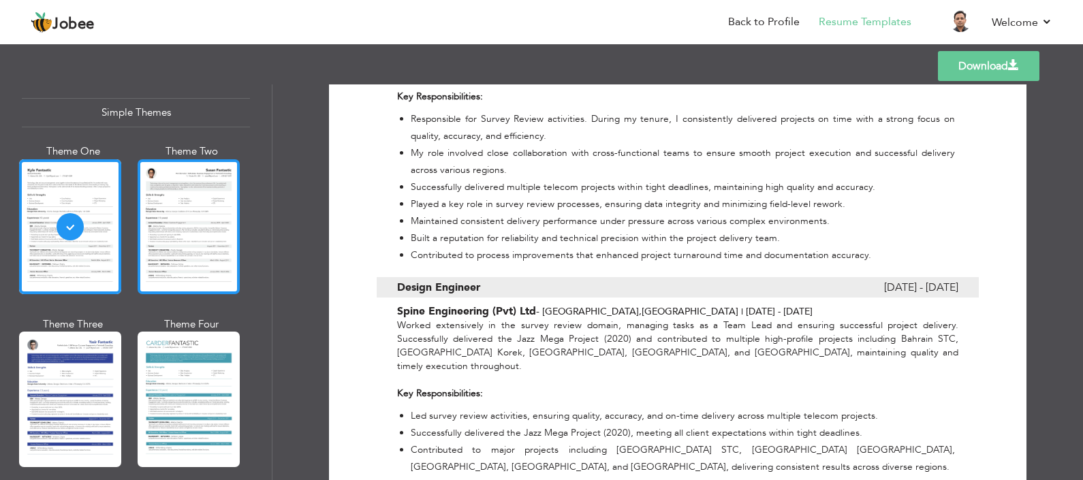
click at [200, 232] on div at bounding box center [189, 226] width 102 height 135
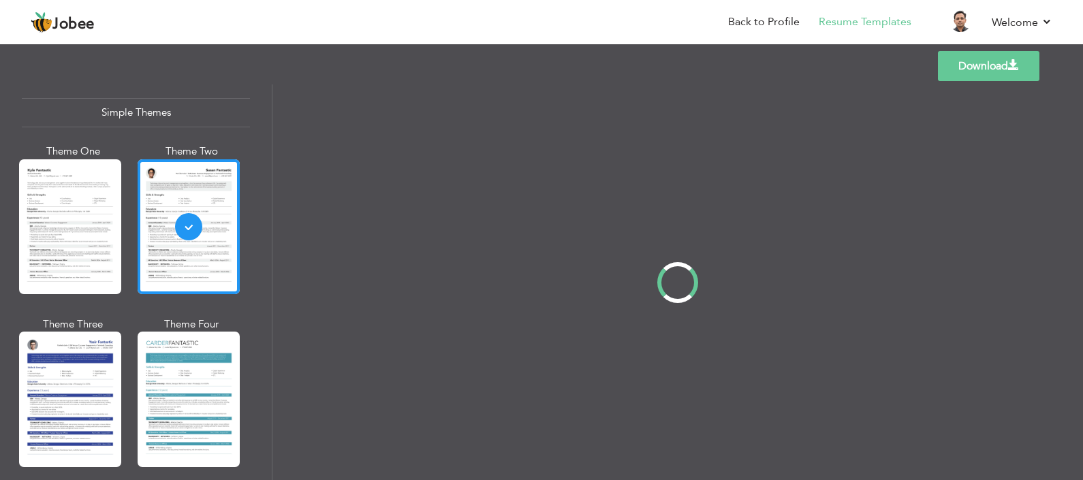
scroll to position [0, 0]
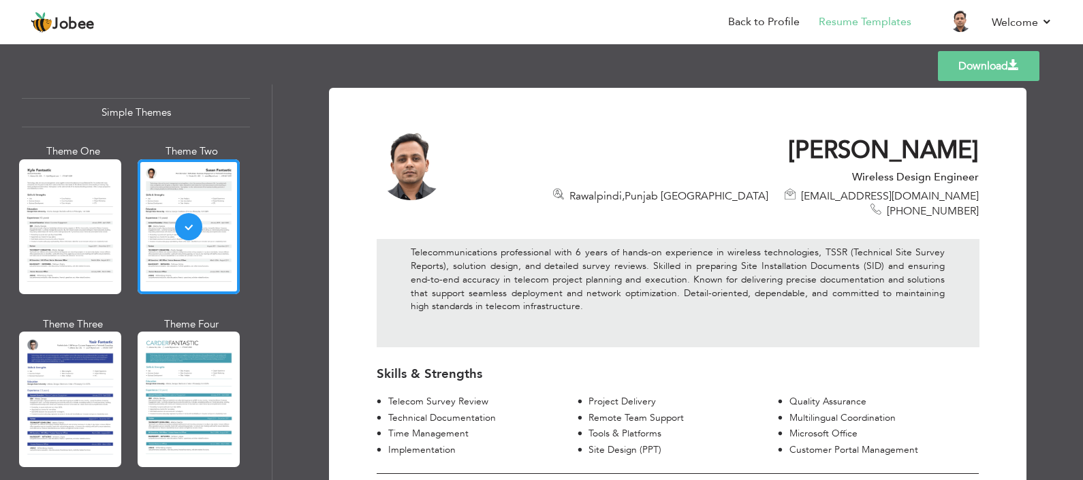
click at [70, 358] on div at bounding box center [70, 399] width 102 height 135
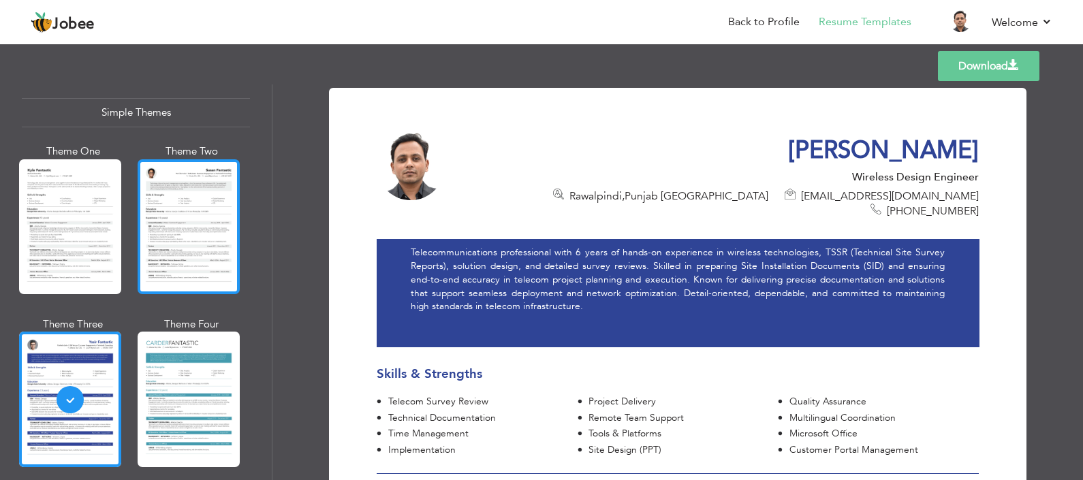
click at [159, 229] on div at bounding box center [189, 226] width 102 height 135
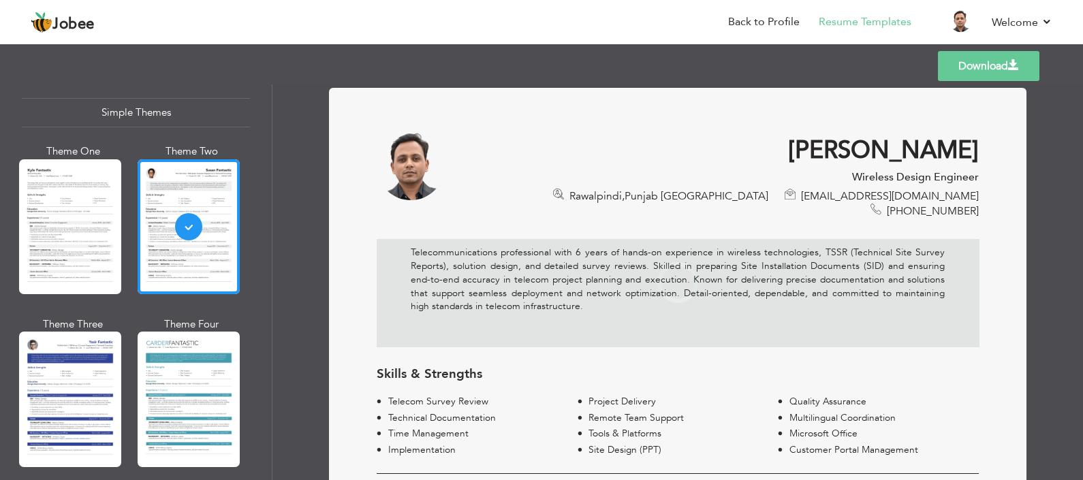
click at [67, 226] on div at bounding box center [70, 226] width 102 height 135
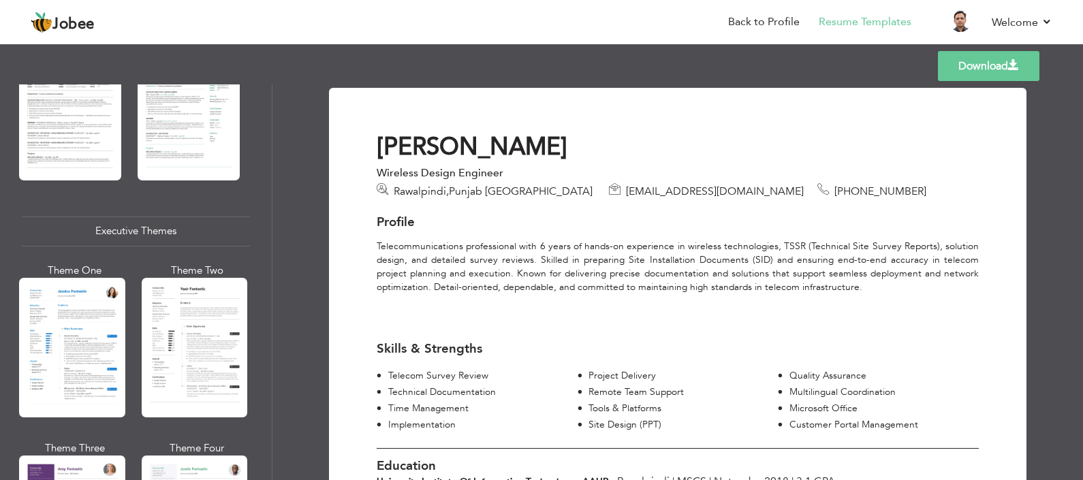
scroll to position [855, 0]
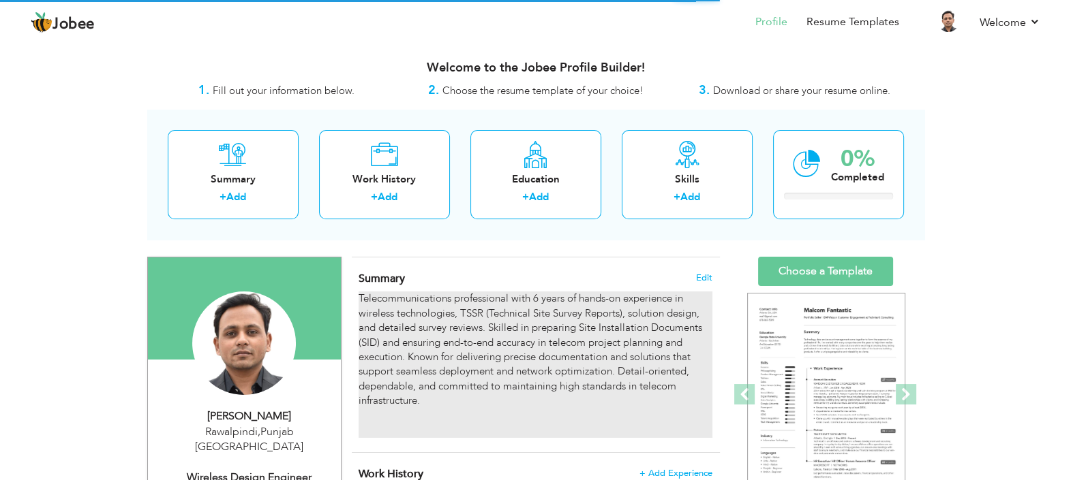
click at [521, 328] on div "Telecommunications professional with 6 years of hands-on experience in wireless…" at bounding box center [534, 365] width 353 height 146
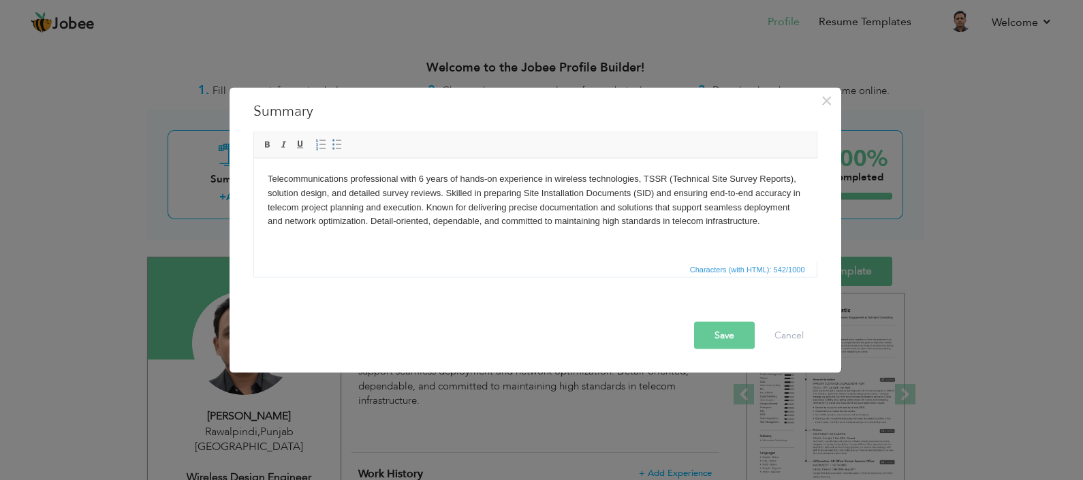
click at [488, 254] on body "Telecommunications professional with 6 years of hands-on experience in wireless…" at bounding box center [535, 214] width 536 height 85
click at [675, 242] on html "Telecommunications professional with 6 years of hands-on experience in wireless…" at bounding box center [534, 200] width 563 height 84
click at [726, 340] on button "Save" at bounding box center [724, 335] width 61 height 27
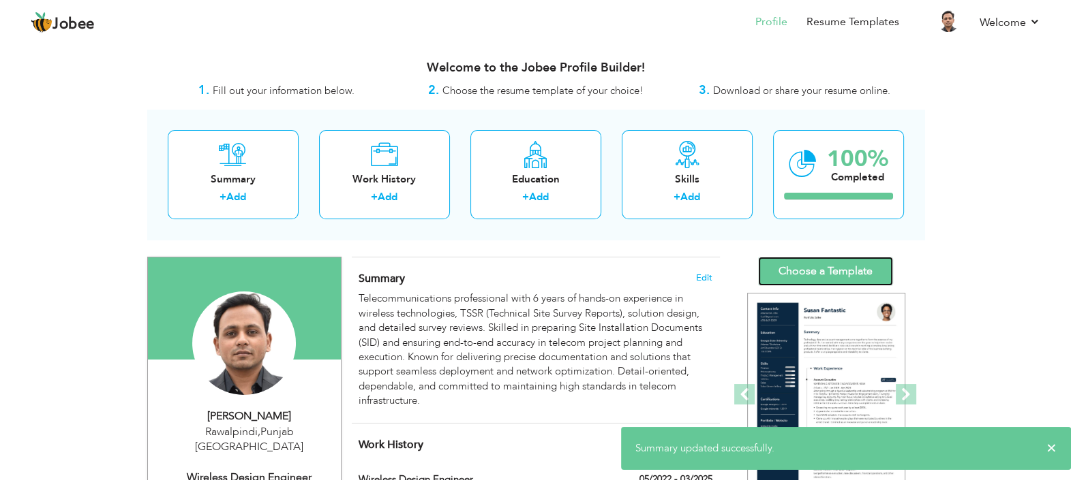
click at [811, 273] on link "Choose a Template" at bounding box center [825, 271] width 135 height 29
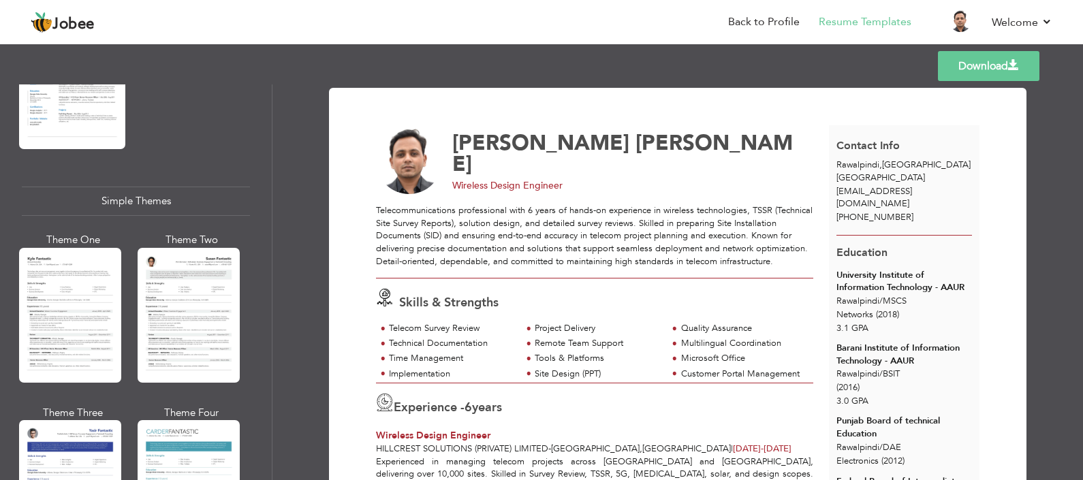
scroll to position [2388, 0]
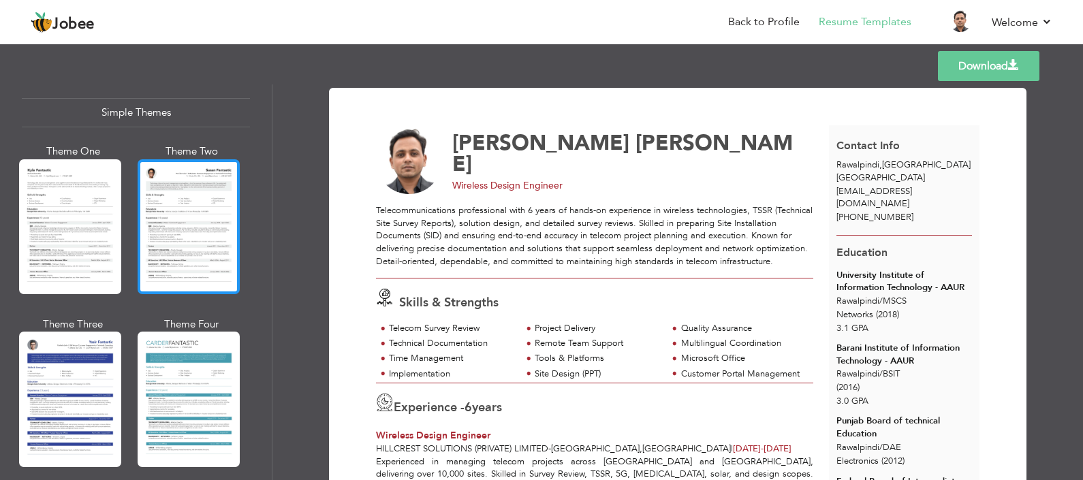
click at [172, 167] on div at bounding box center [189, 226] width 102 height 135
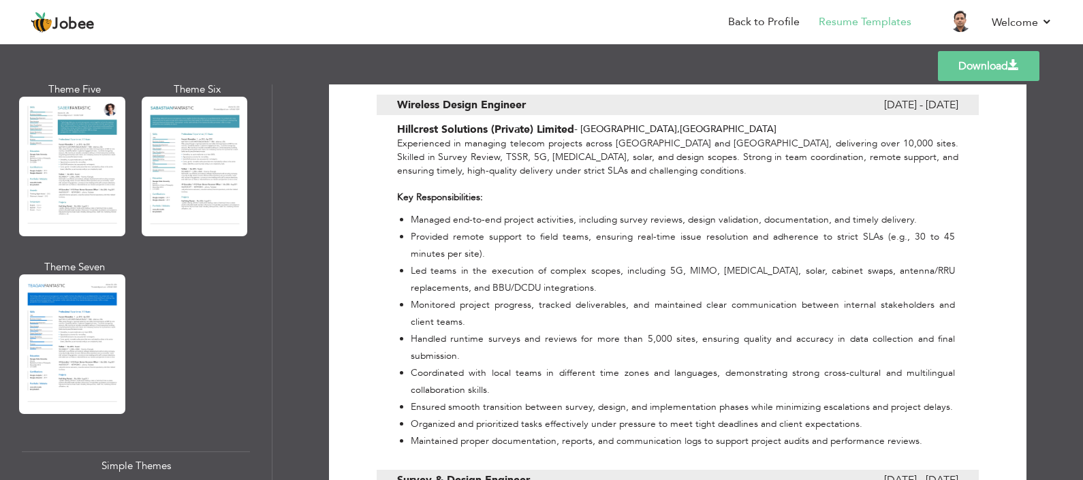
scroll to position [1963, 0]
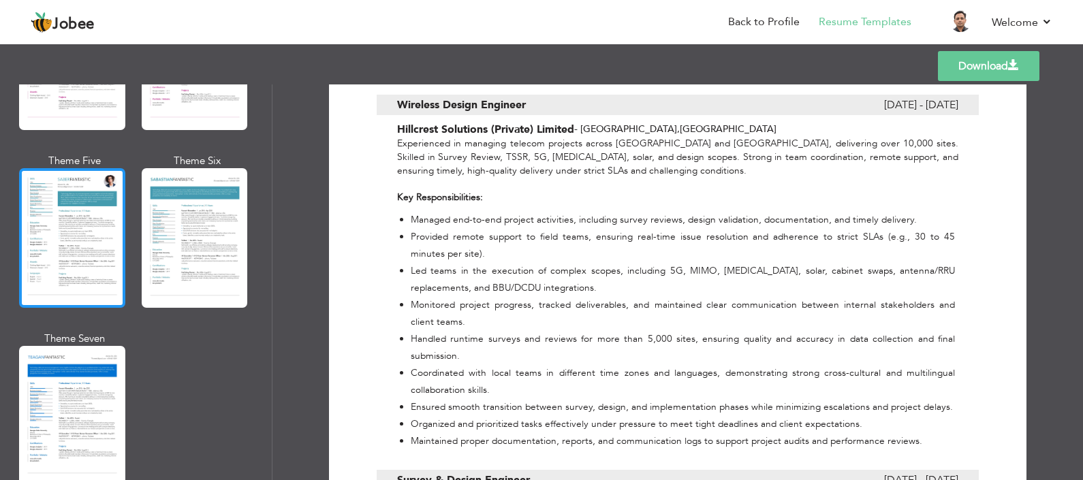
click at [72, 238] on div at bounding box center [72, 238] width 106 height 140
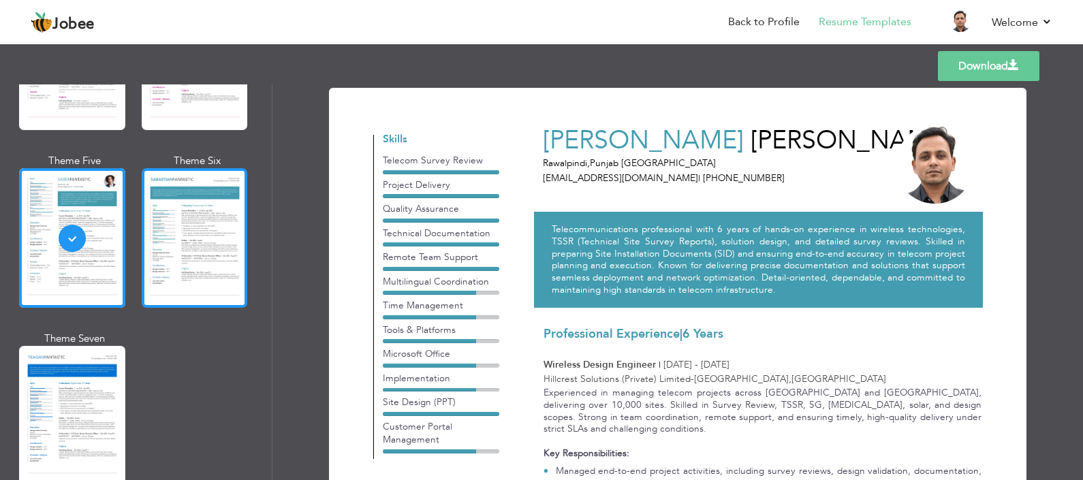
scroll to position [1707, 0]
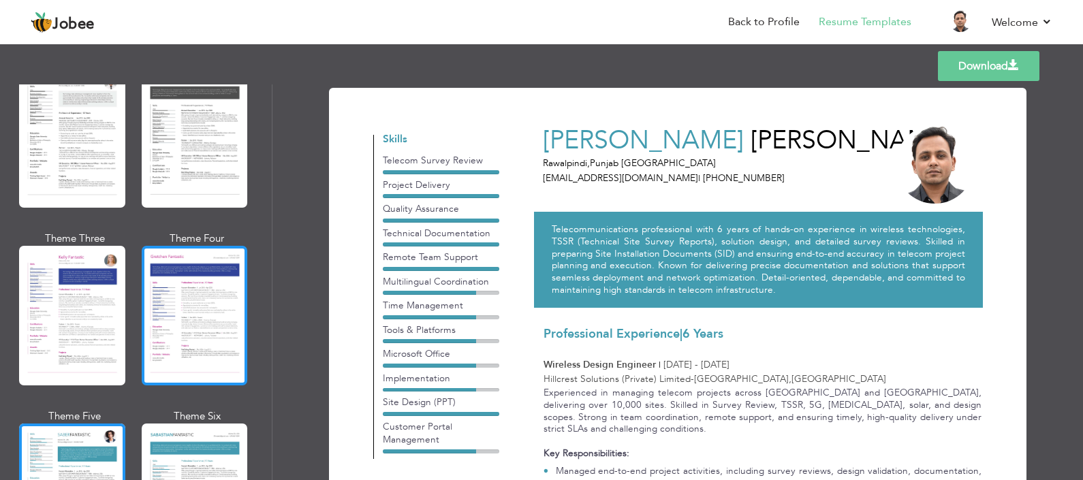
click at [174, 277] on div at bounding box center [195, 316] width 106 height 140
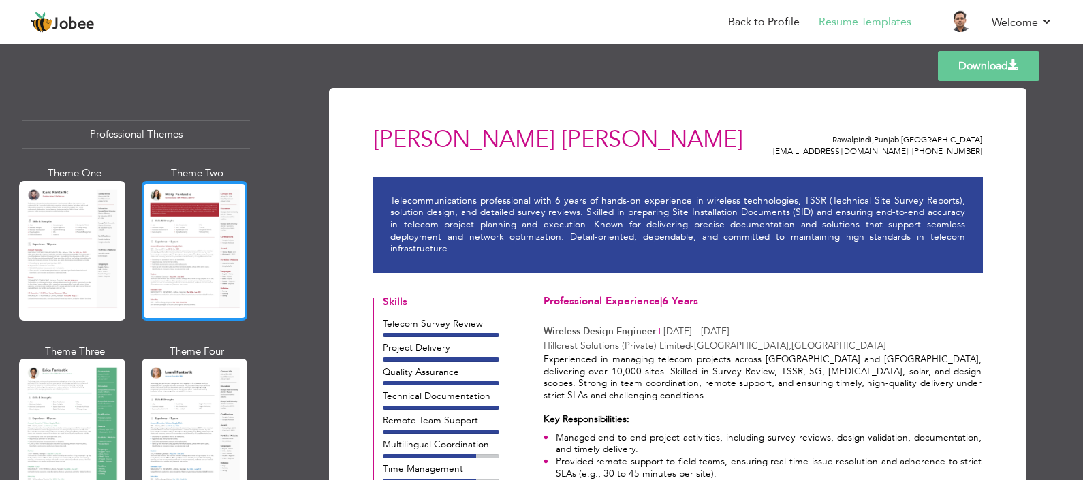
scroll to position [0, 0]
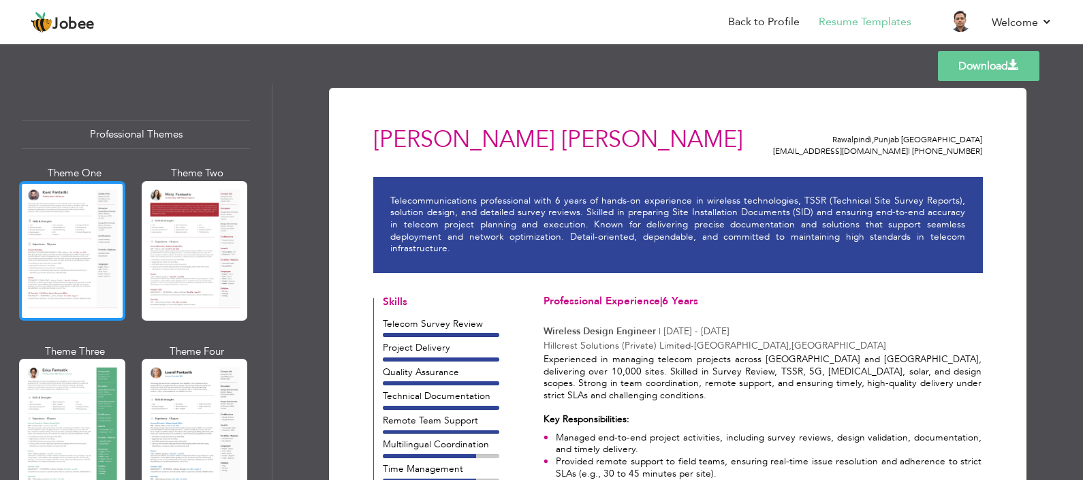
click at [70, 257] on div at bounding box center [72, 251] width 106 height 140
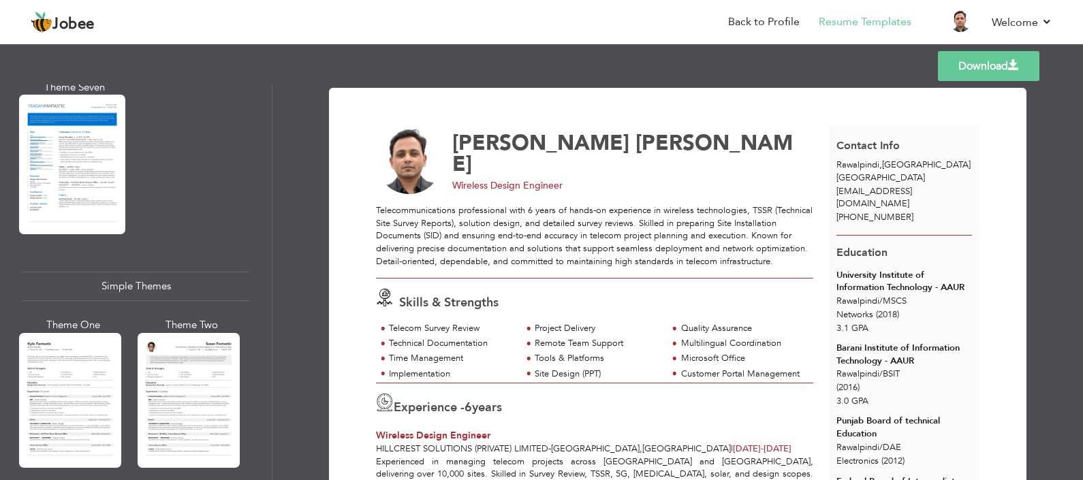
scroll to position [2388, 0]
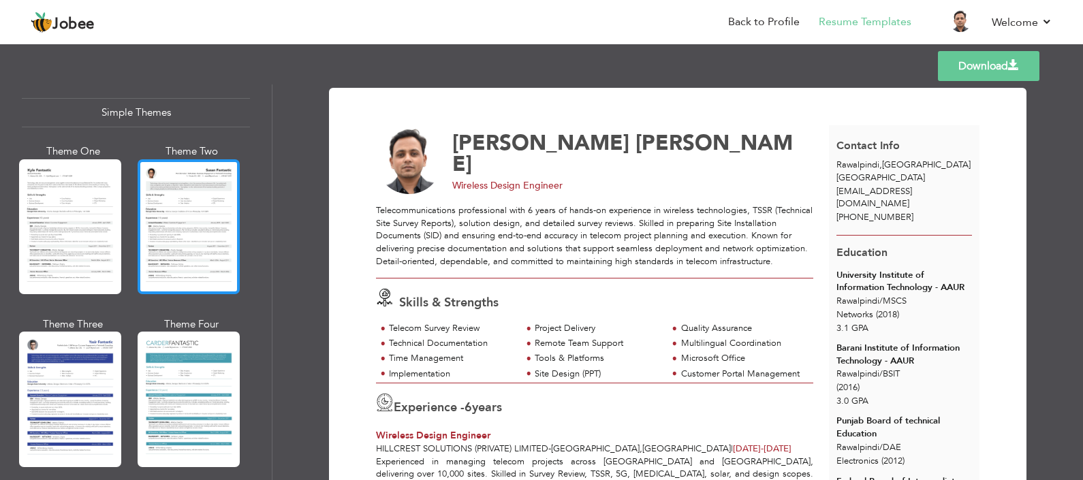
click at [155, 191] on div at bounding box center [189, 226] width 102 height 135
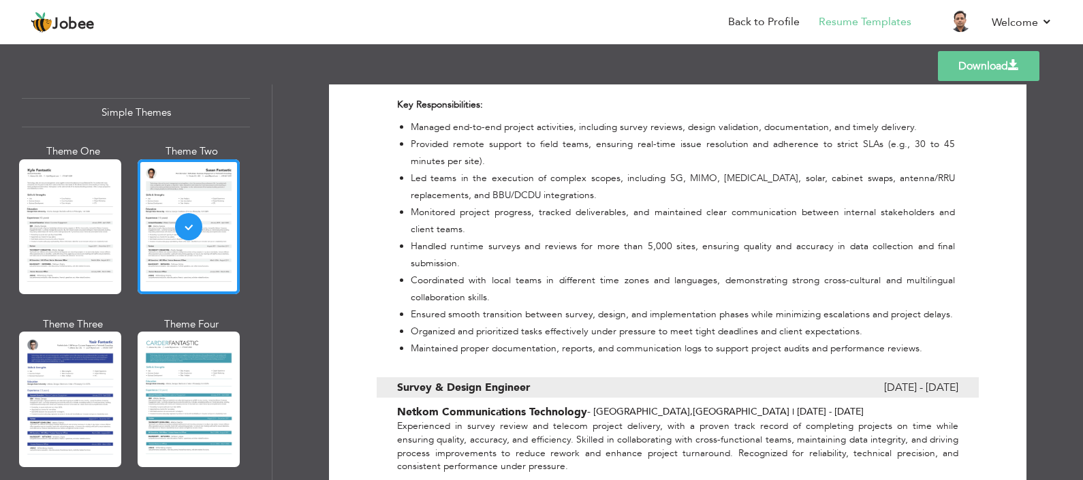
scroll to position [767, 0]
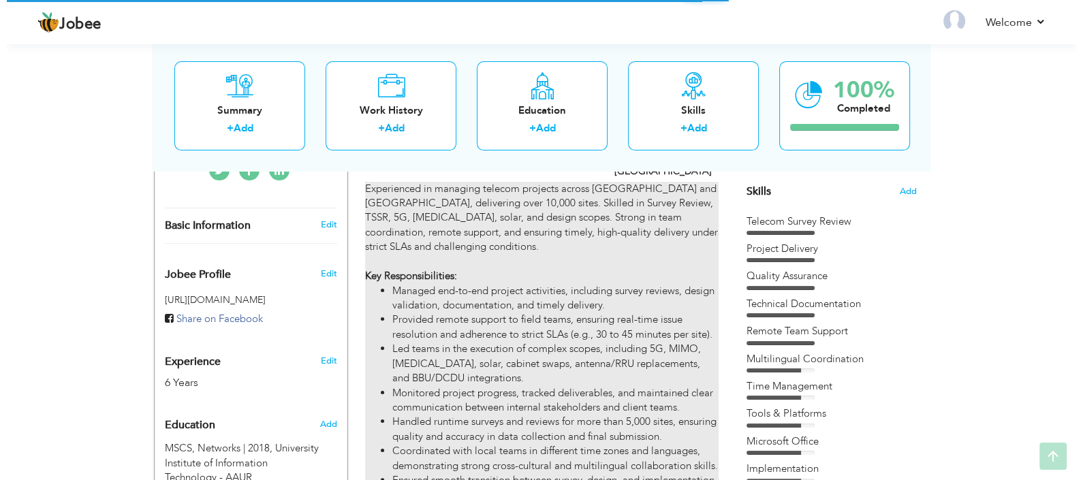
scroll to position [681, 0]
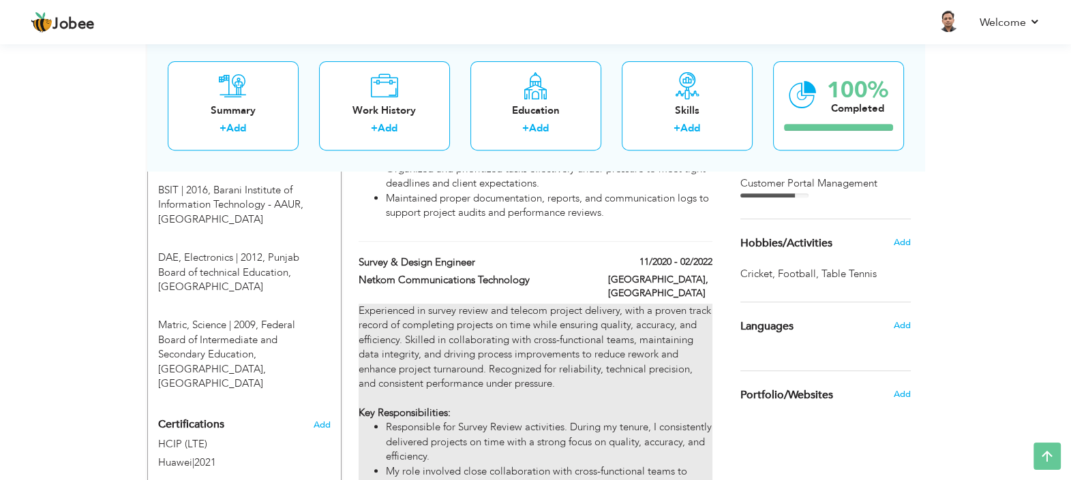
click at [502, 304] on div "Experienced in survey review and telecom project delivery, with a proven track …" at bounding box center [534, 479] width 353 height 350
type input "Survey & Design Engineer"
type input "Netkom Communications Technology"
type input "11/2020"
type input "02/2022"
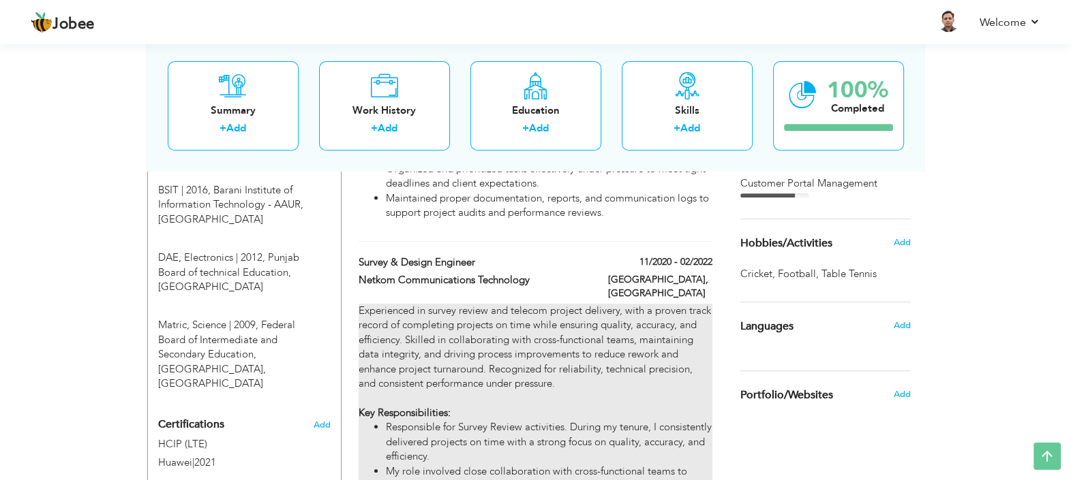
type input "[GEOGRAPHIC_DATA]"
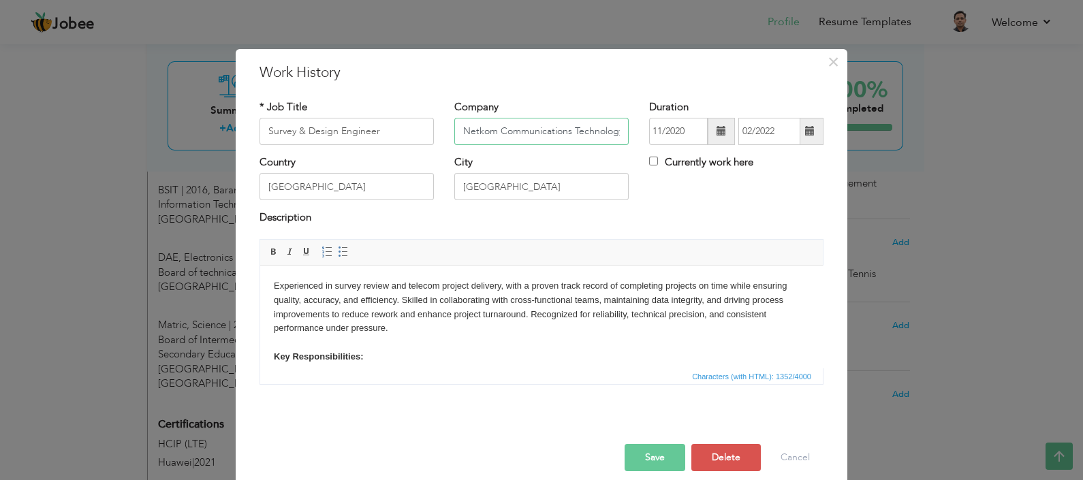
scroll to position [0, 2]
drag, startPoint x: 508, startPoint y: 132, endPoint x: 671, endPoint y: 131, distance: 162.9
click at [671, 131] on div "* Job Title Survey & Design Engineer Company Netkom Communications Technology D…" at bounding box center [541, 127] width 585 height 55
click at [712, 208] on div "Country [GEOGRAPHIC_DATA] City [GEOGRAPHIC_DATA] Currently work here" at bounding box center [541, 182] width 585 height 55
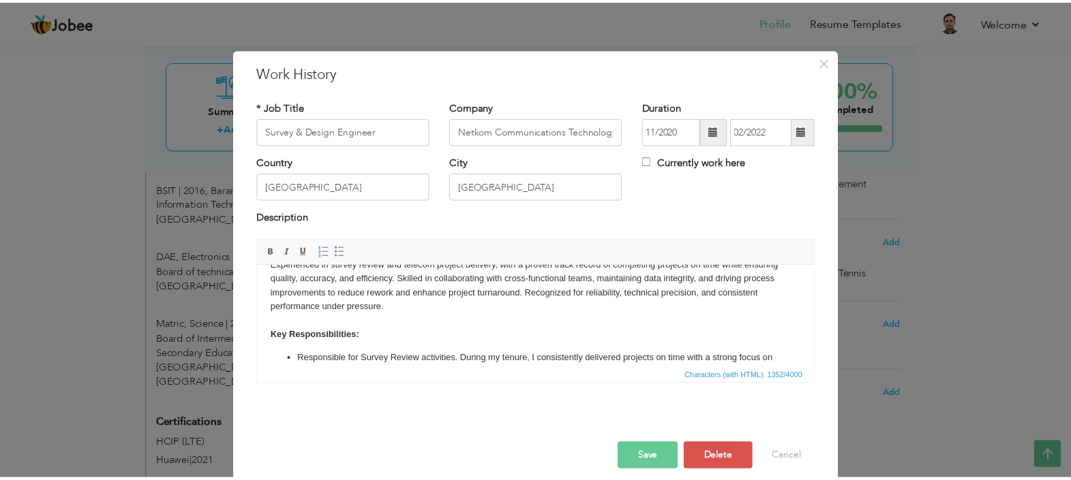
scroll to position [0, 0]
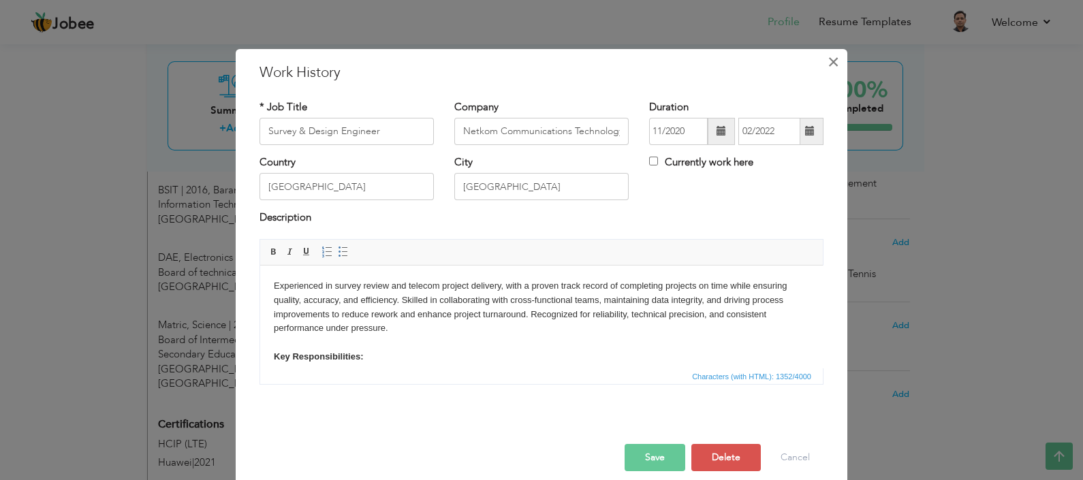
click at [828, 58] on span "×" at bounding box center [834, 62] width 12 height 25
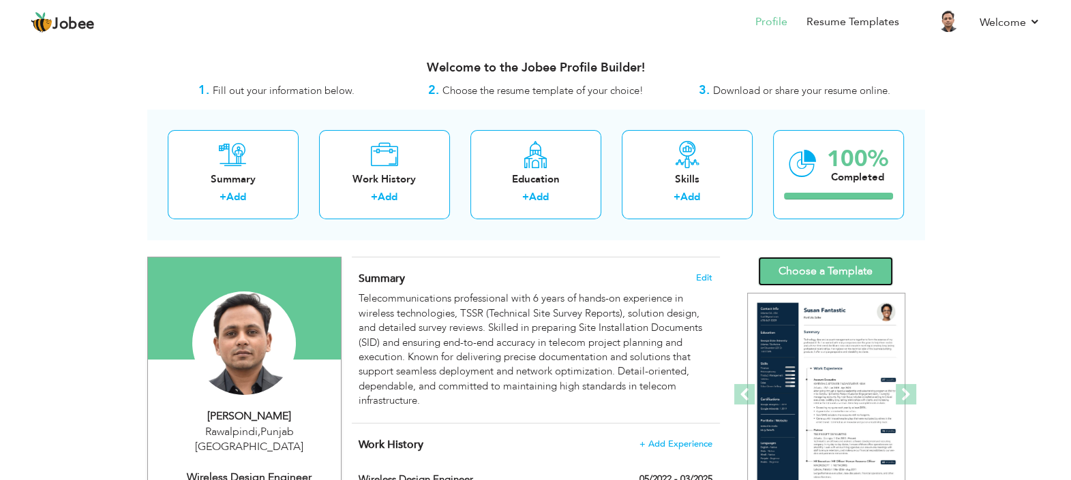
click at [822, 265] on link "Choose a Template" at bounding box center [825, 271] width 135 height 29
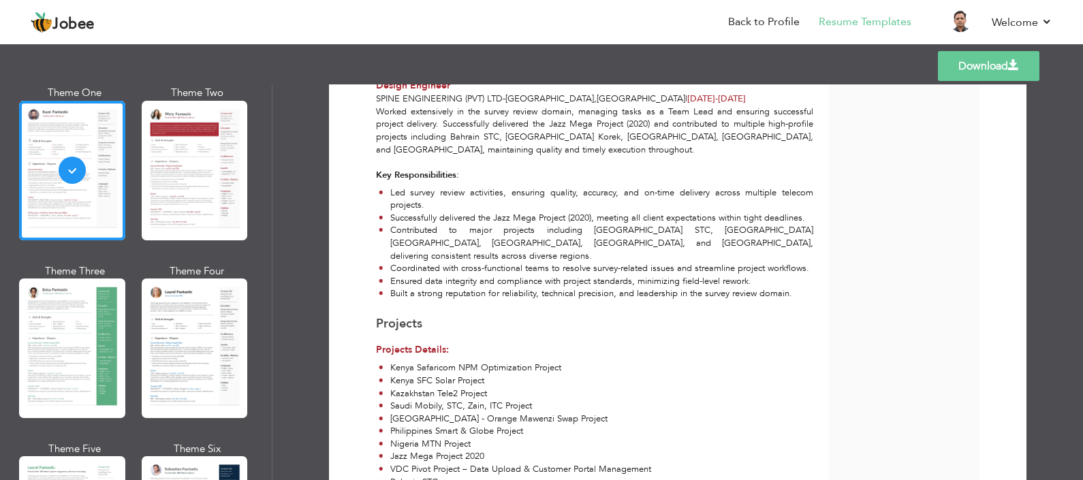
scroll to position [170, 0]
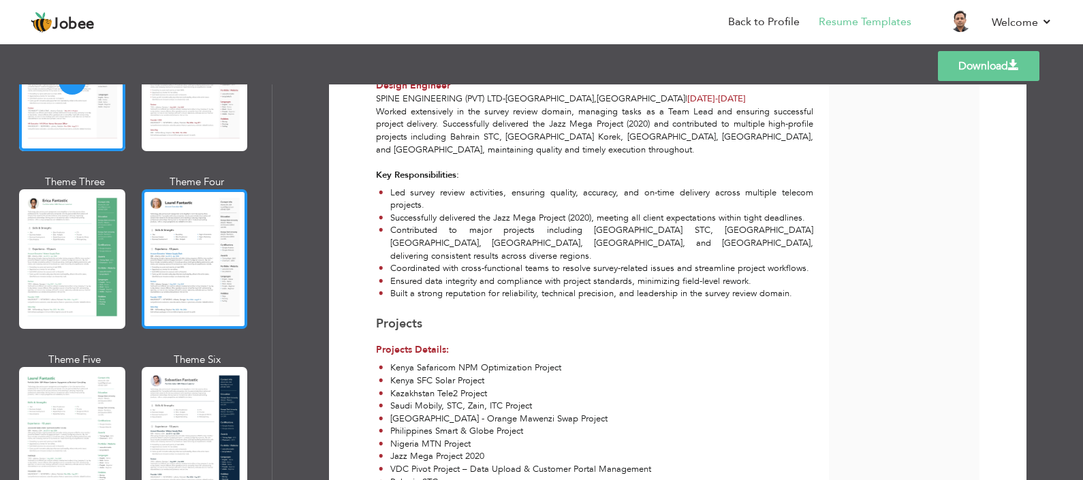
click at [187, 269] on div at bounding box center [195, 259] width 106 height 140
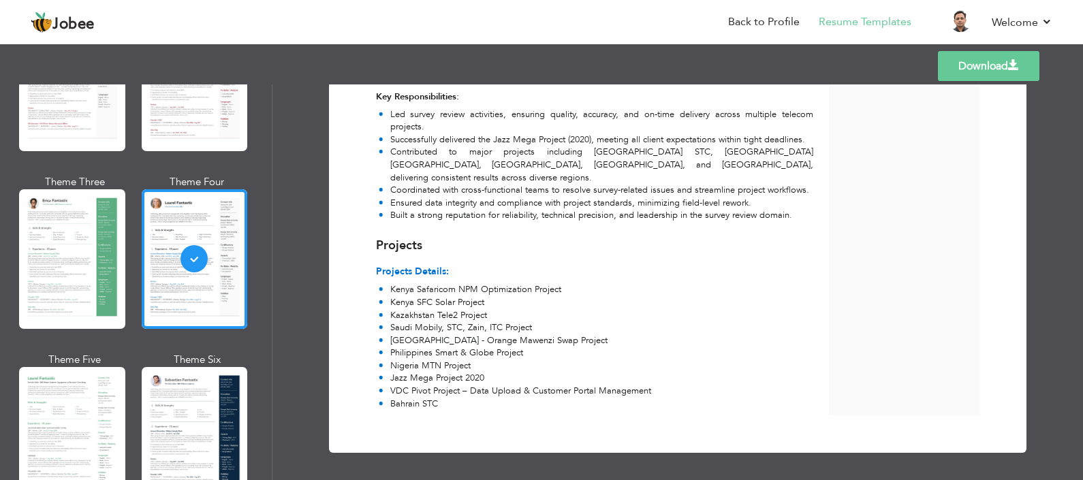
scroll to position [511, 0]
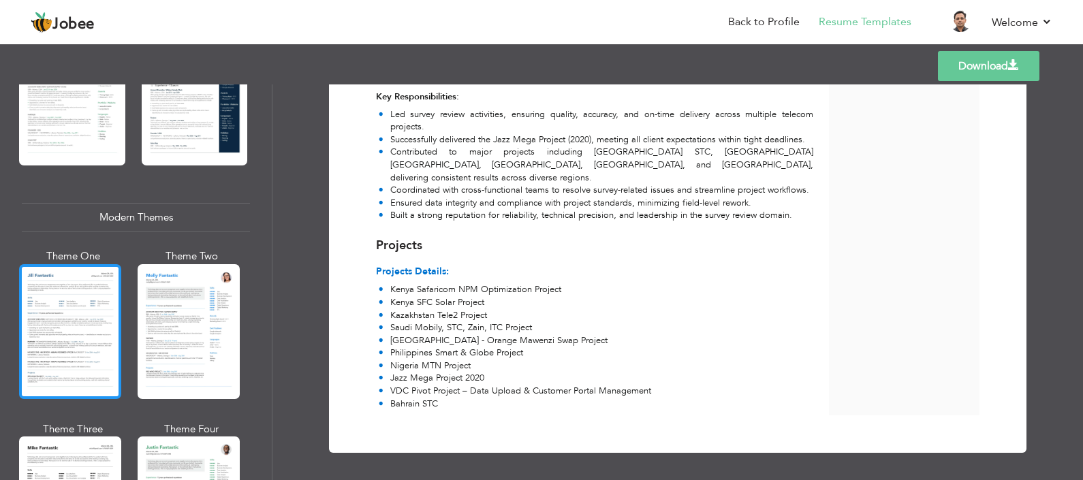
click at [94, 320] on div at bounding box center [70, 331] width 102 height 135
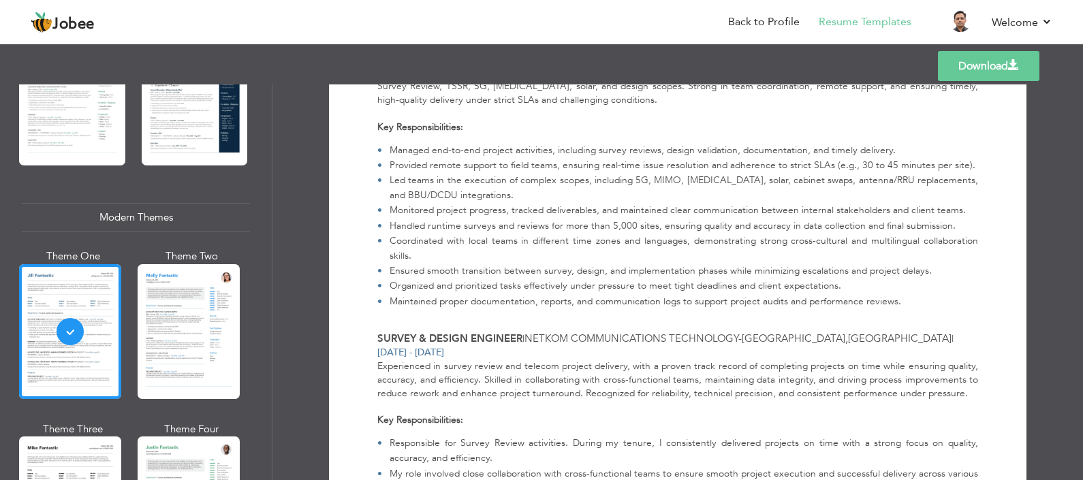
scroll to position [0, 0]
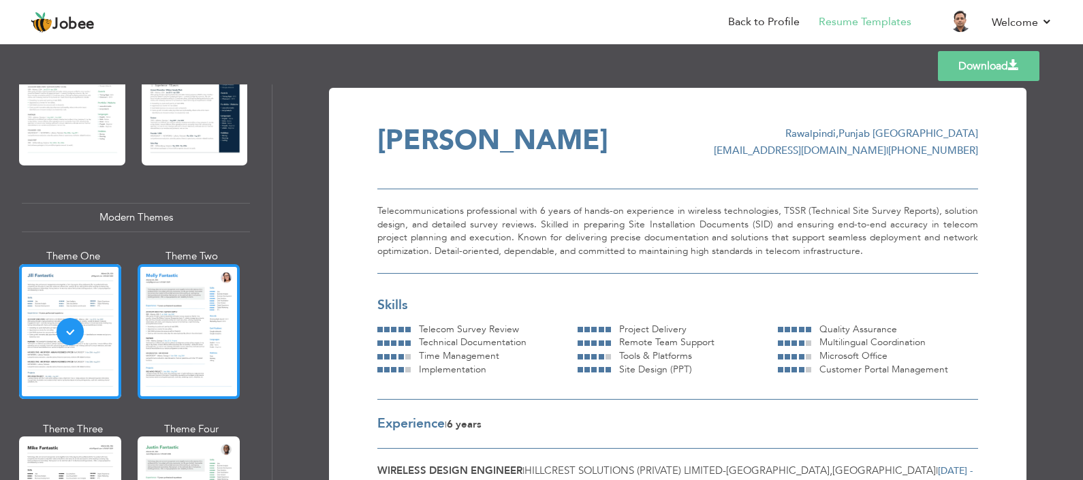
click at [212, 338] on div at bounding box center [189, 331] width 102 height 135
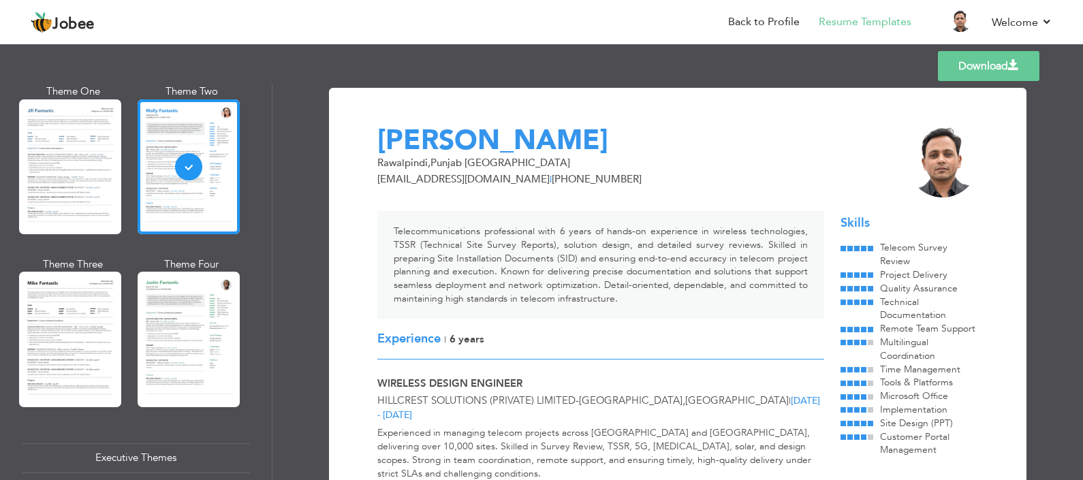
scroll to position [681, 0]
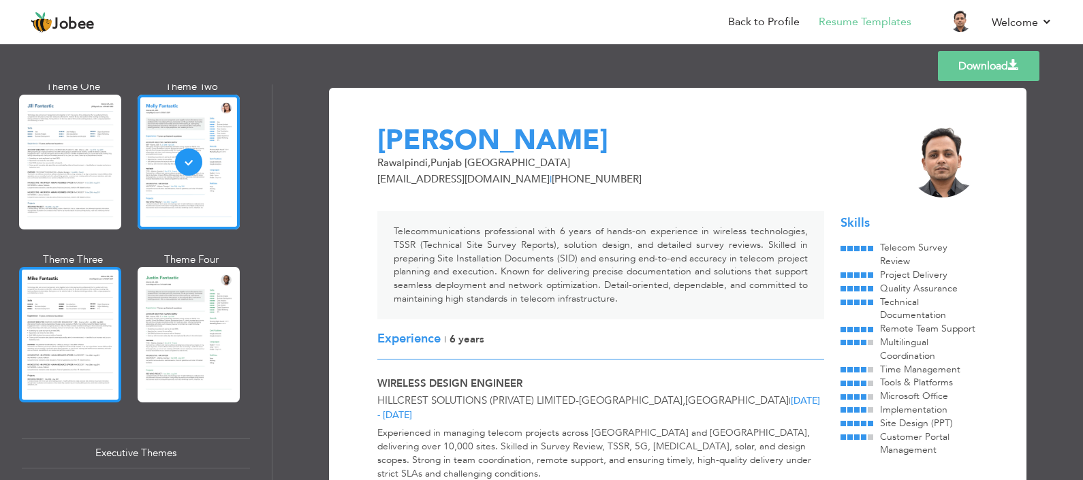
click at [72, 334] on div at bounding box center [70, 334] width 102 height 135
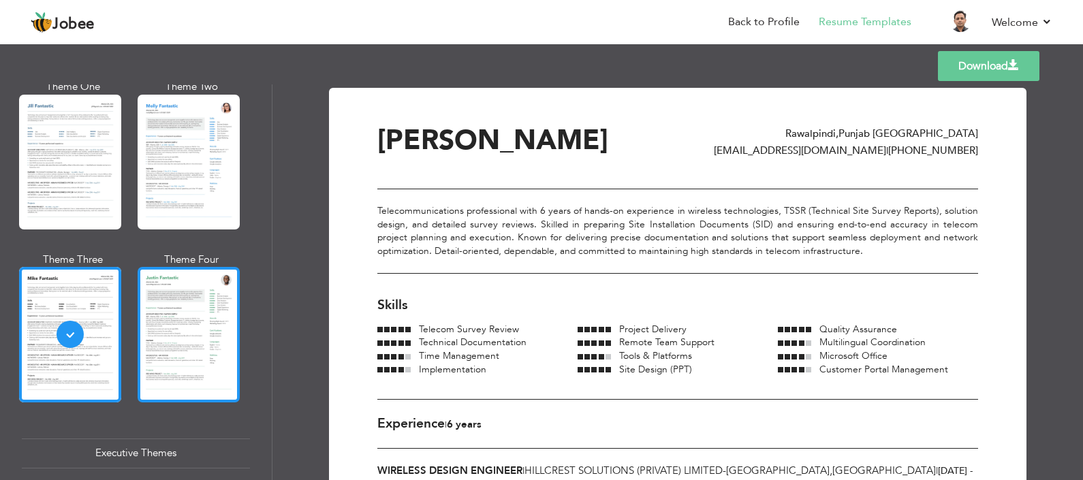
click at [168, 324] on div at bounding box center [189, 334] width 102 height 135
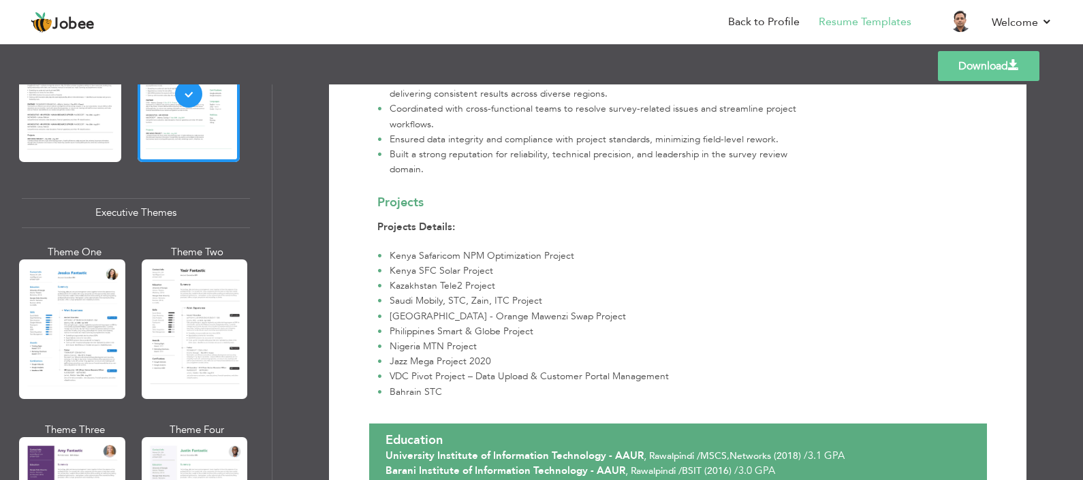
scroll to position [1022, 0]
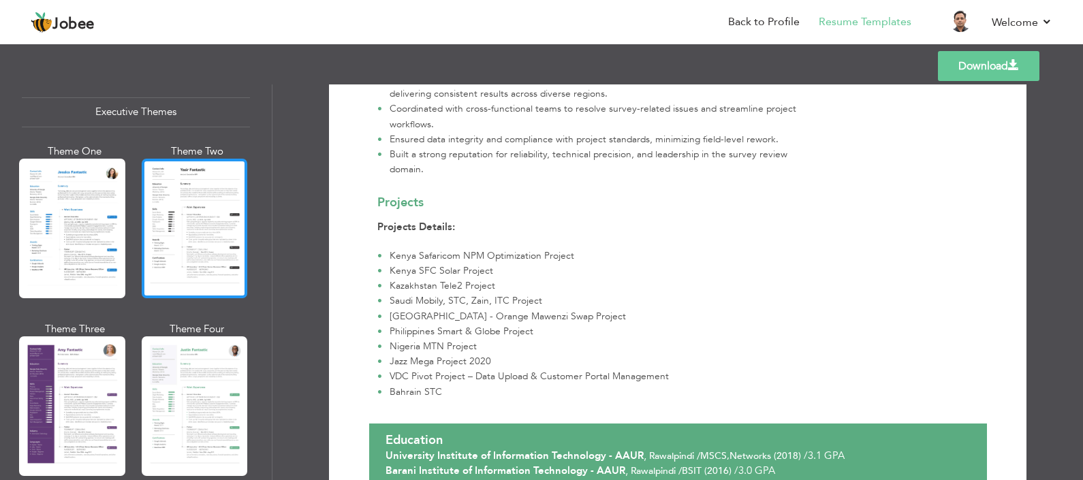
click at [174, 233] on div at bounding box center [195, 229] width 106 height 140
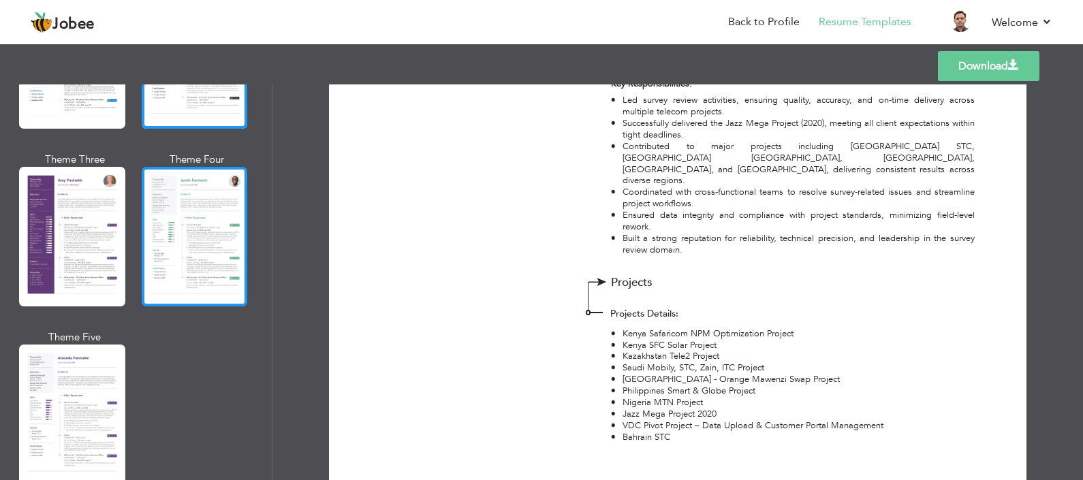
scroll to position [937, 0]
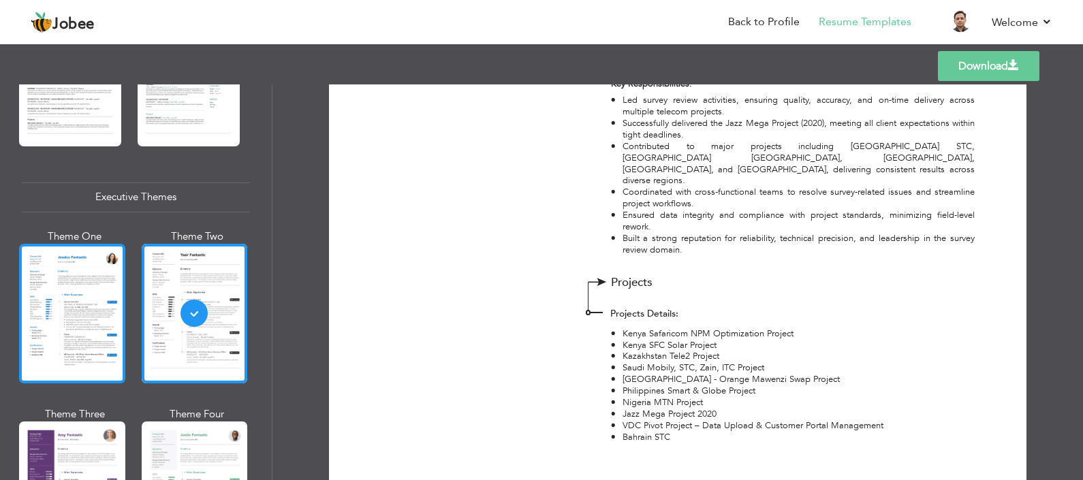
click at [82, 294] on div at bounding box center [72, 314] width 106 height 140
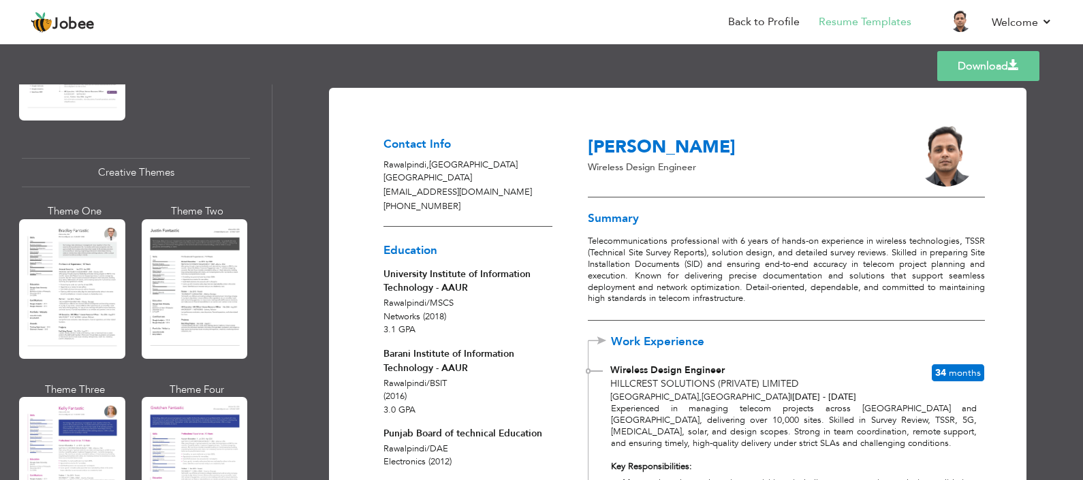
scroll to position [1617, 0]
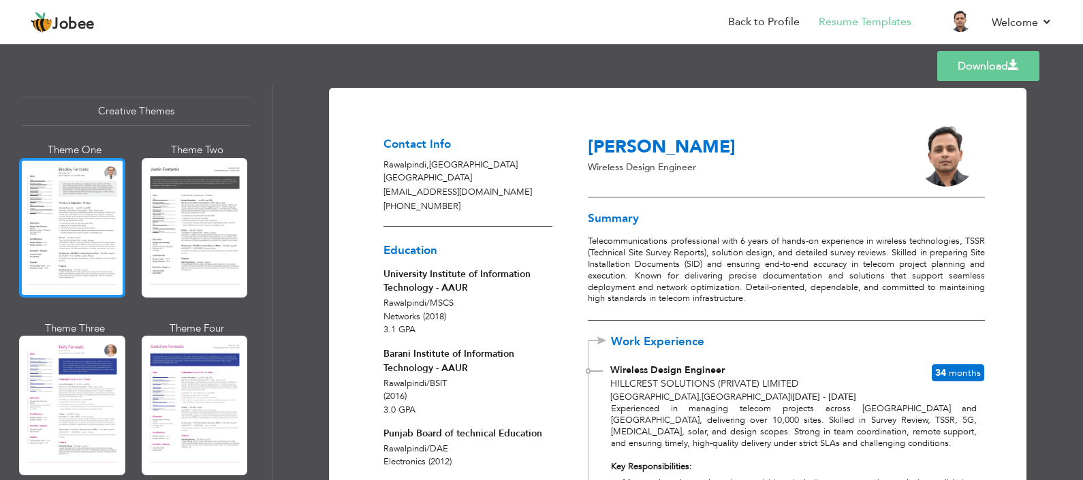
click at [88, 219] on div at bounding box center [72, 228] width 106 height 140
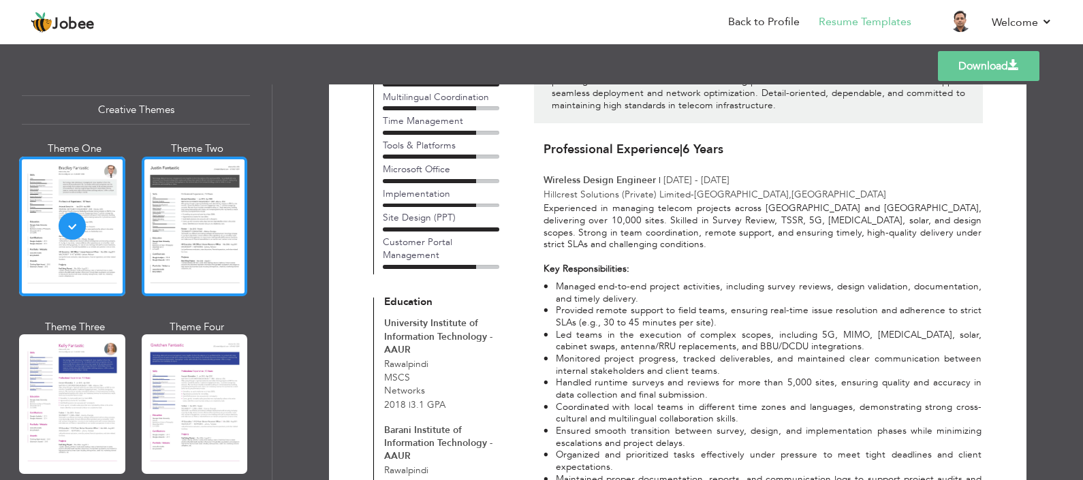
scroll to position [84, 0]
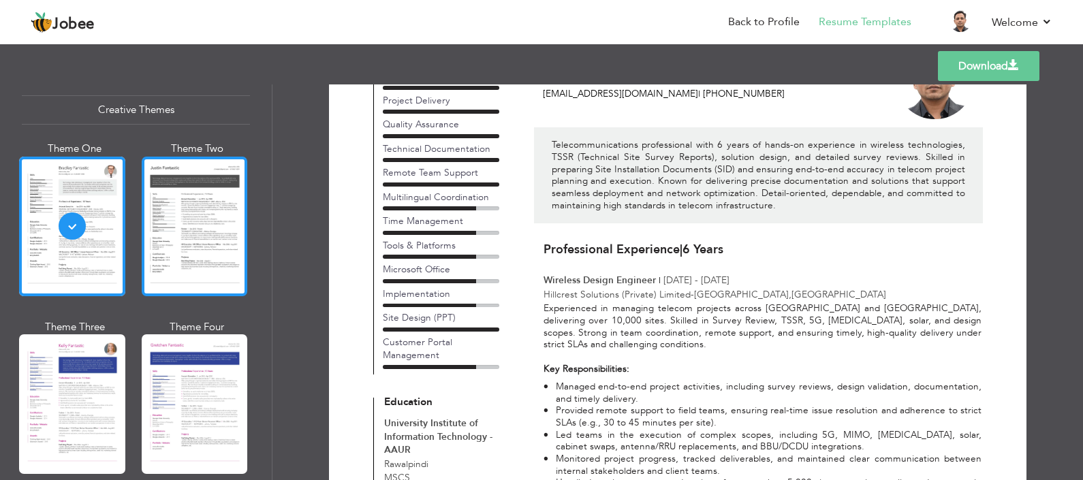
click at [180, 238] on div at bounding box center [195, 227] width 106 height 140
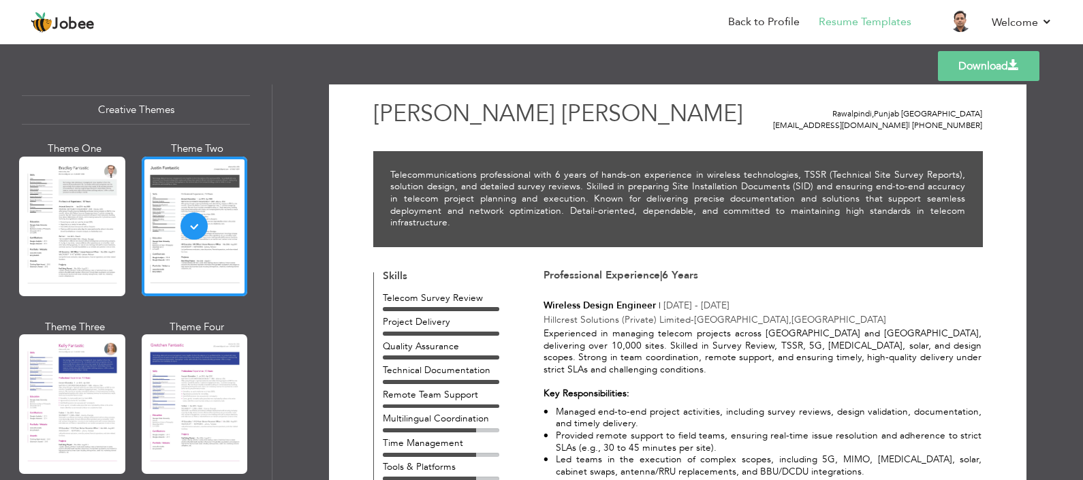
scroll to position [0, 0]
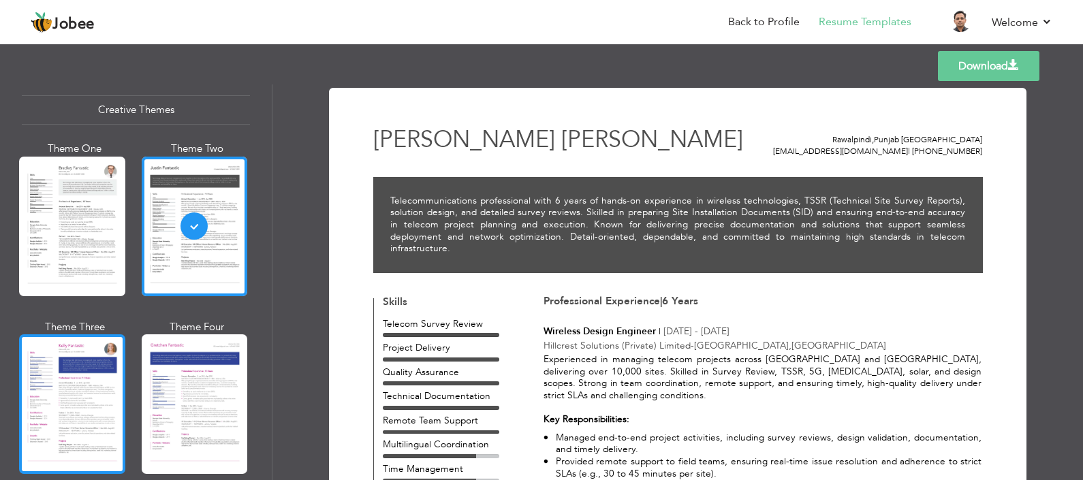
click at [83, 380] on div at bounding box center [72, 405] width 106 height 140
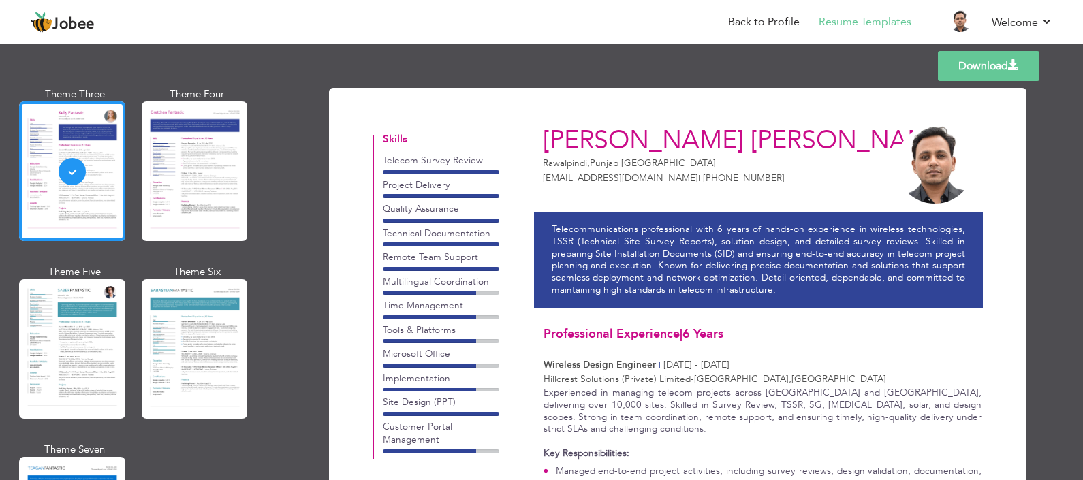
scroll to position [1874, 0]
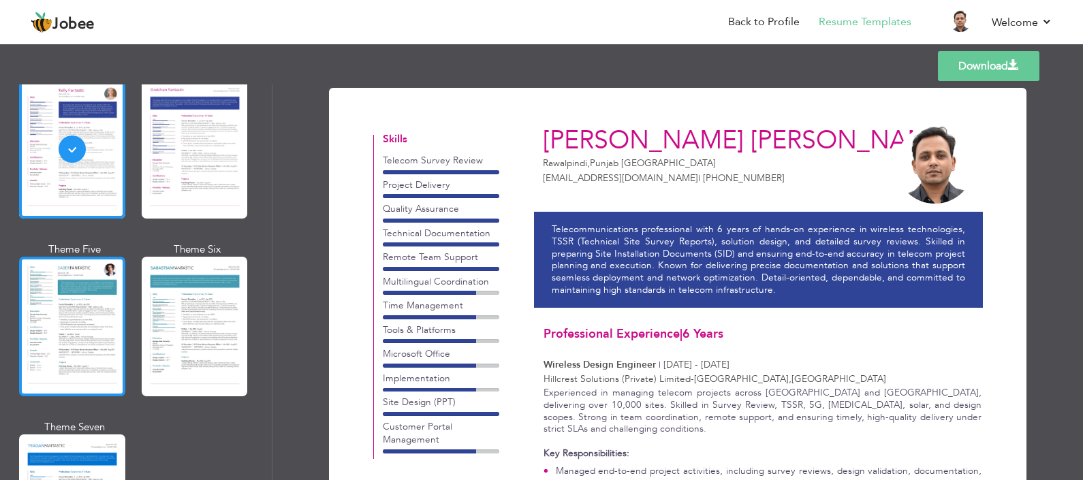
click at [72, 313] on div at bounding box center [72, 327] width 106 height 140
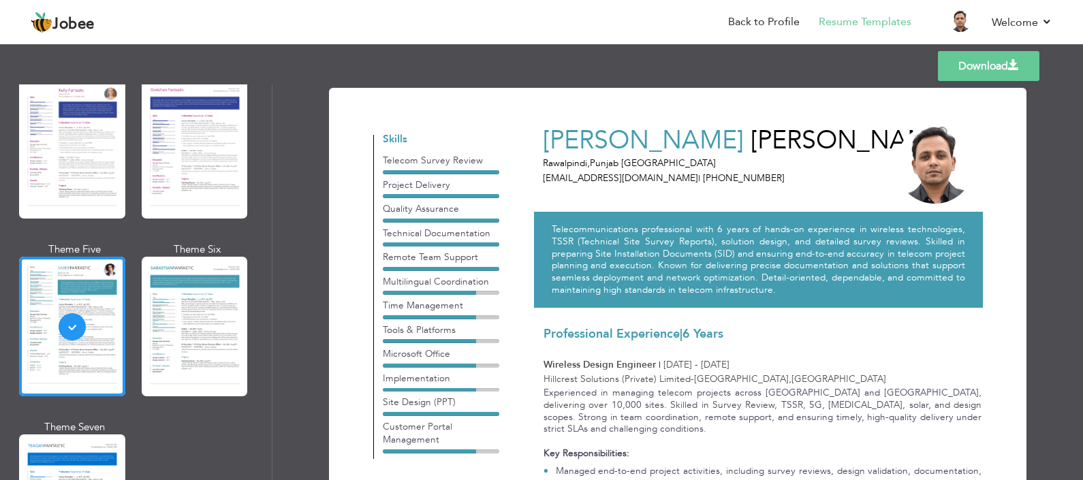
click at [177, 324] on div at bounding box center [195, 327] width 106 height 140
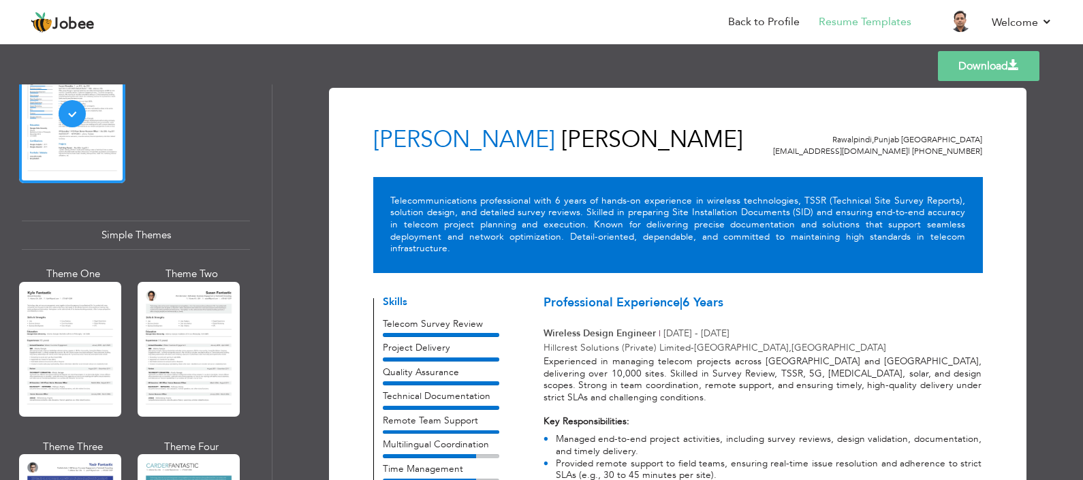
scroll to position [2385, 0]
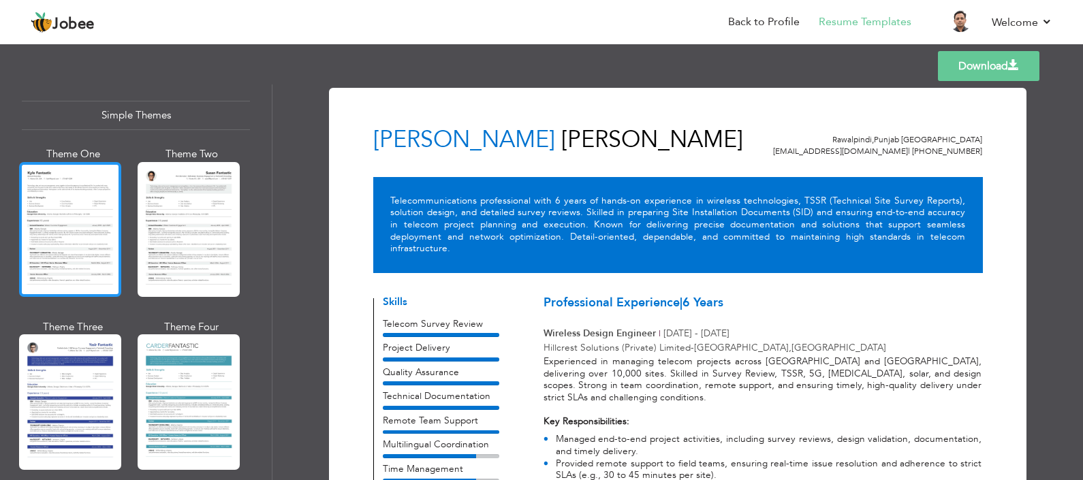
click at [75, 215] on div at bounding box center [70, 229] width 102 height 135
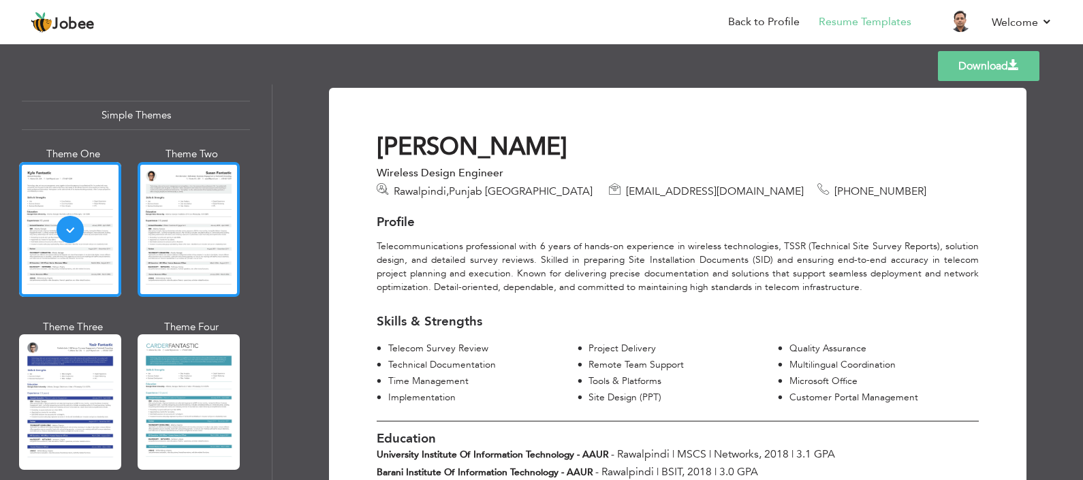
click at [198, 239] on div at bounding box center [189, 229] width 102 height 135
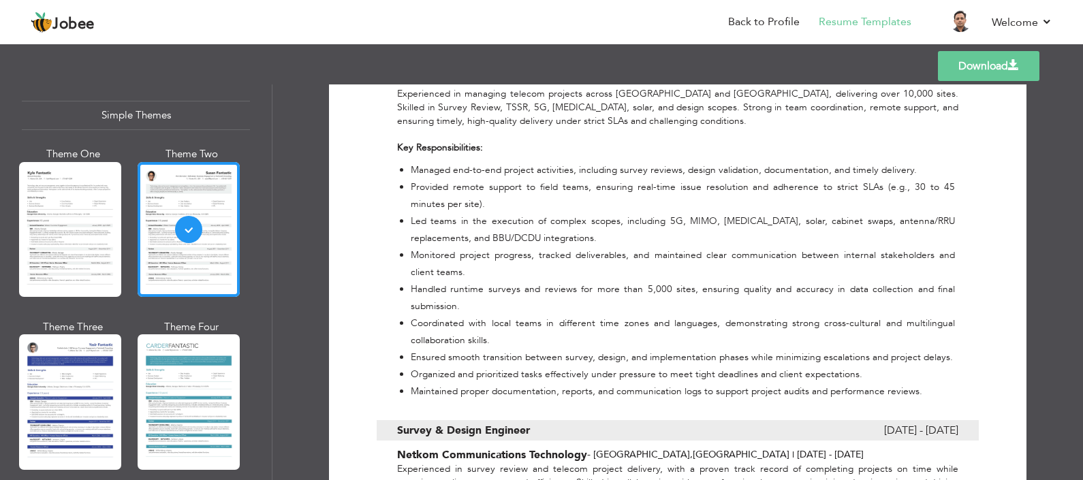
scroll to position [681, 0]
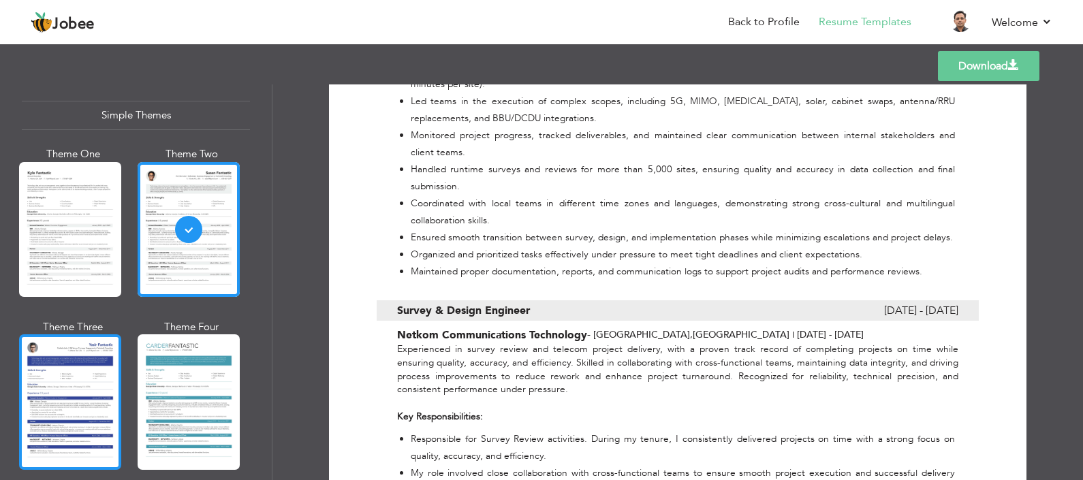
click at [103, 375] on div at bounding box center [70, 402] width 102 height 135
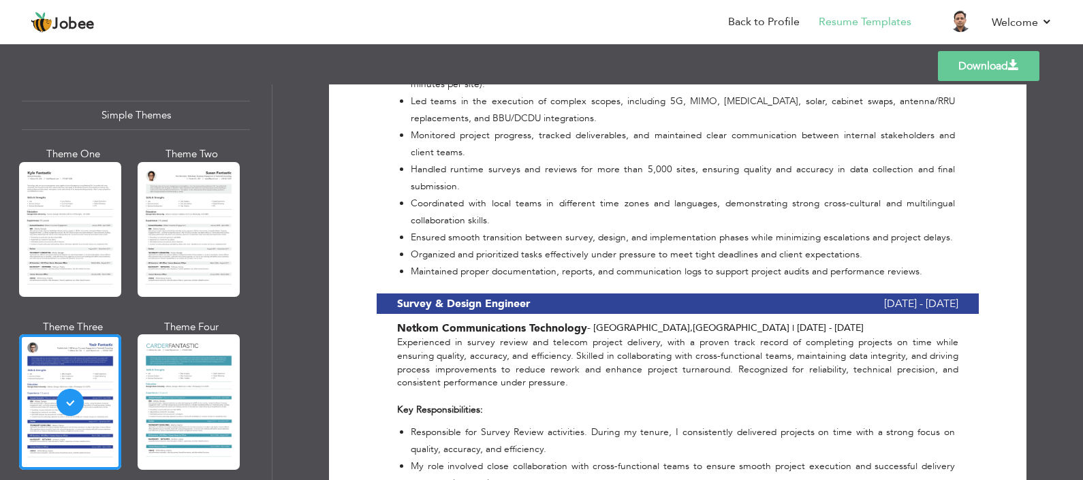
scroll to position [852, 0]
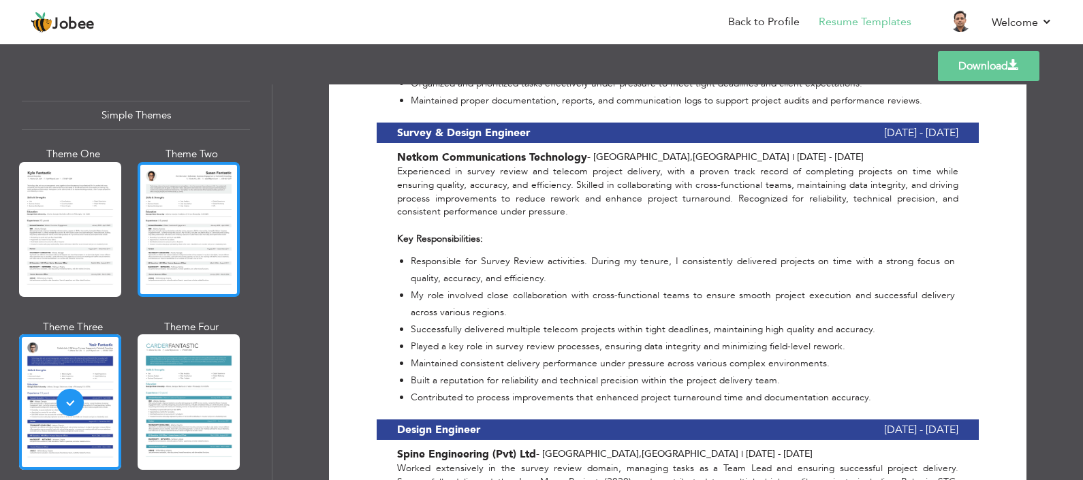
click at [218, 213] on div at bounding box center [189, 229] width 102 height 135
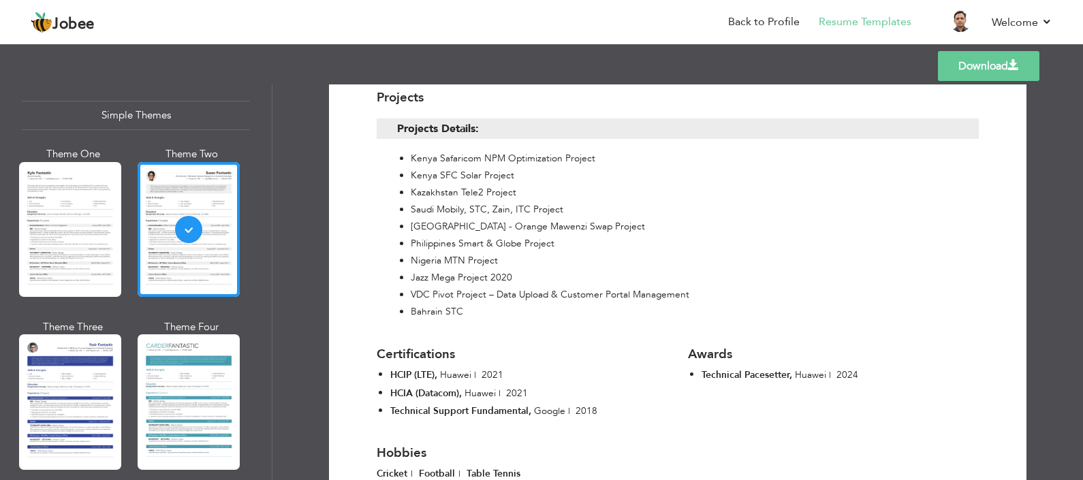
scroll to position [1513, 0]
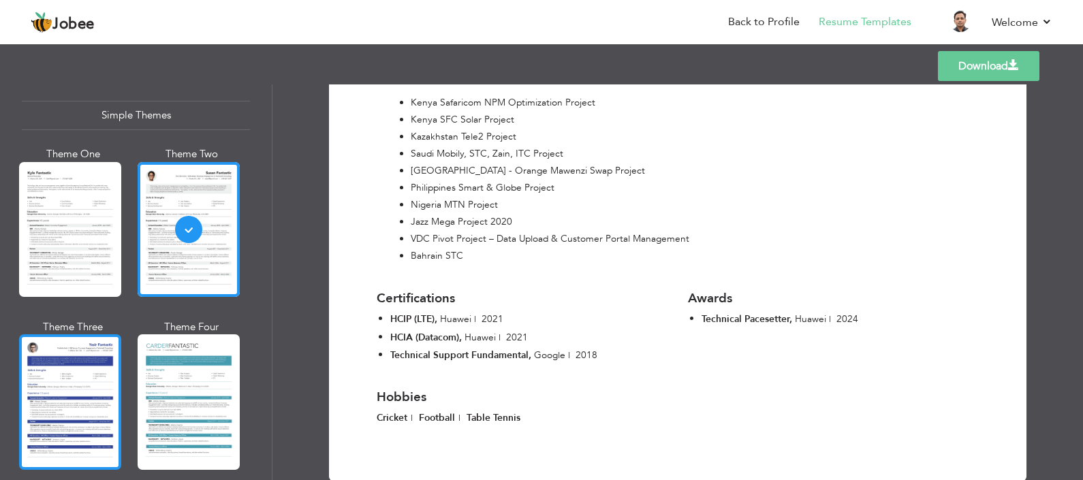
click at [72, 368] on div at bounding box center [70, 402] width 102 height 135
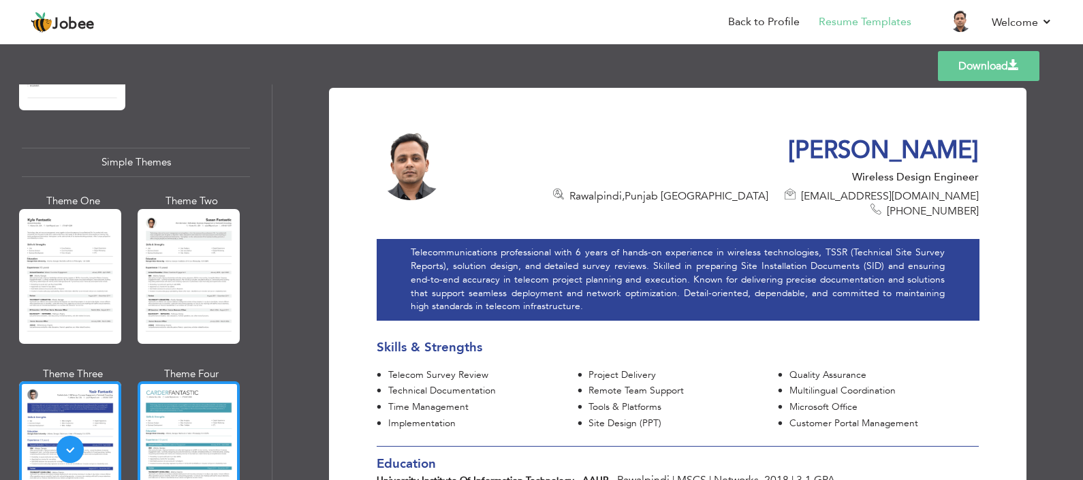
scroll to position [2303, 0]
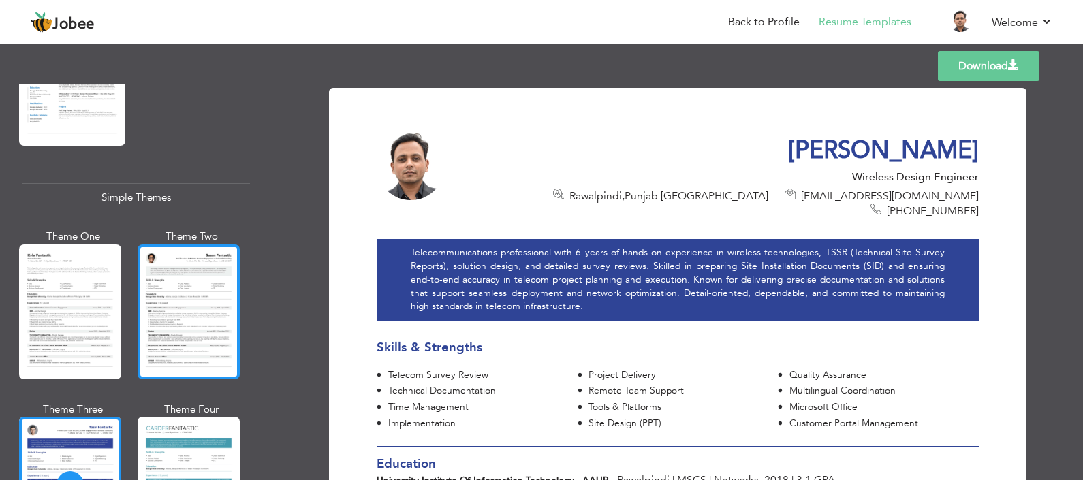
click at [173, 299] on div at bounding box center [189, 312] width 102 height 135
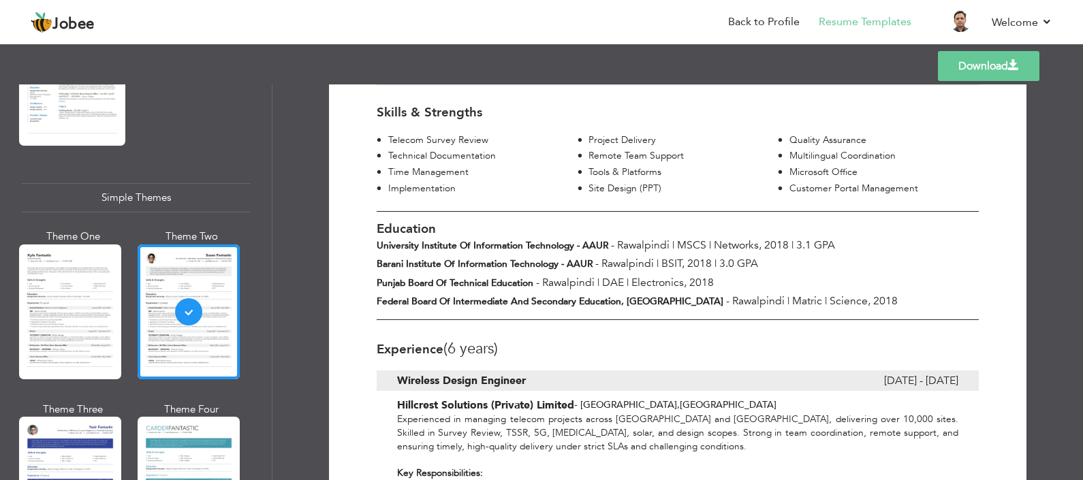
scroll to position [0, 0]
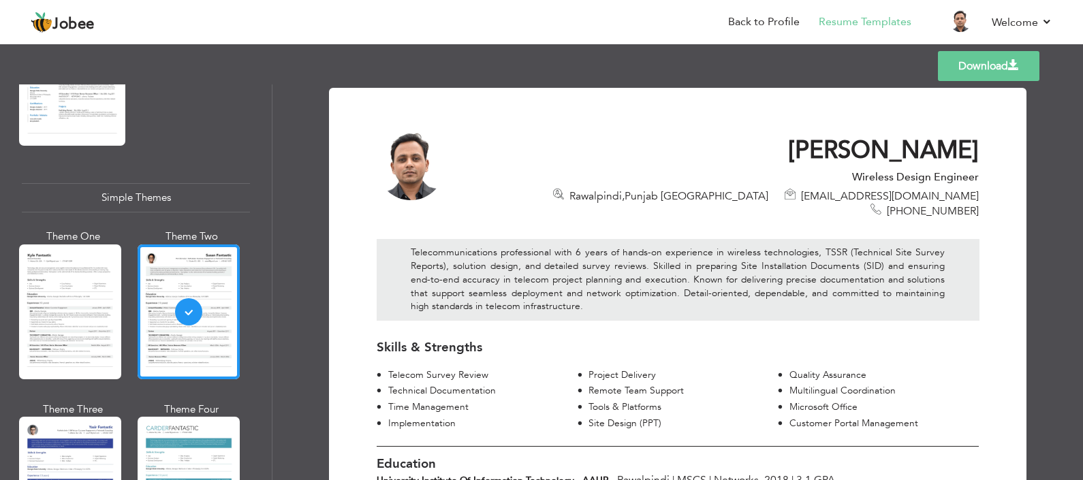
click at [948, 59] on link "Download" at bounding box center [989, 66] width 102 height 30
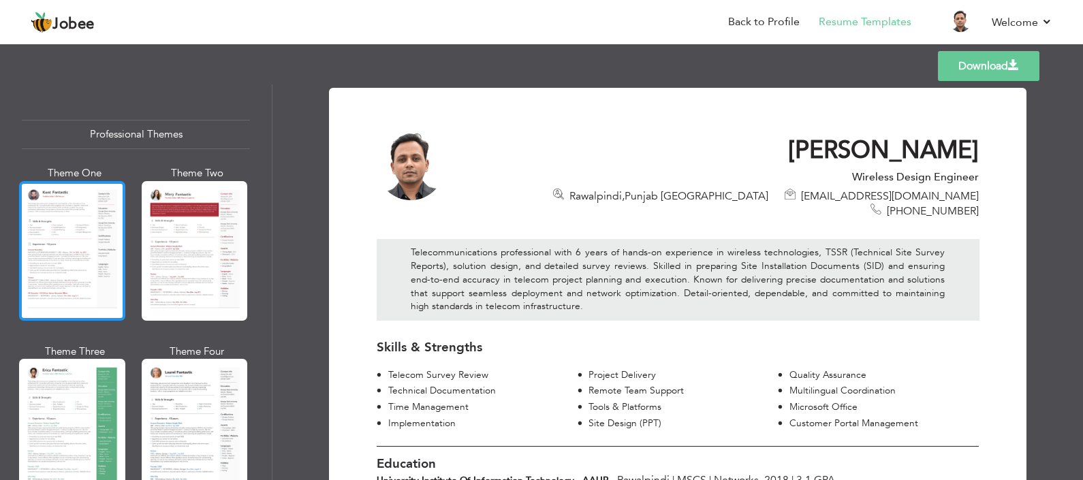
click at [85, 262] on div at bounding box center [72, 251] width 106 height 140
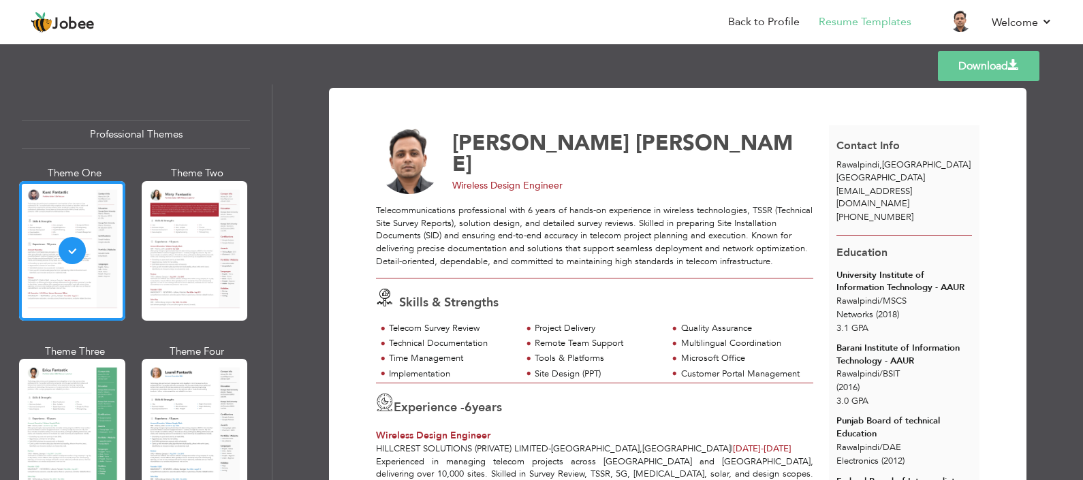
click at [976, 58] on link "Download" at bounding box center [989, 66] width 102 height 30
